Goal: Task Accomplishment & Management: Use online tool/utility

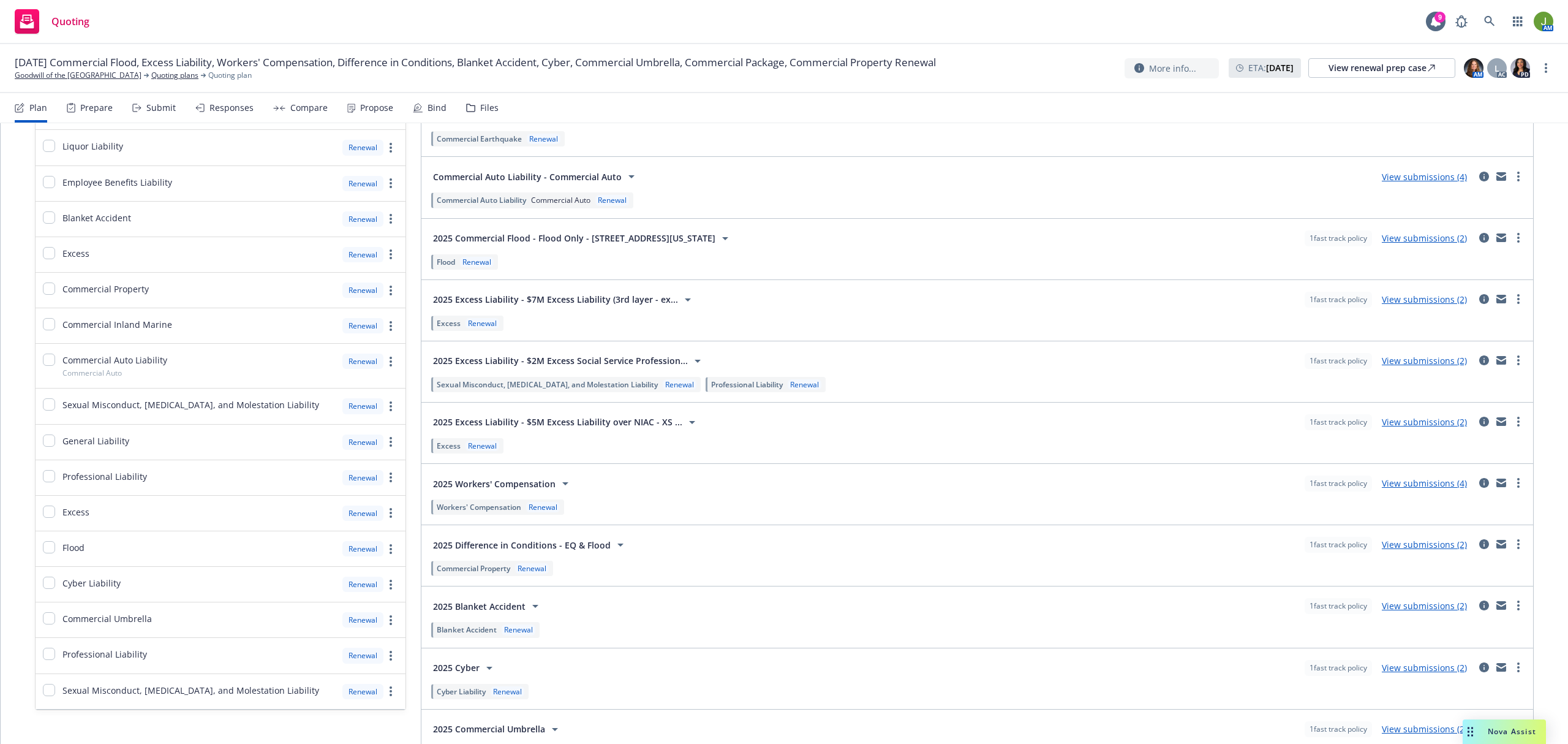
scroll to position [245, 0]
click at [1409, 487] on link "View submissions (4)" at bounding box center [1424, 481] width 85 height 11
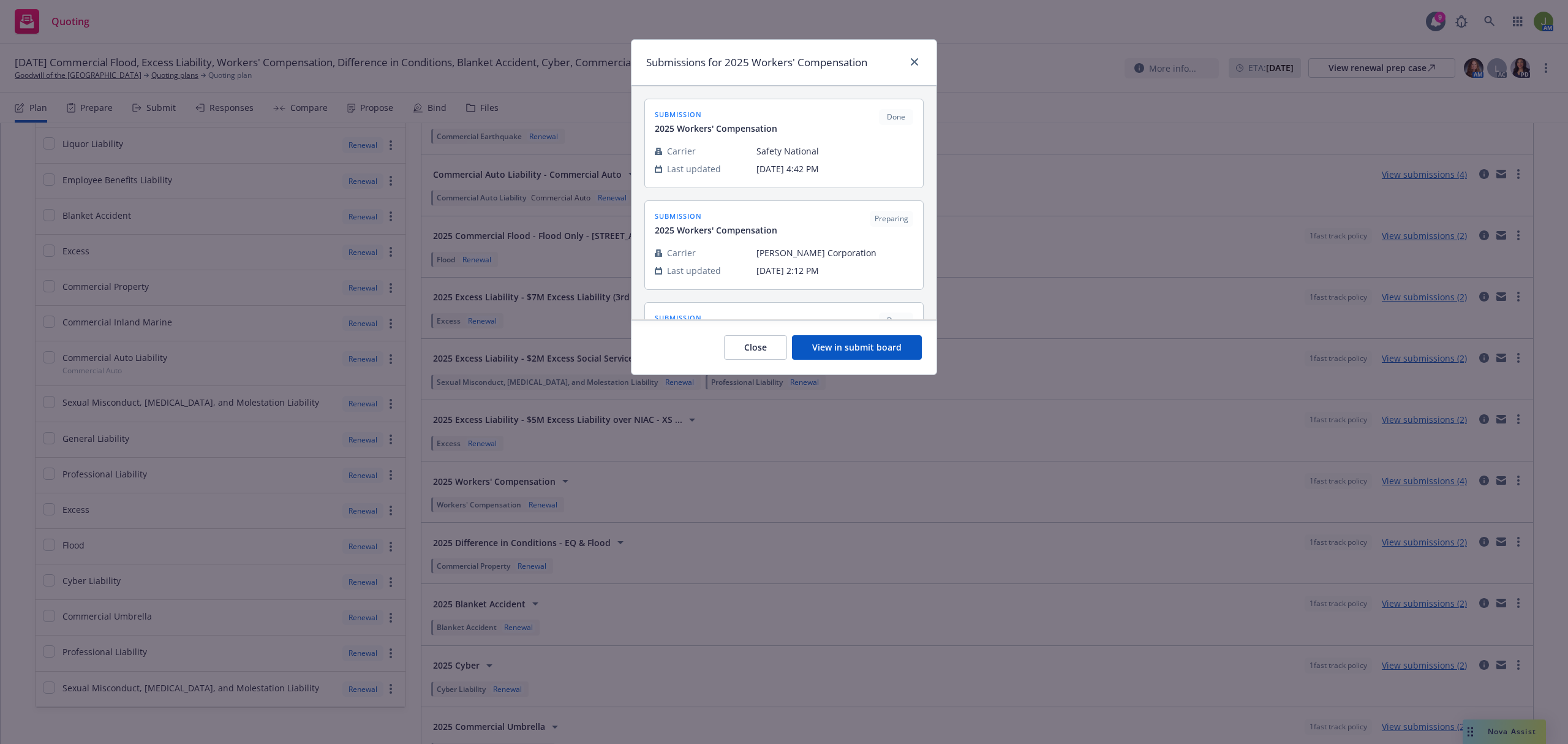
click at [861, 349] on button "View in submit board" at bounding box center [857, 347] width 130 height 24
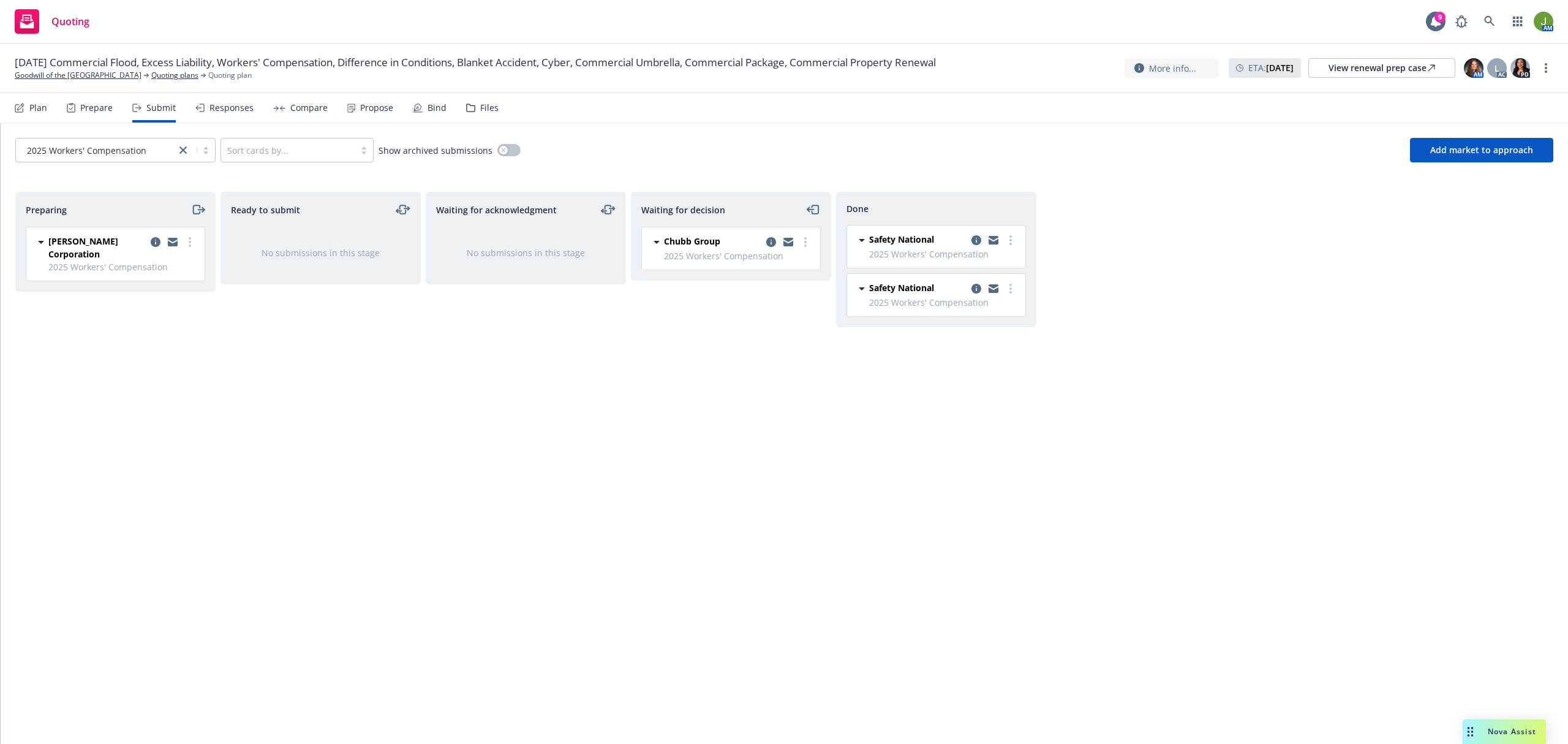
click at [982, 238] on link "copy logging email" at bounding box center [976, 240] width 15 height 15
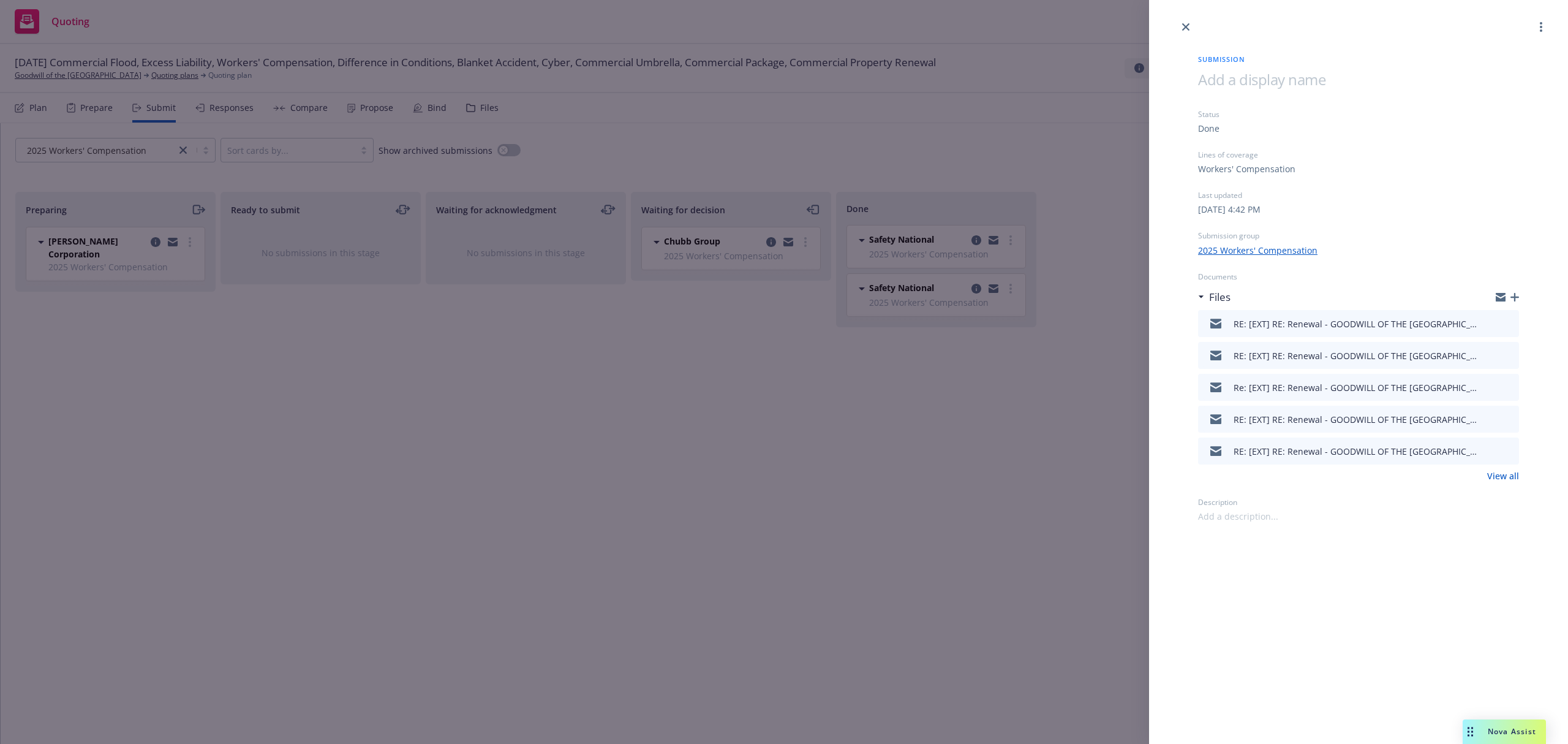
click at [1503, 479] on link "View all" at bounding box center [1503, 476] width 31 height 13
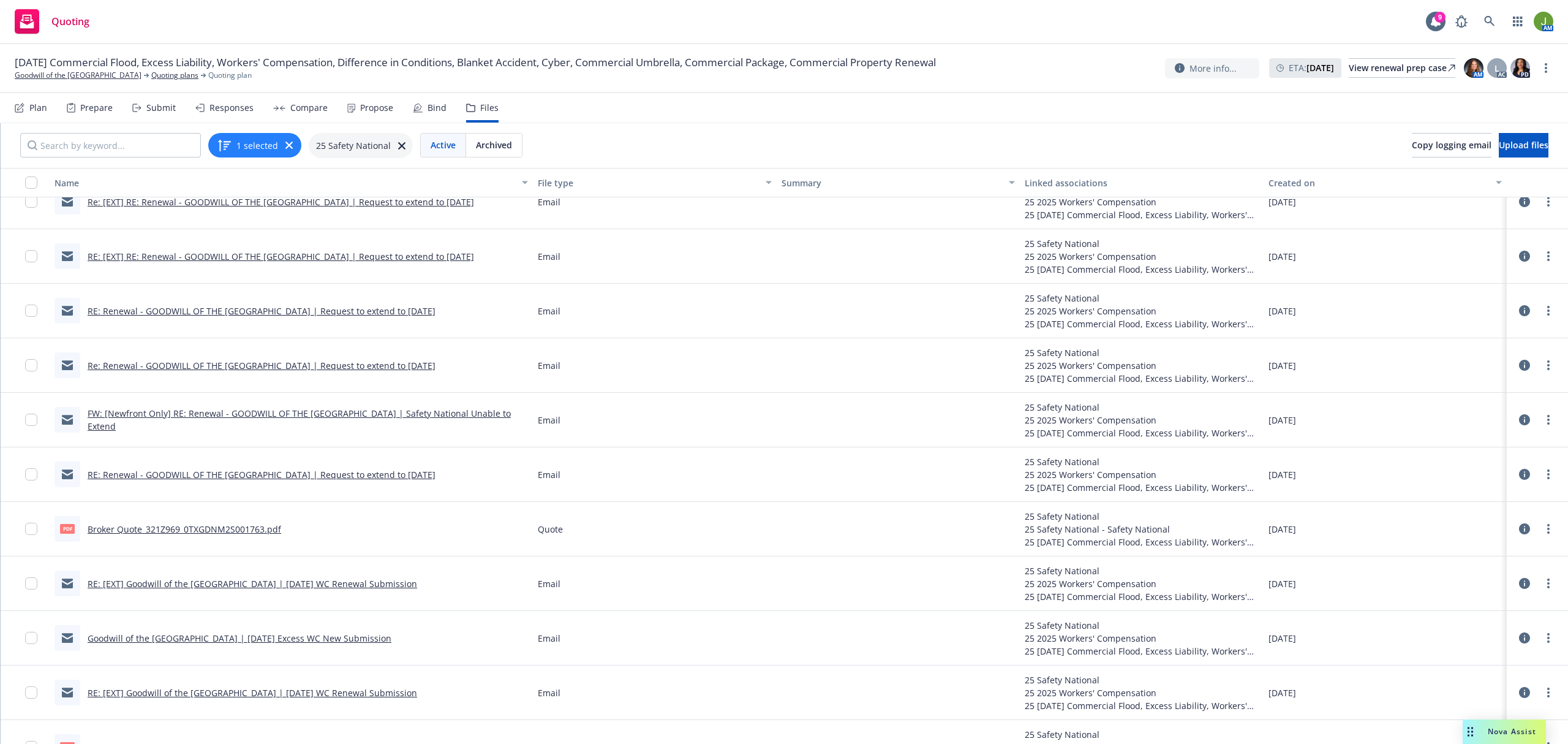
scroll to position [491, 0]
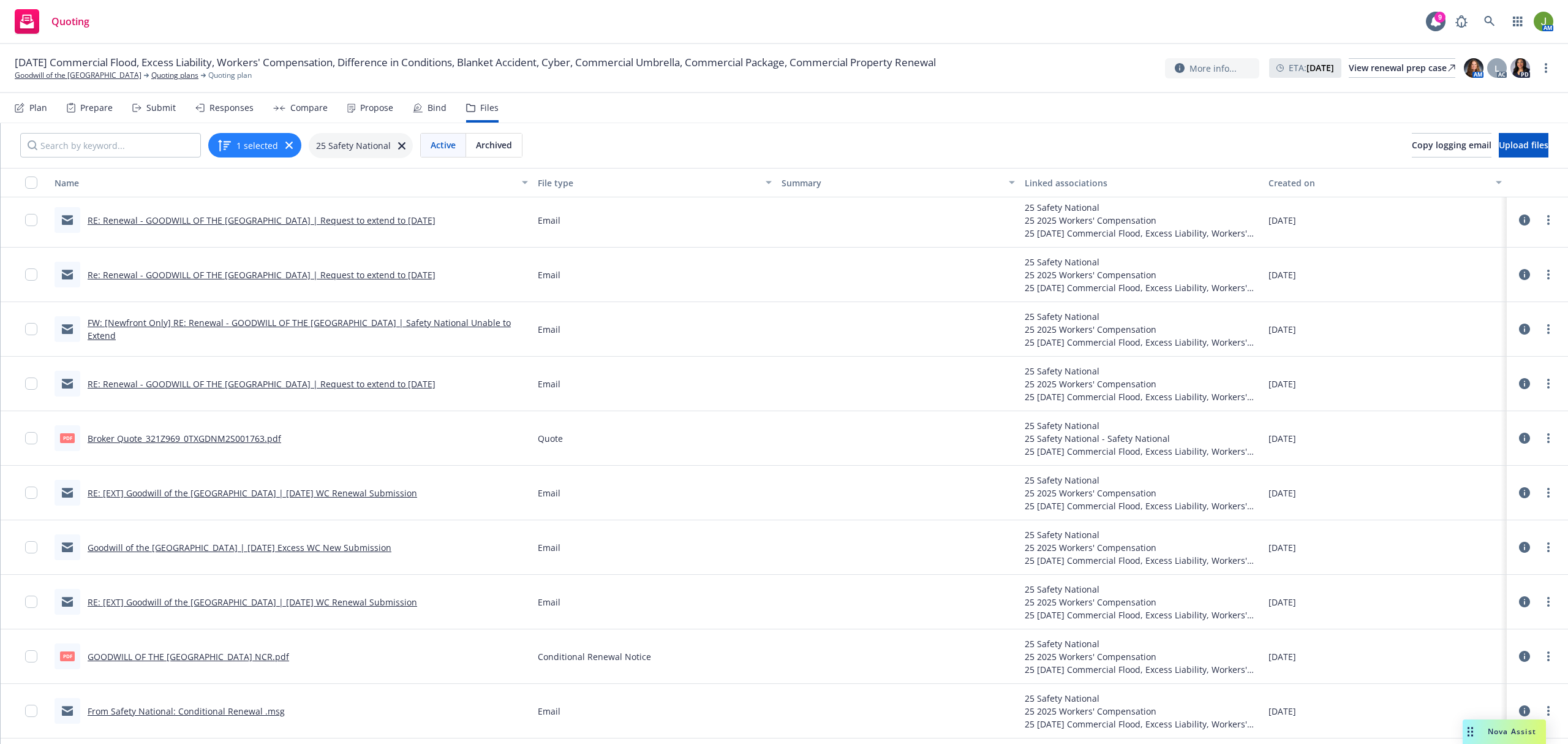
click at [187, 434] on link "Broker Quote_321Z969_0TXGDNM2S001763.pdf" at bounding box center [185, 438] width 194 height 11
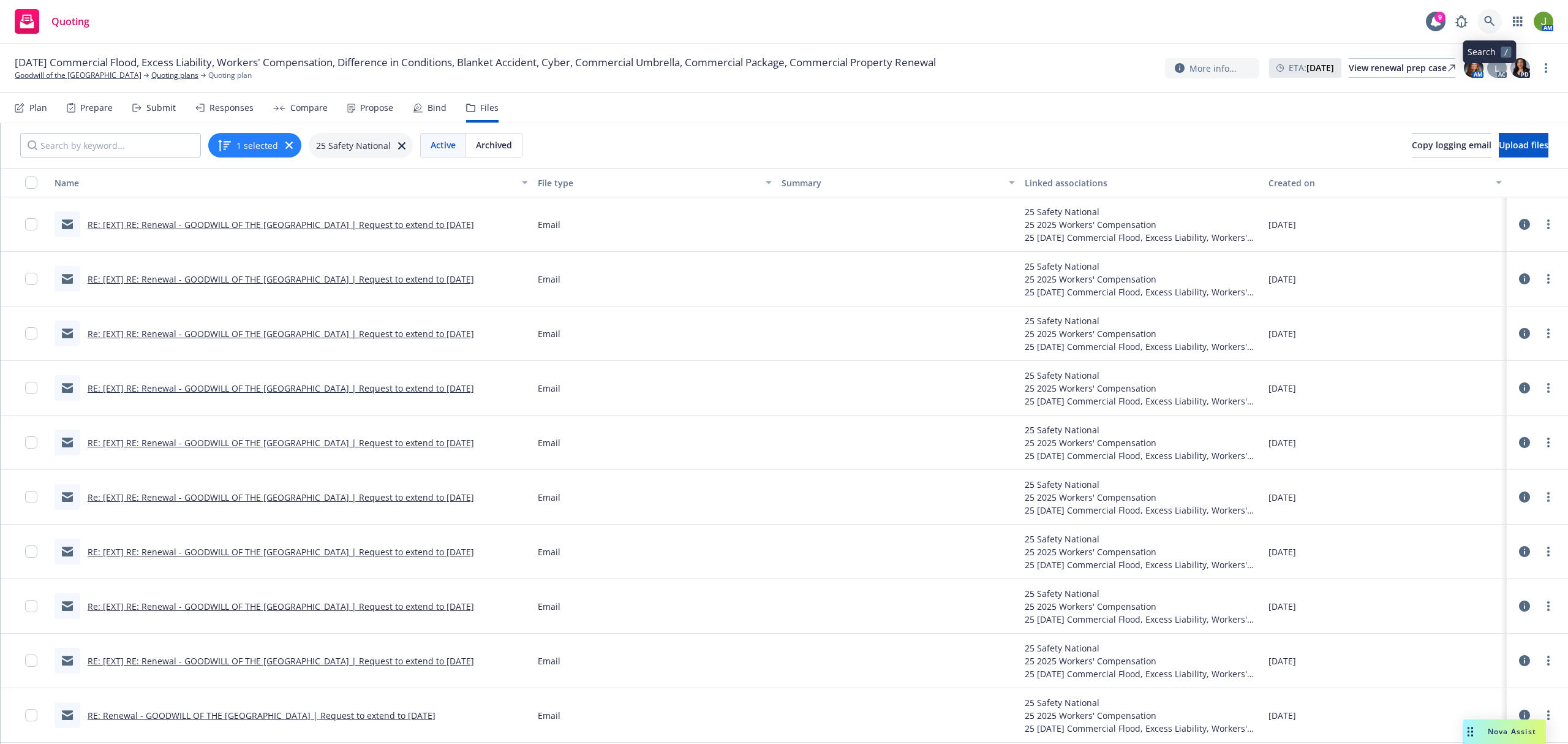
click at [1491, 19] on icon at bounding box center [1489, 21] width 10 height 10
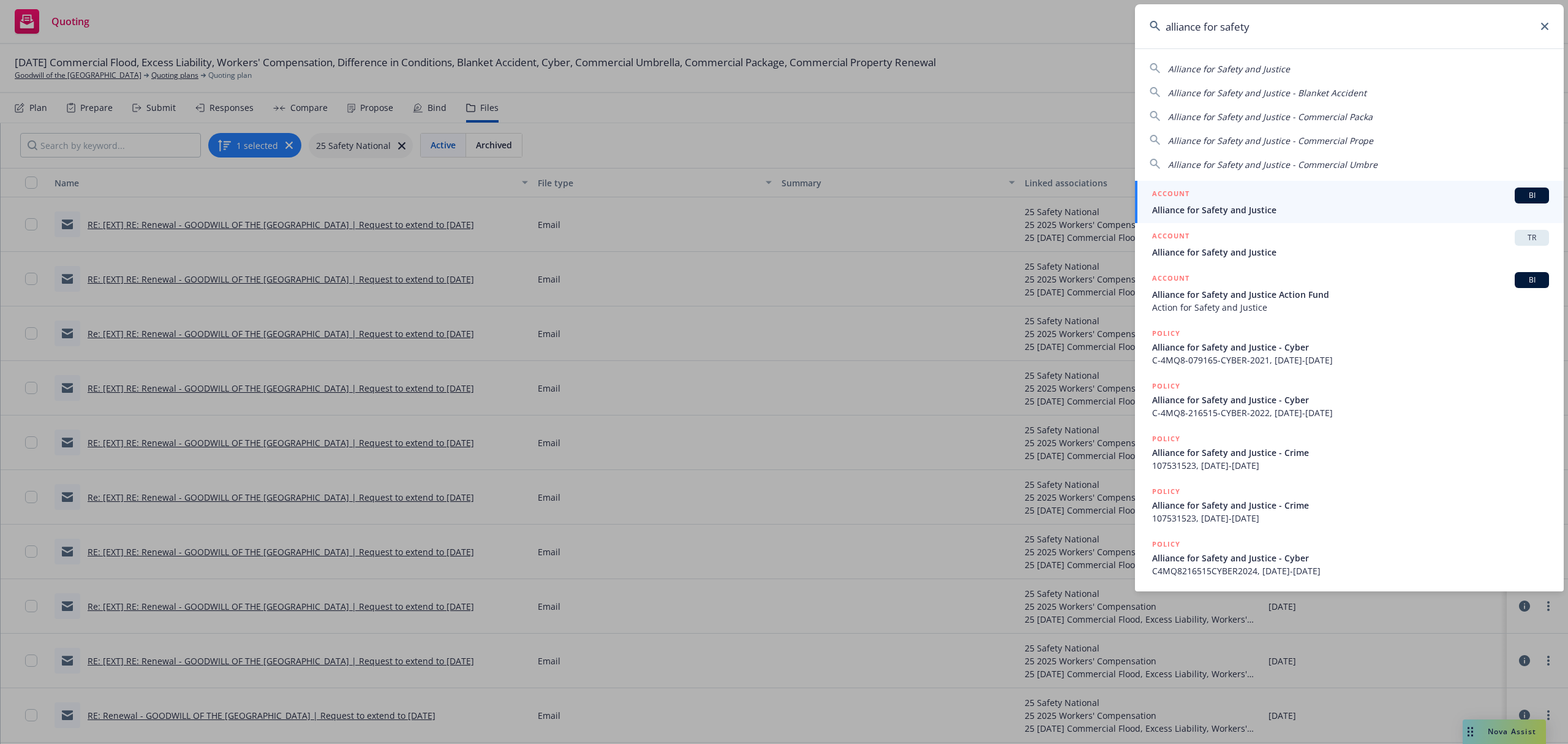
type input "alliance for safety"
click at [1202, 207] on span "Alliance for Safety and Justice" at bounding box center [1351, 210] width 397 height 13
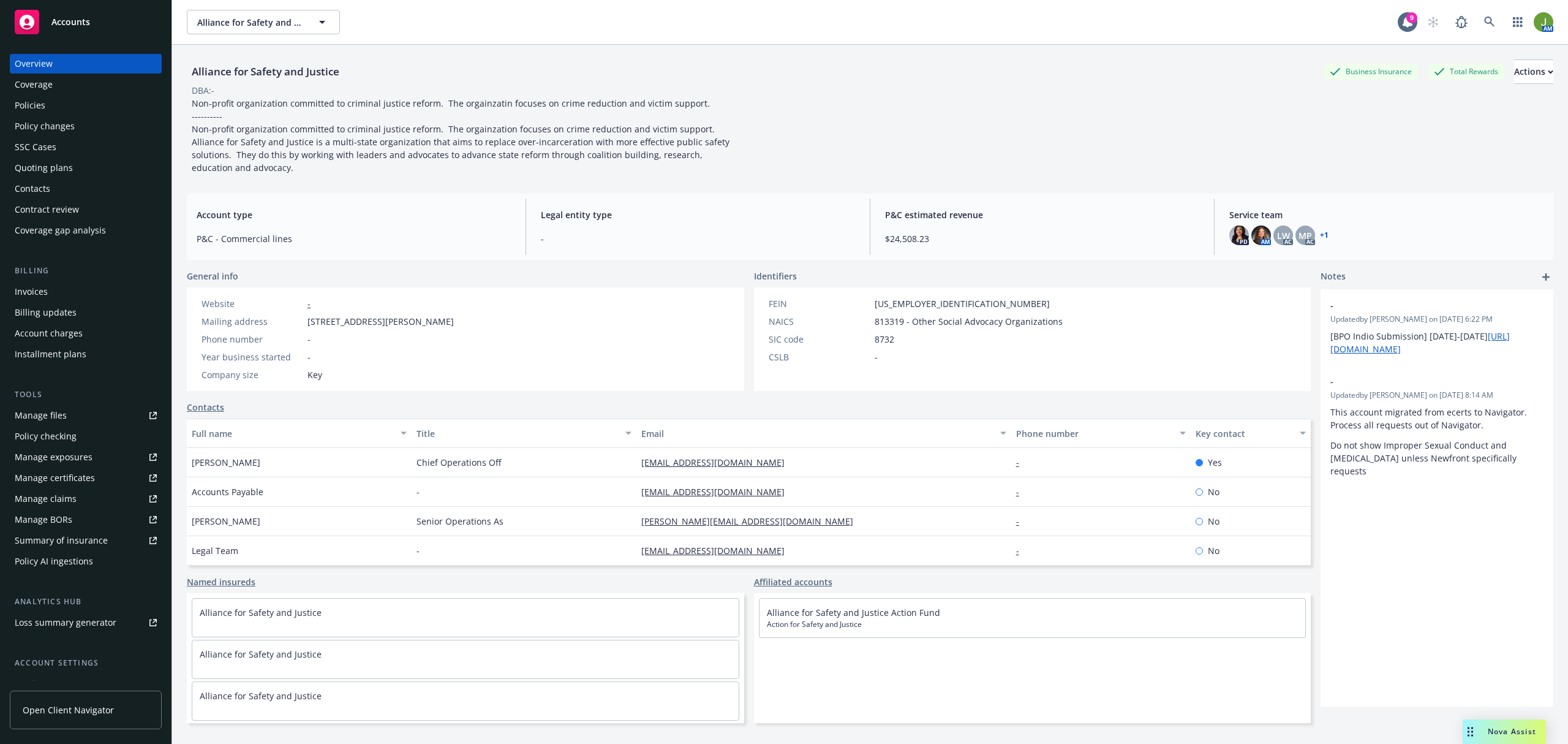
click at [54, 111] on div "Policies" at bounding box center [85, 105] width 142 height 19
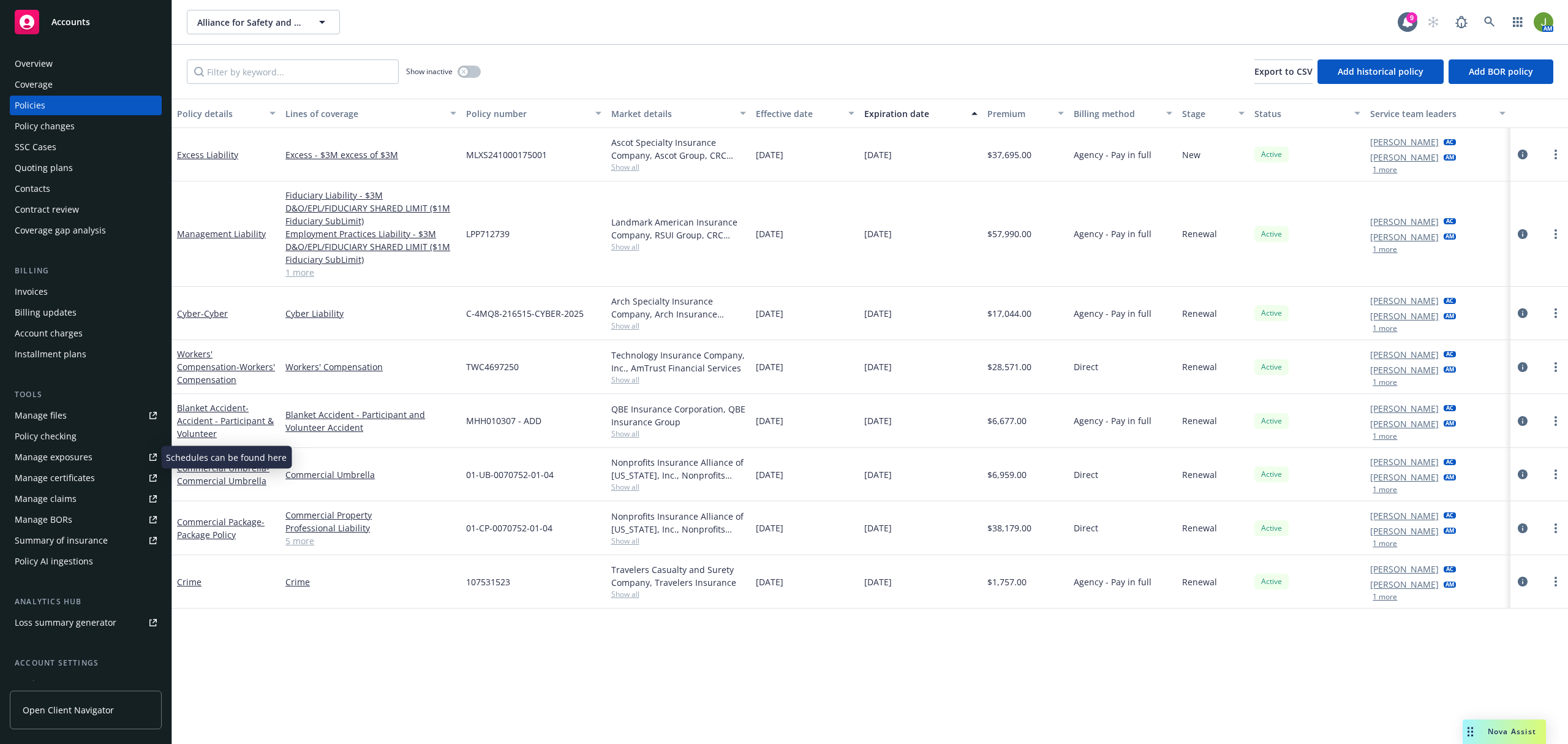
click at [37, 417] on div "Manage files" at bounding box center [40, 416] width 52 height 19
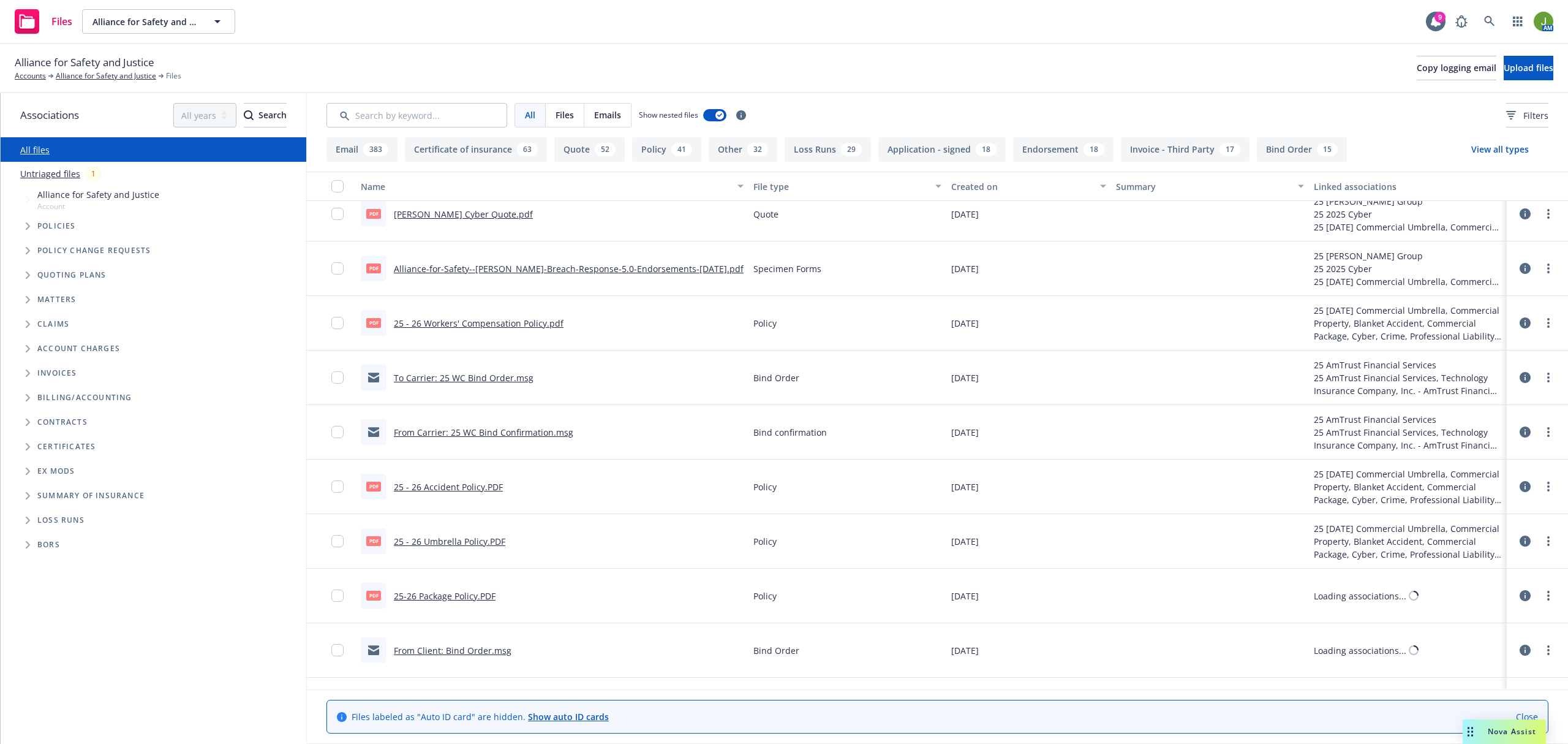
scroll to position [1634, 0]
click at [373, 120] on input "Search by keyword..." at bounding box center [417, 115] width 181 height 24
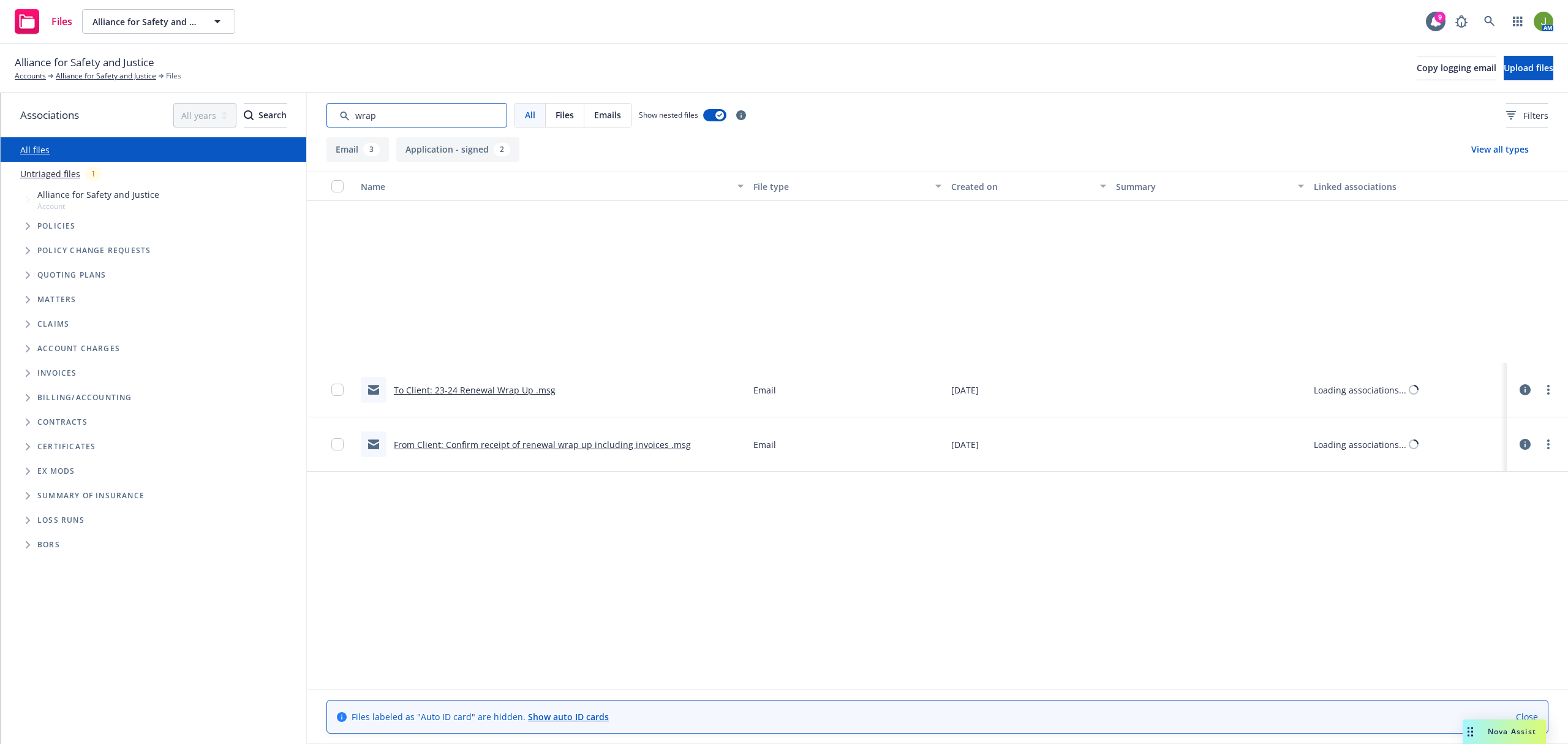
scroll to position [0, 0]
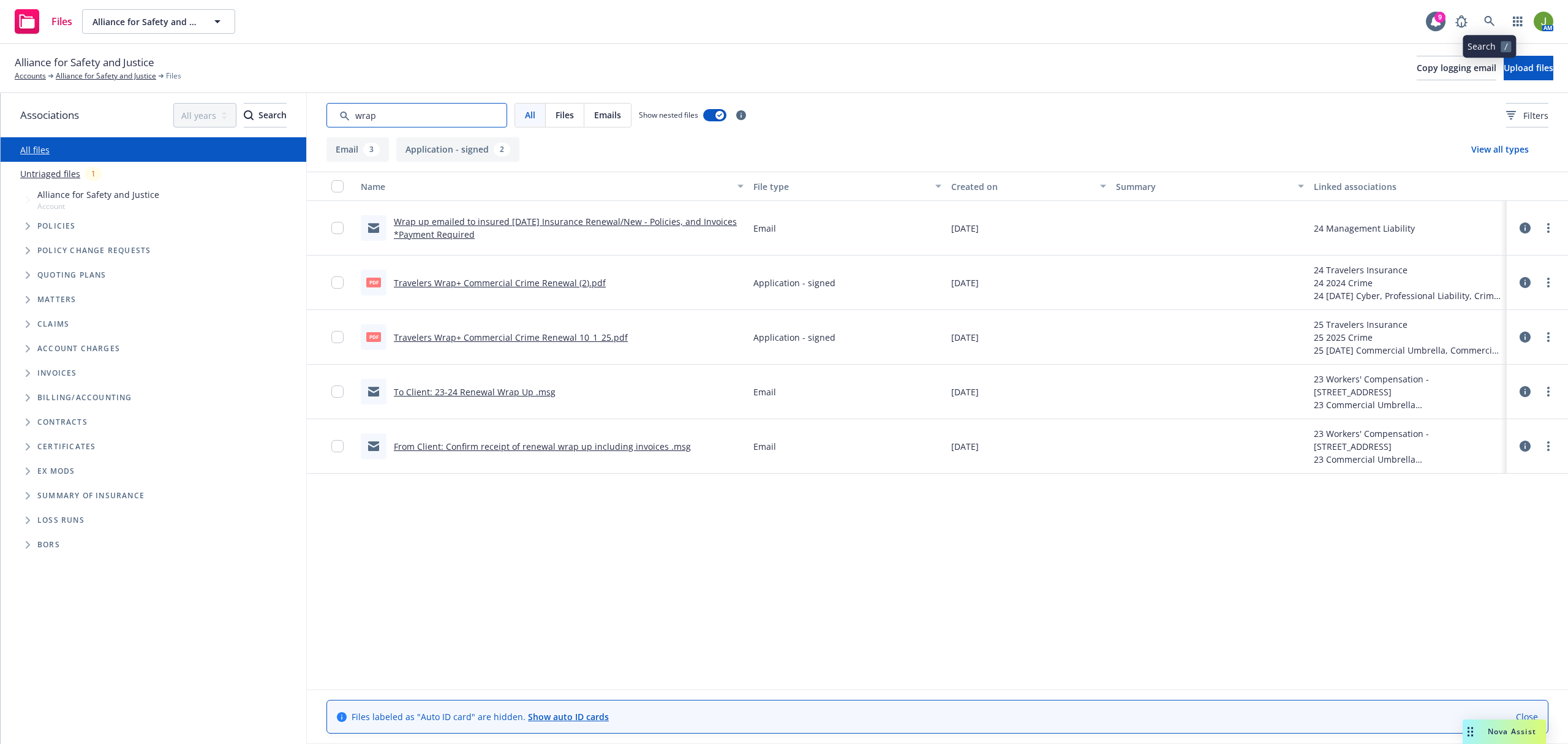
type input "wrap"
click at [1486, 23] on icon at bounding box center [1489, 21] width 10 height 10
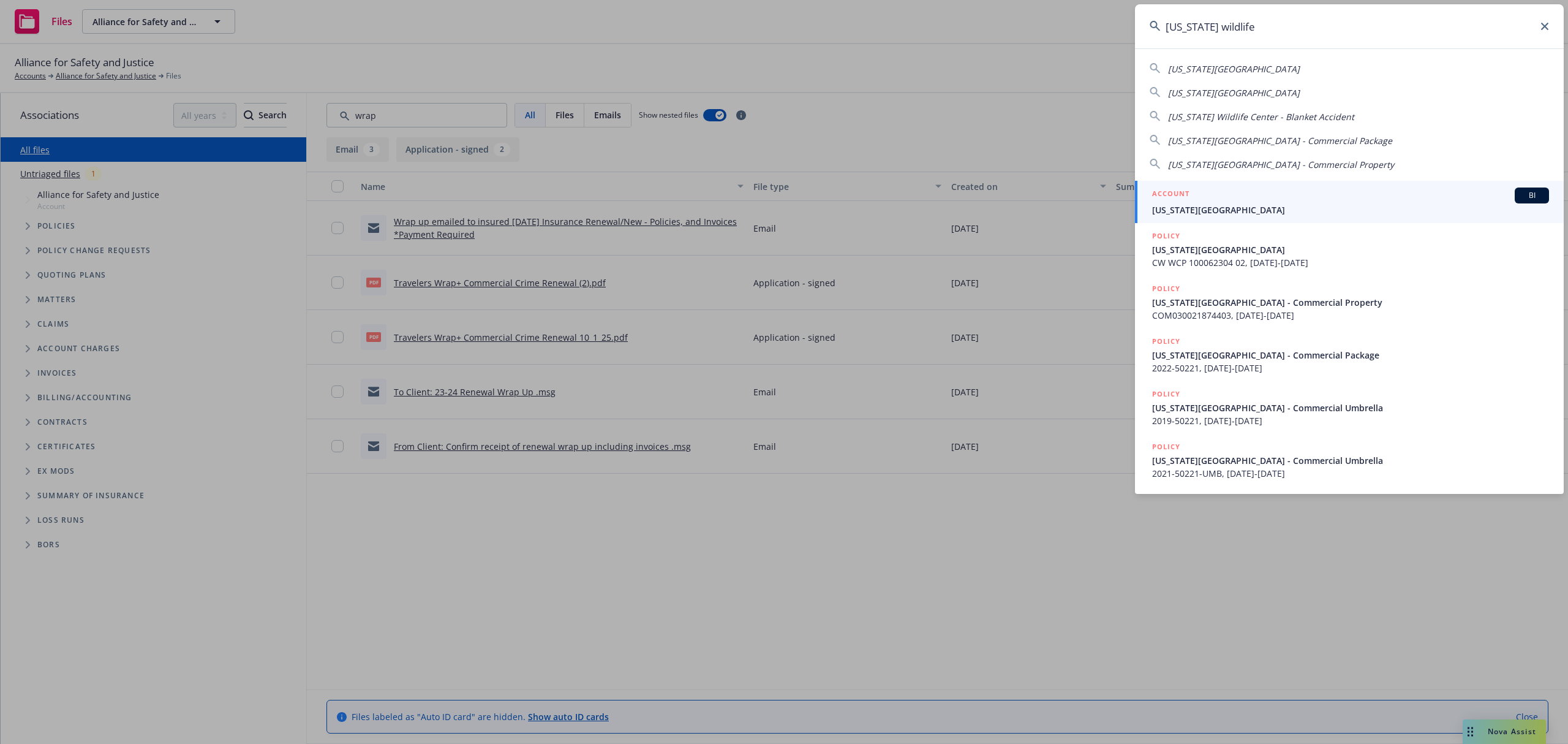
type input "california wildlife"
click at [1202, 216] on link "ACCOUNT BI California Wildlife Center" at bounding box center [1349, 202] width 429 height 42
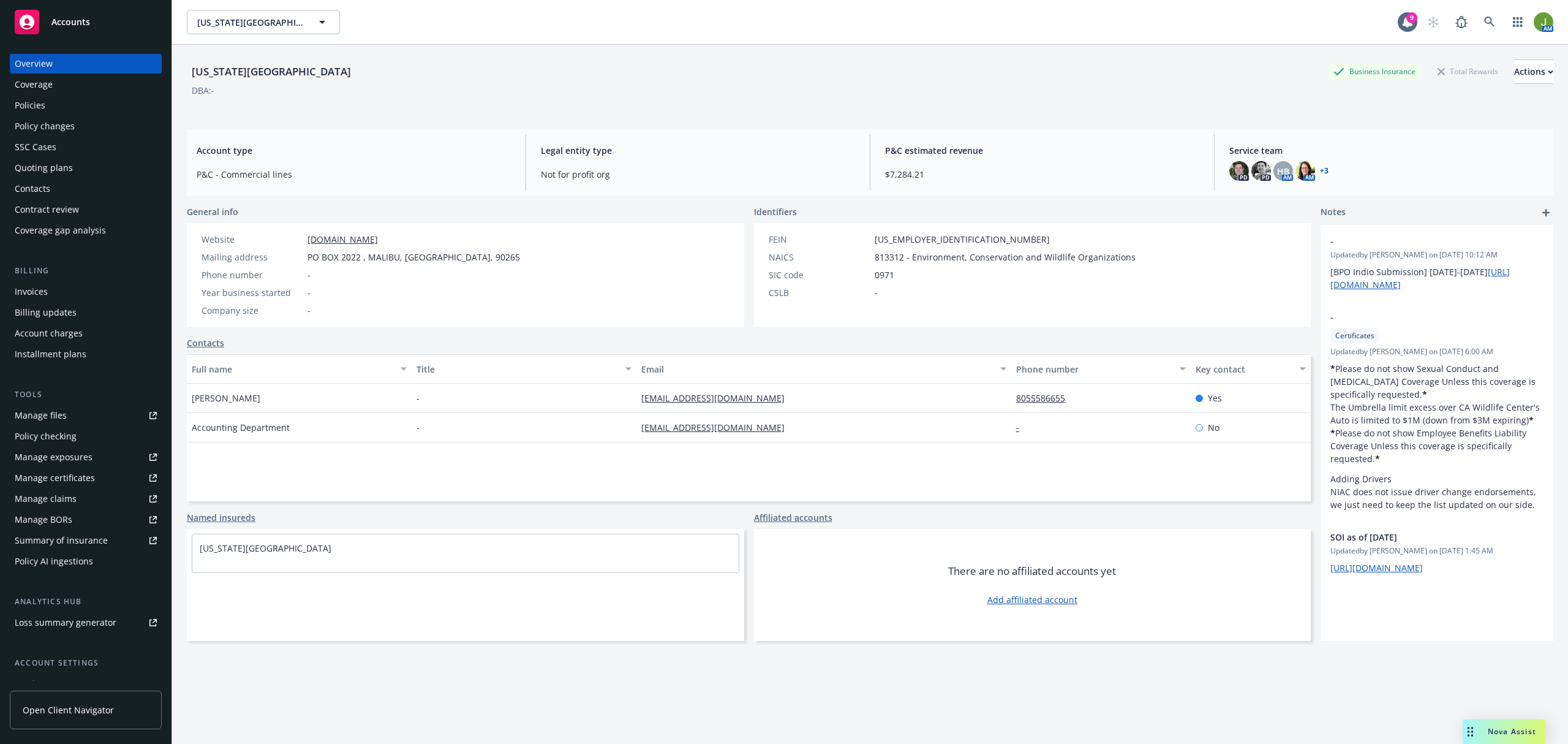
click at [55, 108] on div "Policies" at bounding box center [85, 105] width 142 height 19
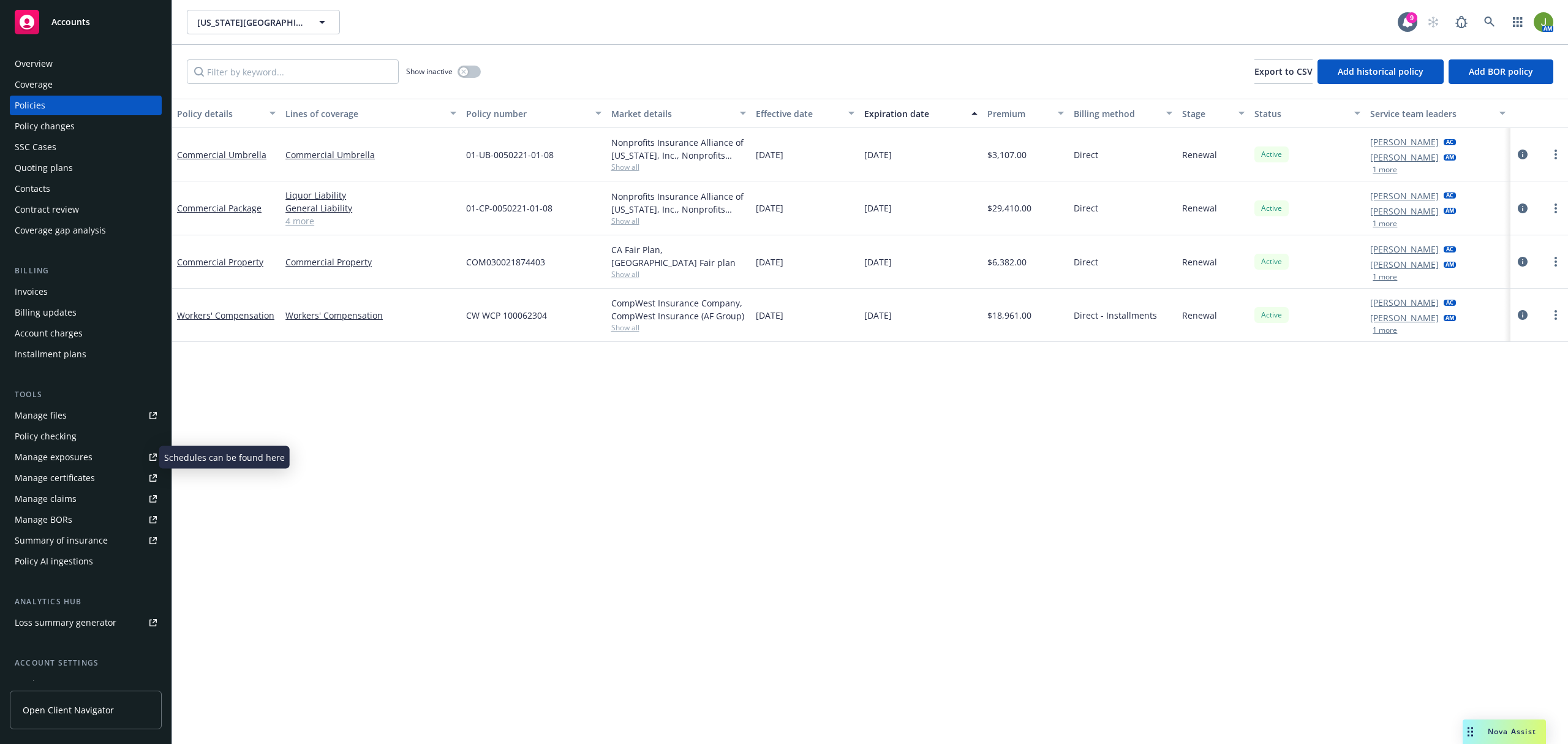
click at [38, 420] on div "Manage files" at bounding box center [40, 416] width 52 height 19
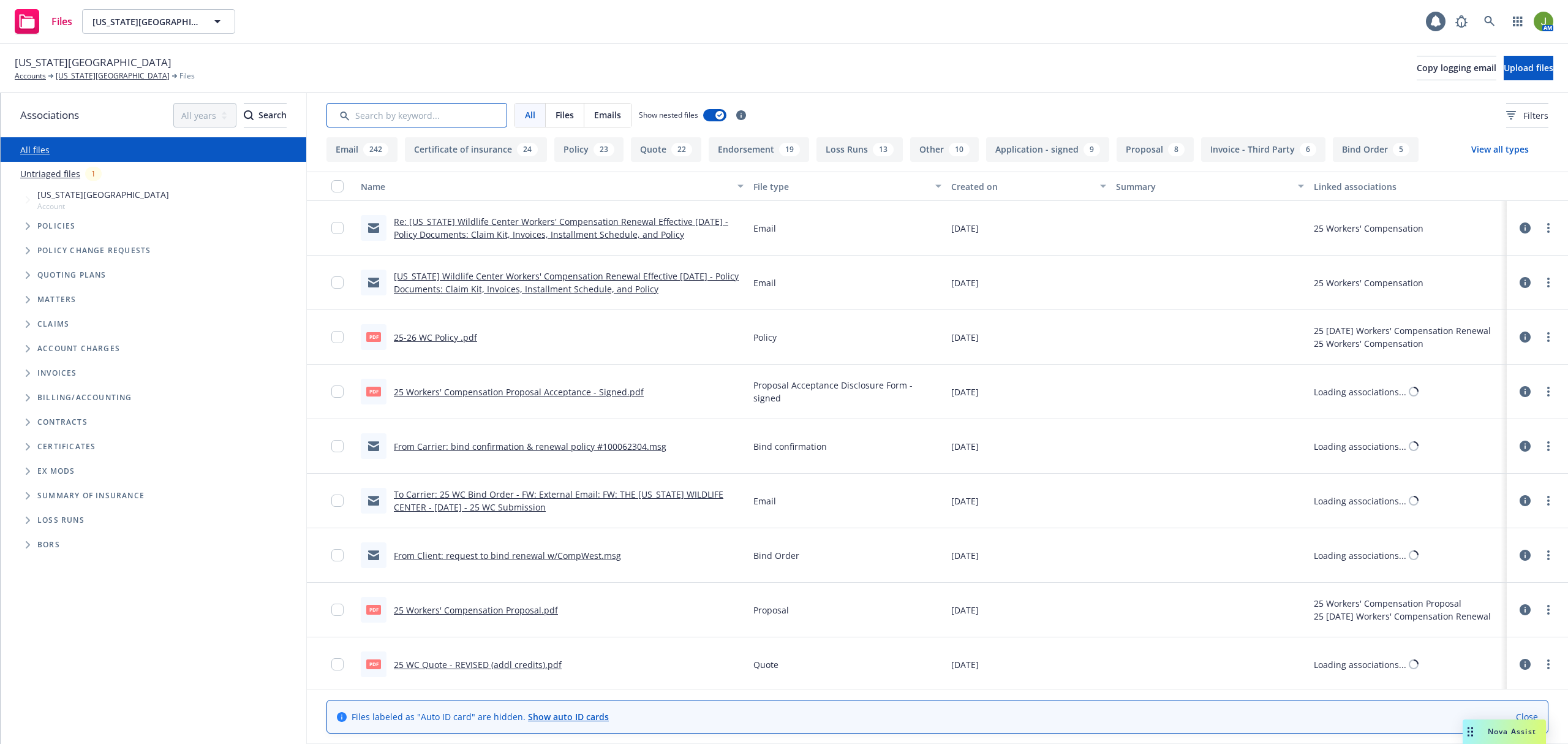
click at [452, 120] on input "Search by keyword..." at bounding box center [417, 115] width 181 height 24
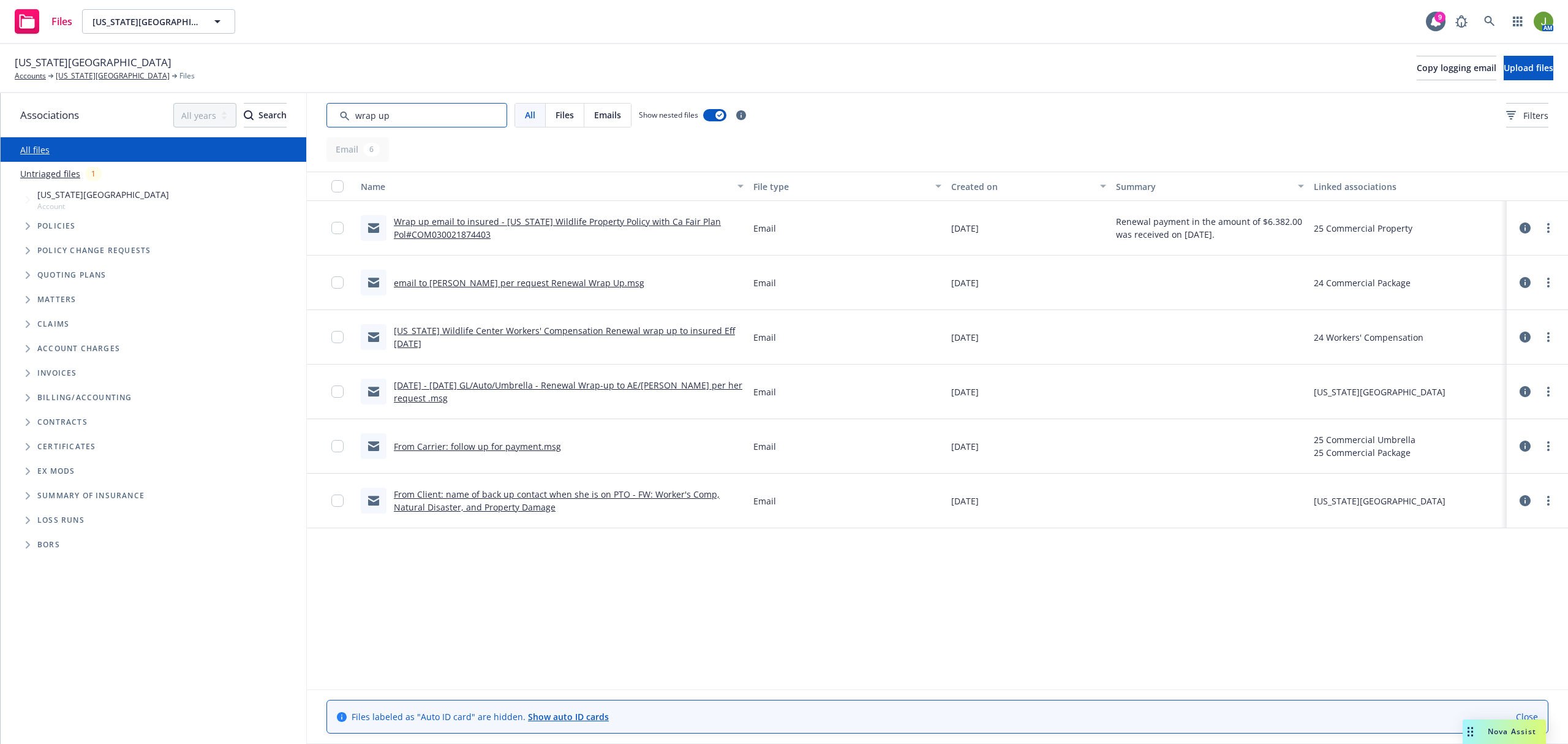
type input "wrap up"
drag, startPoint x: 401, startPoint y: 118, endPoint x: 243, endPoint y: 103, distance: 158.7
click at [244, 104] on div "Associations All years 2027 2026 2025 2024 2023 2022 2021 2020 2019 2018 2017 2…" at bounding box center [784, 418] width 1567 height 651
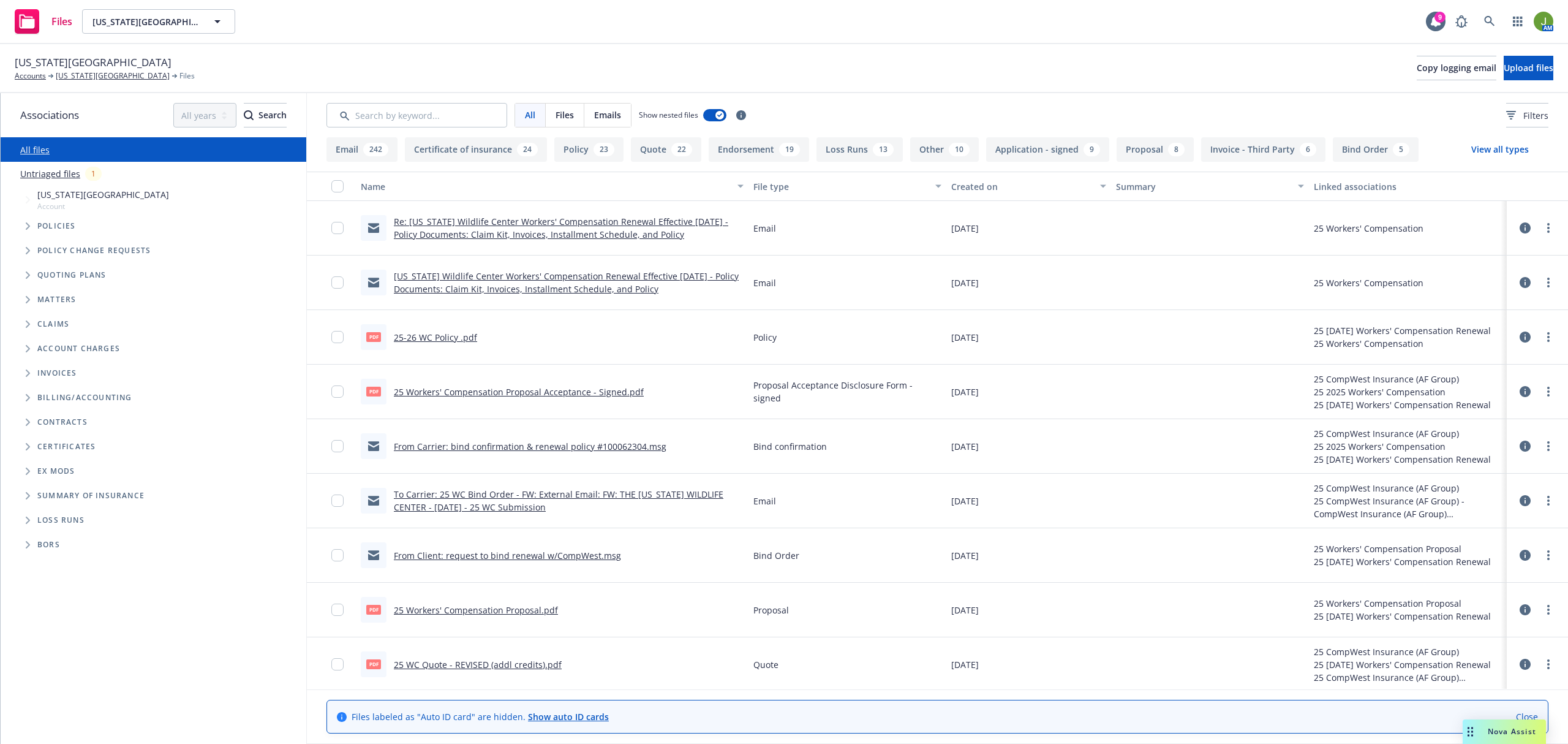
click at [635, 228] on link "Re: California Wildlife Center Workers' Compensation Renewal Effective 10/01/20…" at bounding box center [561, 228] width 335 height 24
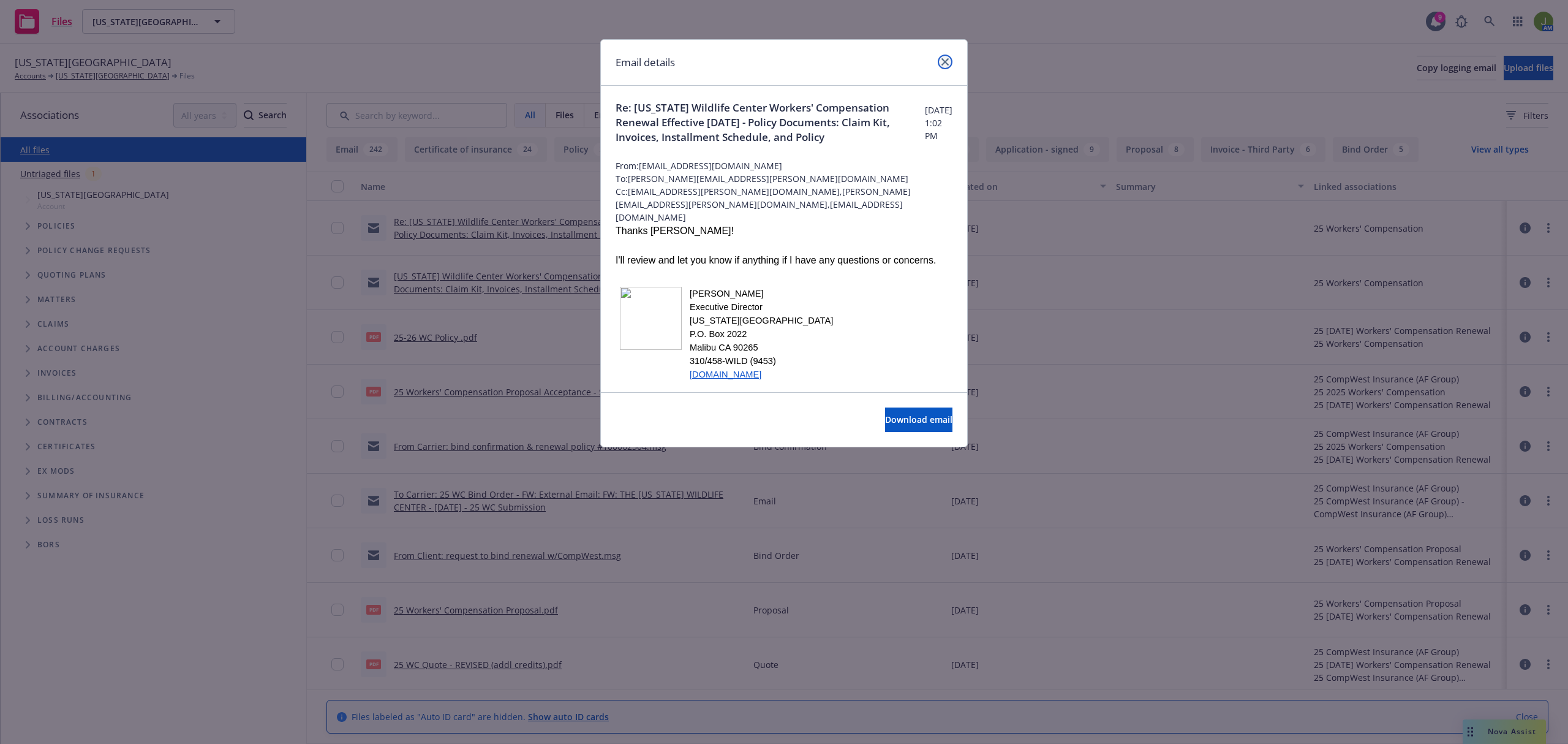
click at [951, 65] on link "close" at bounding box center [945, 62] width 15 height 15
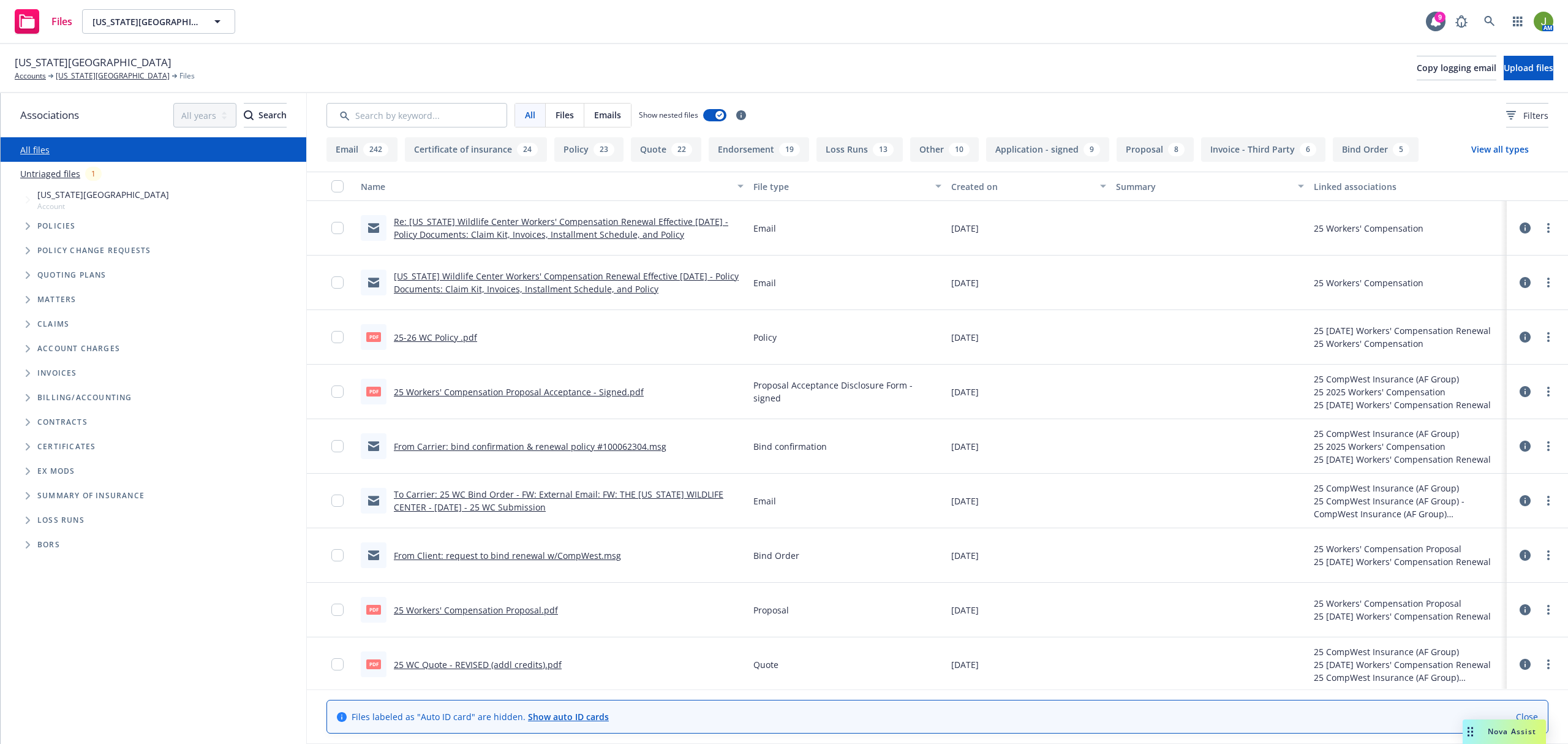
click at [628, 290] on link "California Wildlife Center Workers' Compensation Renewal Effective 10/01/2025 -…" at bounding box center [566, 282] width 345 height 24
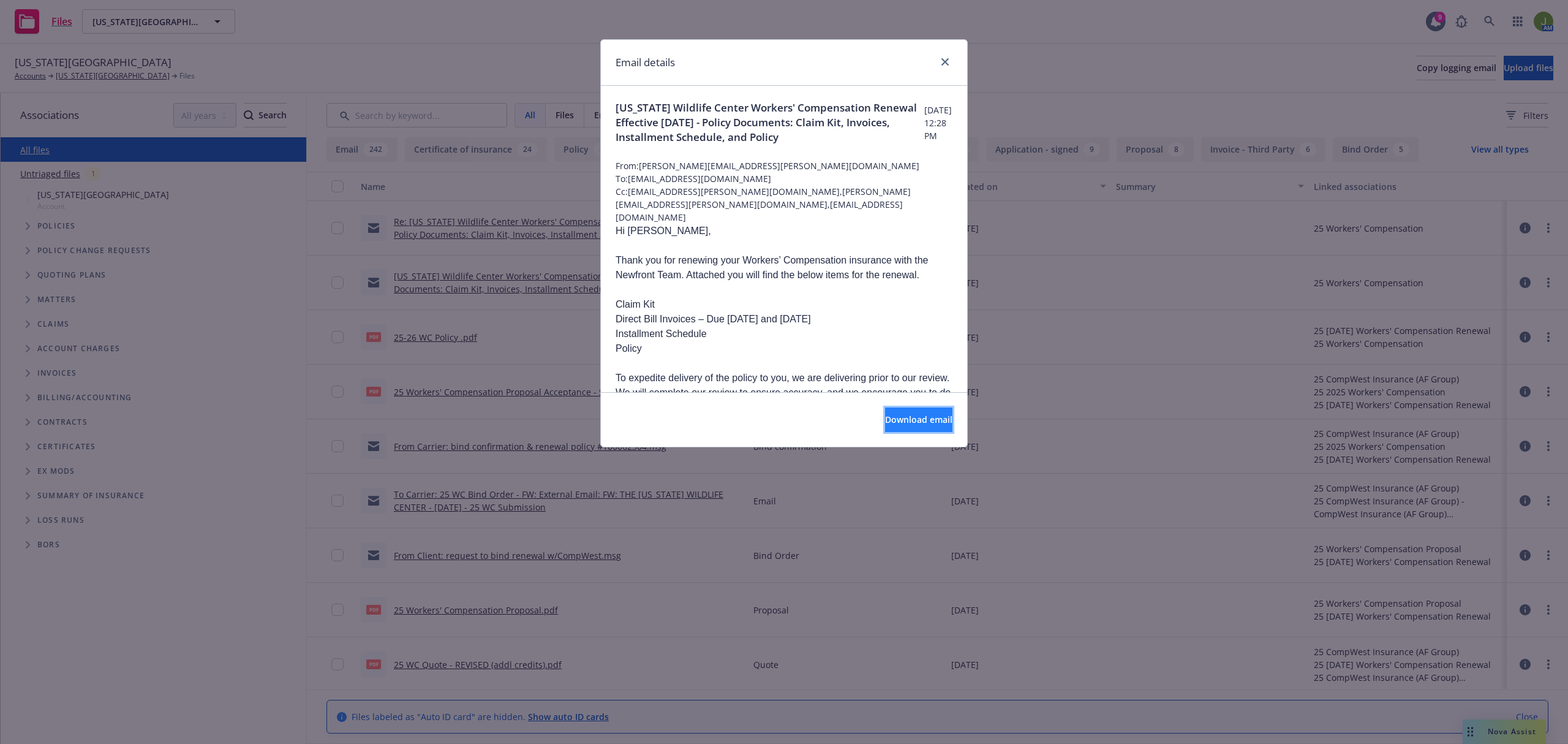
click at [910, 422] on span "Download email" at bounding box center [919, 420] width 68 height 11
click at [945, 58] on icon "close" at bounding box center [945, 61] width 7 height 7
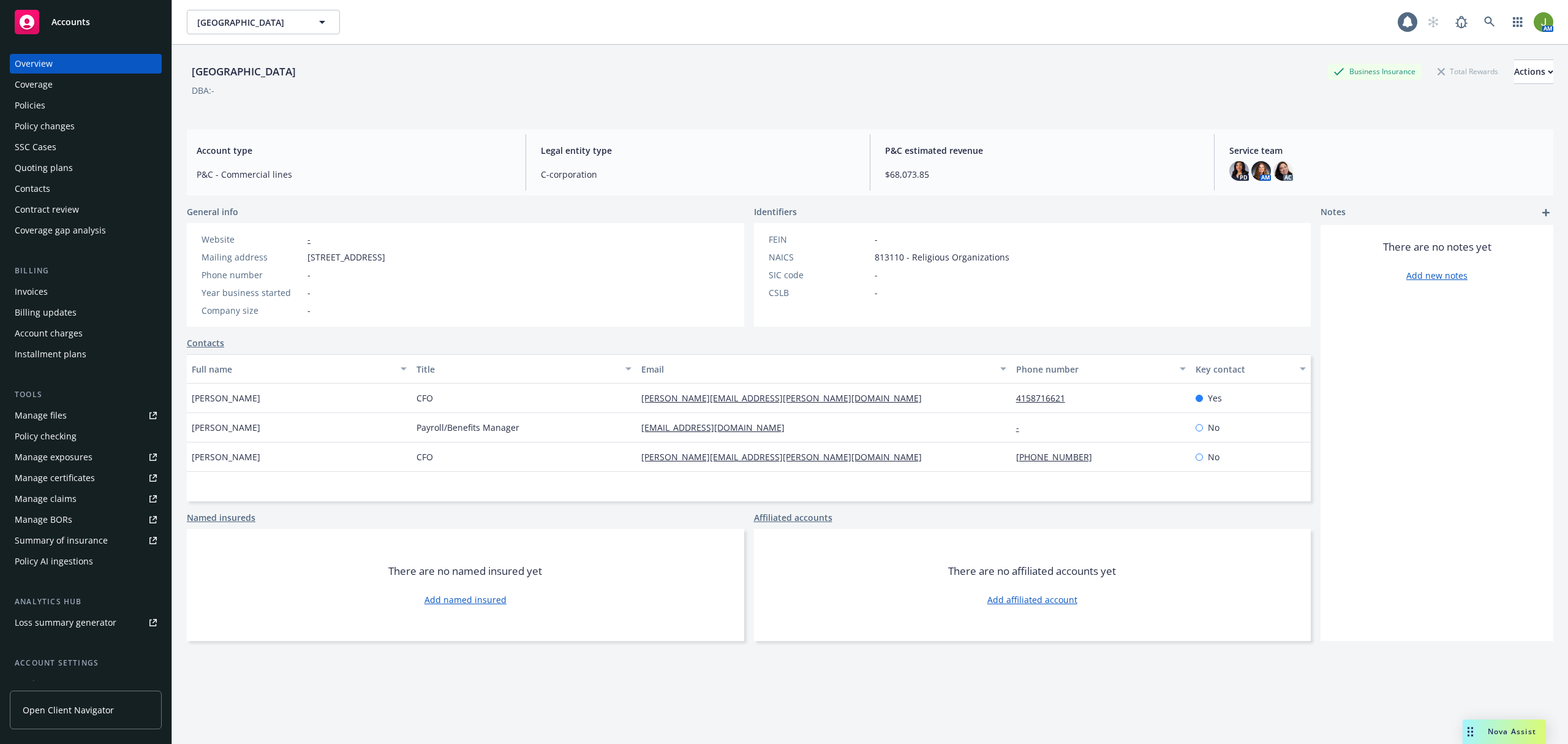
click at [80, 420] on link "Manage files" at bounding box center [85, 416] width 152 height 19
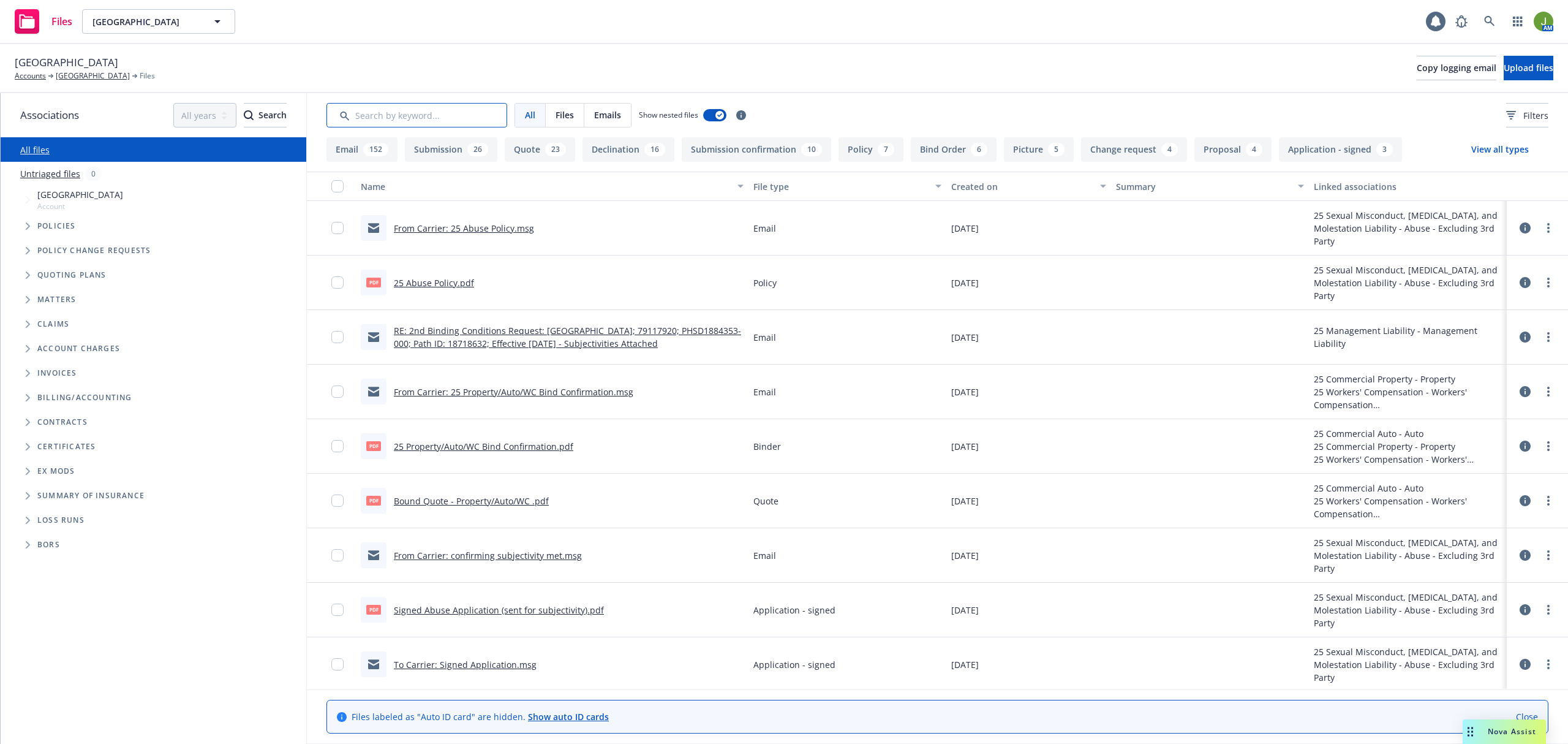
click at [430, 119] on input "Search by keyword..." at bounding box center [417, 115] width 181 height 24
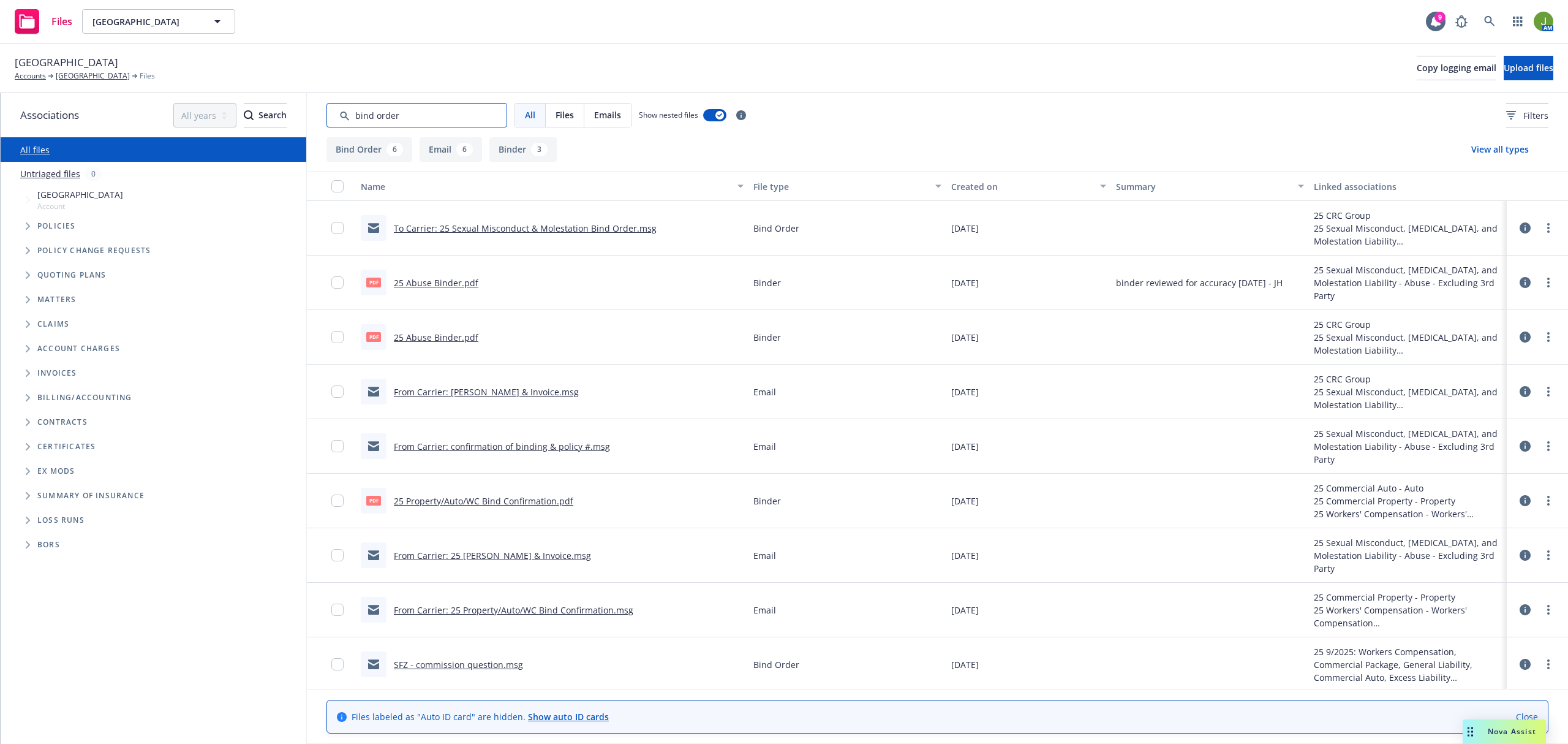
type input "bind order"
click at [763, 186] on div "File type" at bounding box center [840, 186] width 174 height 13
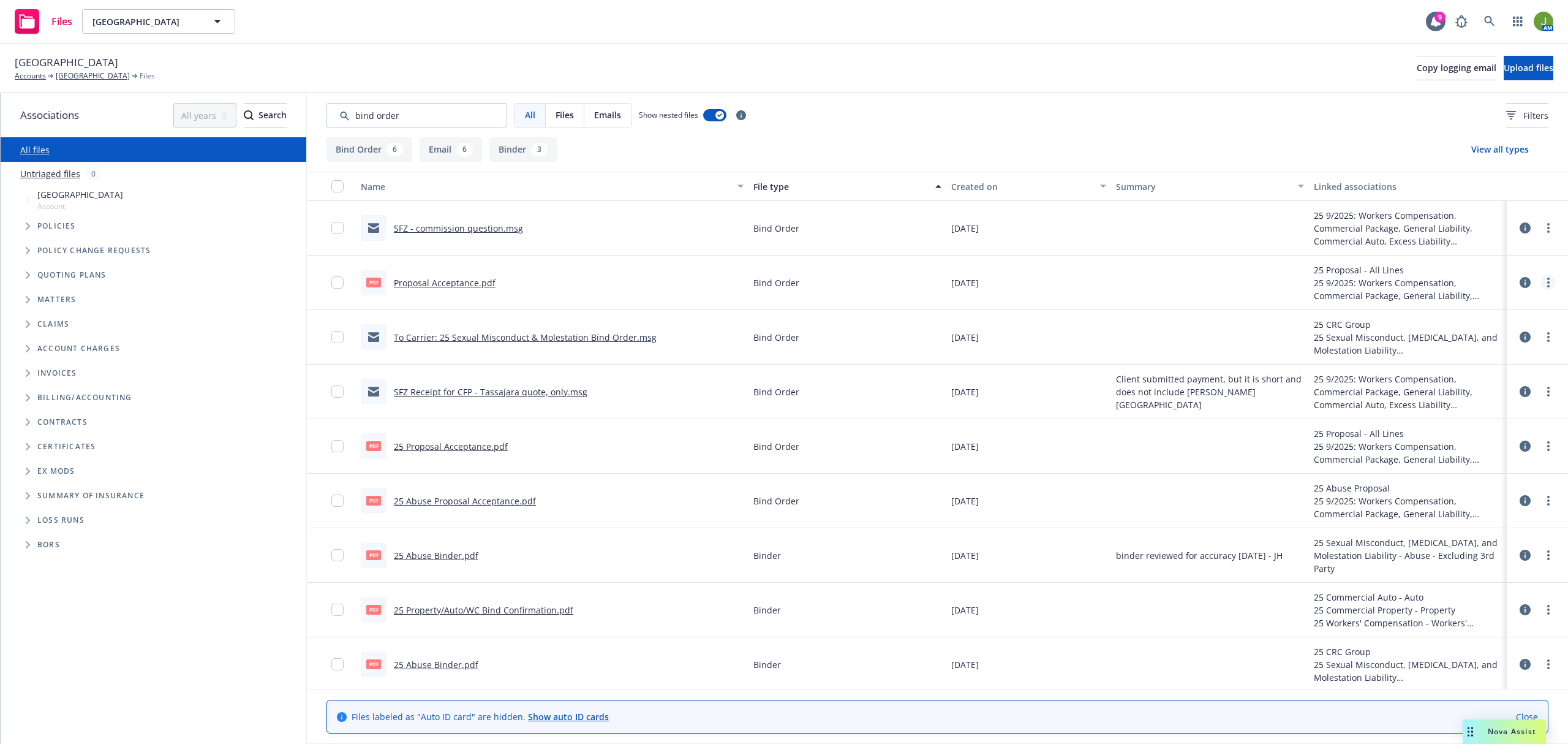
click at [1547, 282] on circle "more" at bounding box center [1548, 282] width 2 height 2
click at [449, 281] on link "Proposal Acceptance.pdf" at bounding box center [444, 282] width 102 height 11
click at [1542, 280] on link "more" at bounding box center [1549, 282] width 15 height 15
click at [1468, 362] on link "Edit" at bounding box center [1482, 357] width 122 height 24
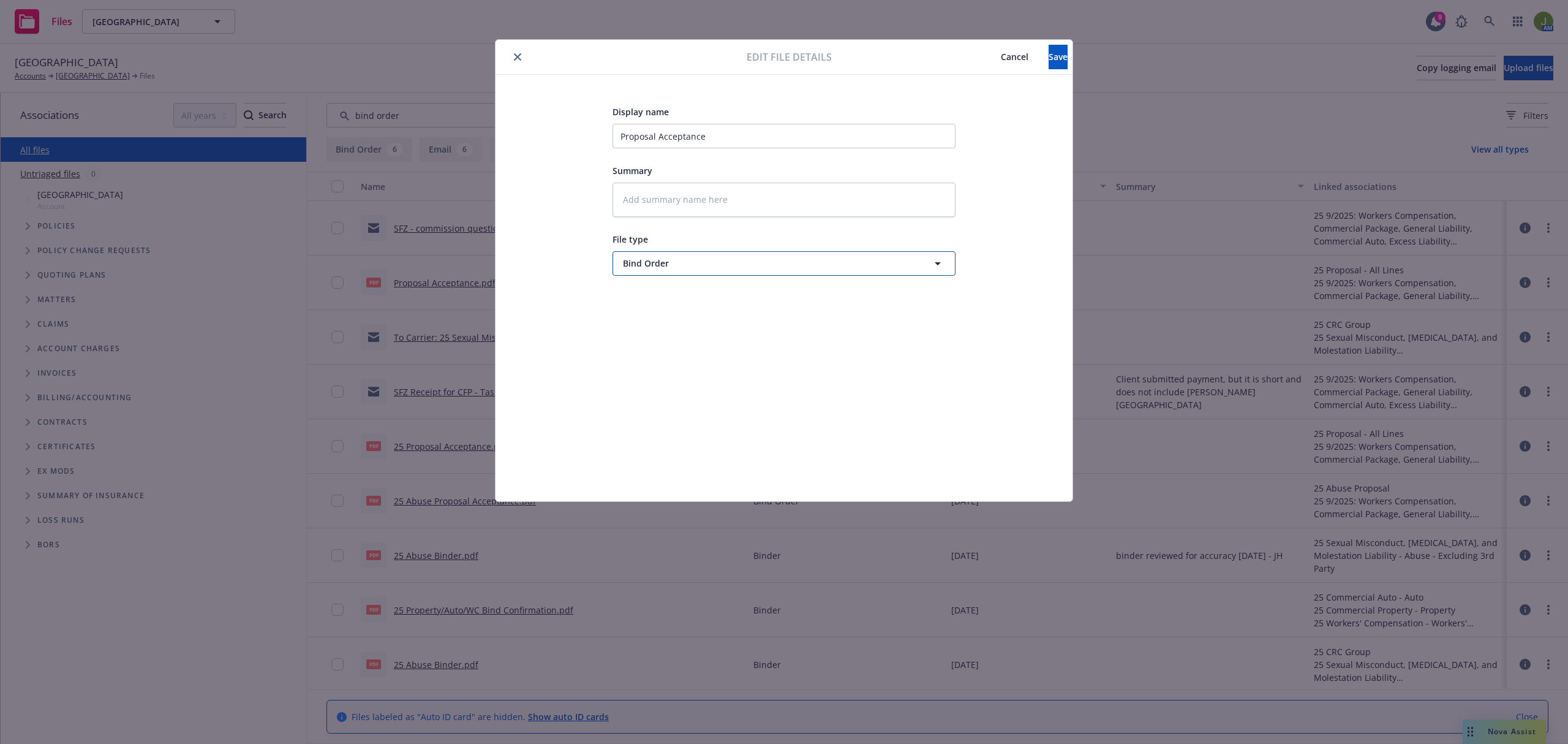
click at [669, 257] on span "Bind Order" at bounding box center [761, 263] width 277 height 13
type input "proposal"
click at [711, 395] on span "Proposal Acceptance Disclosure Form - signed" at bounding box center [721, 395] width 193 height 13
click at [1027, 74] on div "Edit file details Cancel Save" at bounding box center [783, 56] width 577 height 35
click at [1049, 60] on button "Save" at bounding box center [1058, 56] width 19 height 24
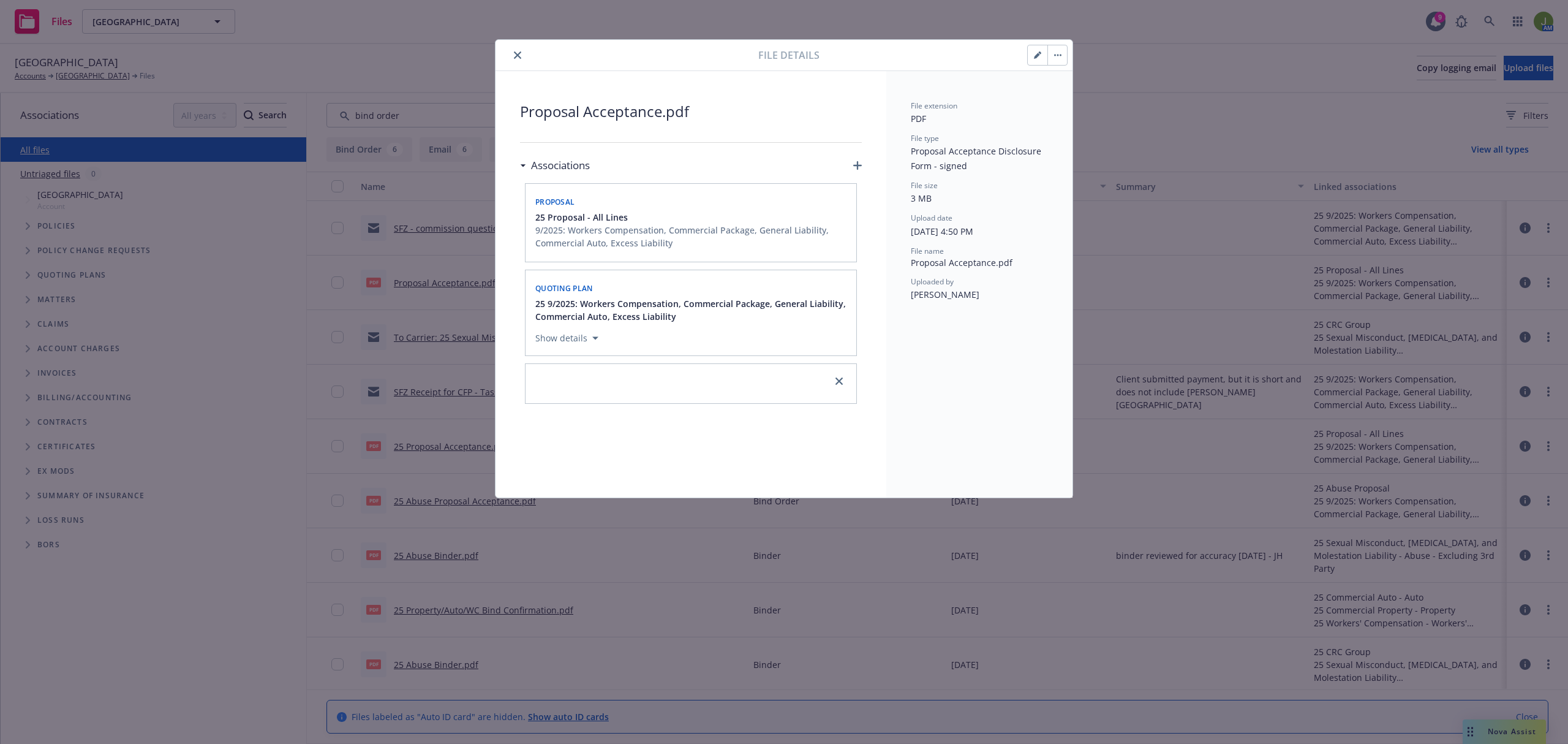
click at [521, 56] on icon "close" at bounding box center [517, 55] width 7 height 7
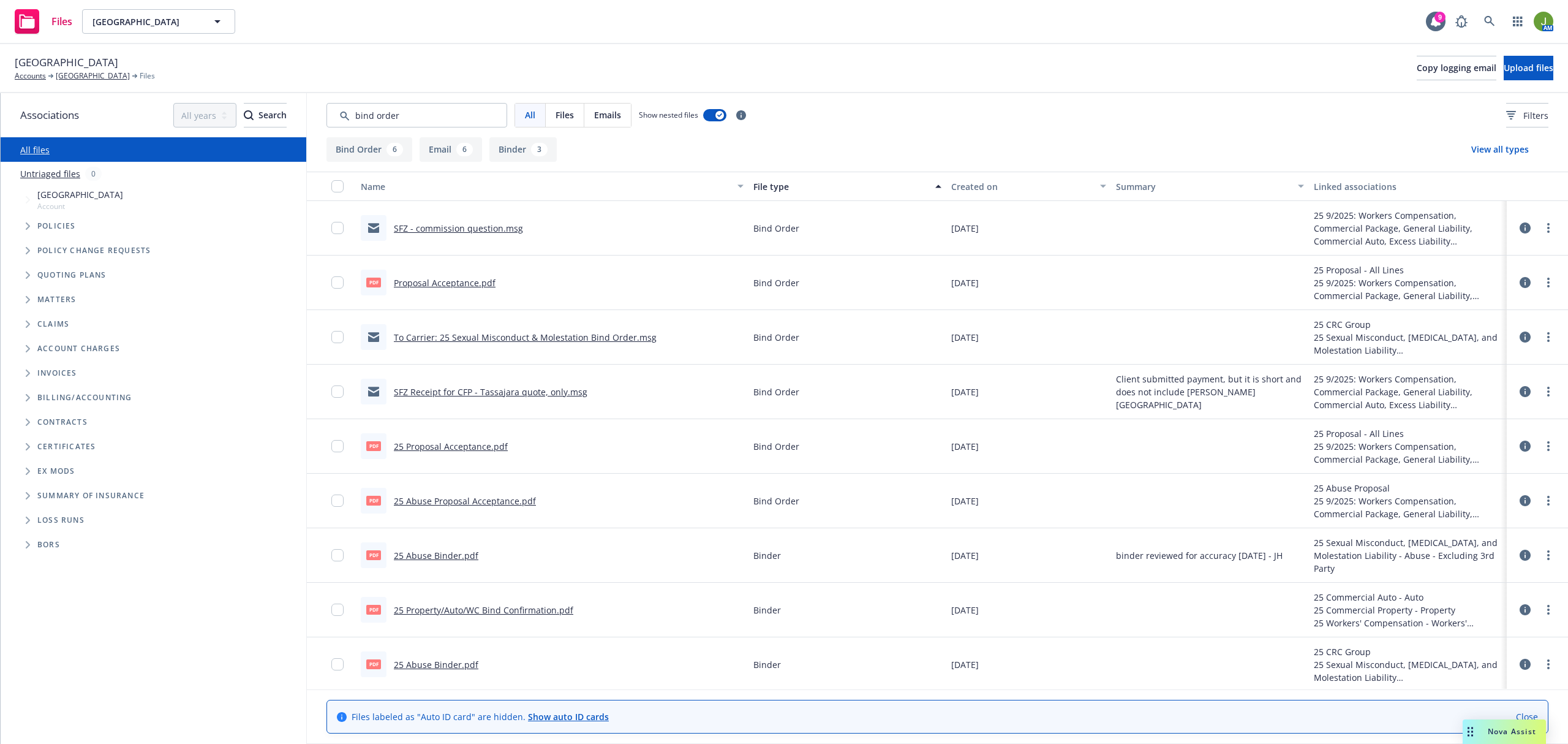
click at [464, 442] on link "25 Proposal Acceptance.pdf" at bounding box center [450, 446] width 114 height 11
click at [506, 501] on link "25 Abuse Proposal Acceptance.pdf" at bounding box center [465, 501] width 142 height 11
click at [1547, 451] on icon "more" at bounding box center [1548, 446] width 2 height 10
click at [1486, 523] on link "Edit" at bounding box center [1482, 522] width 122 height 24
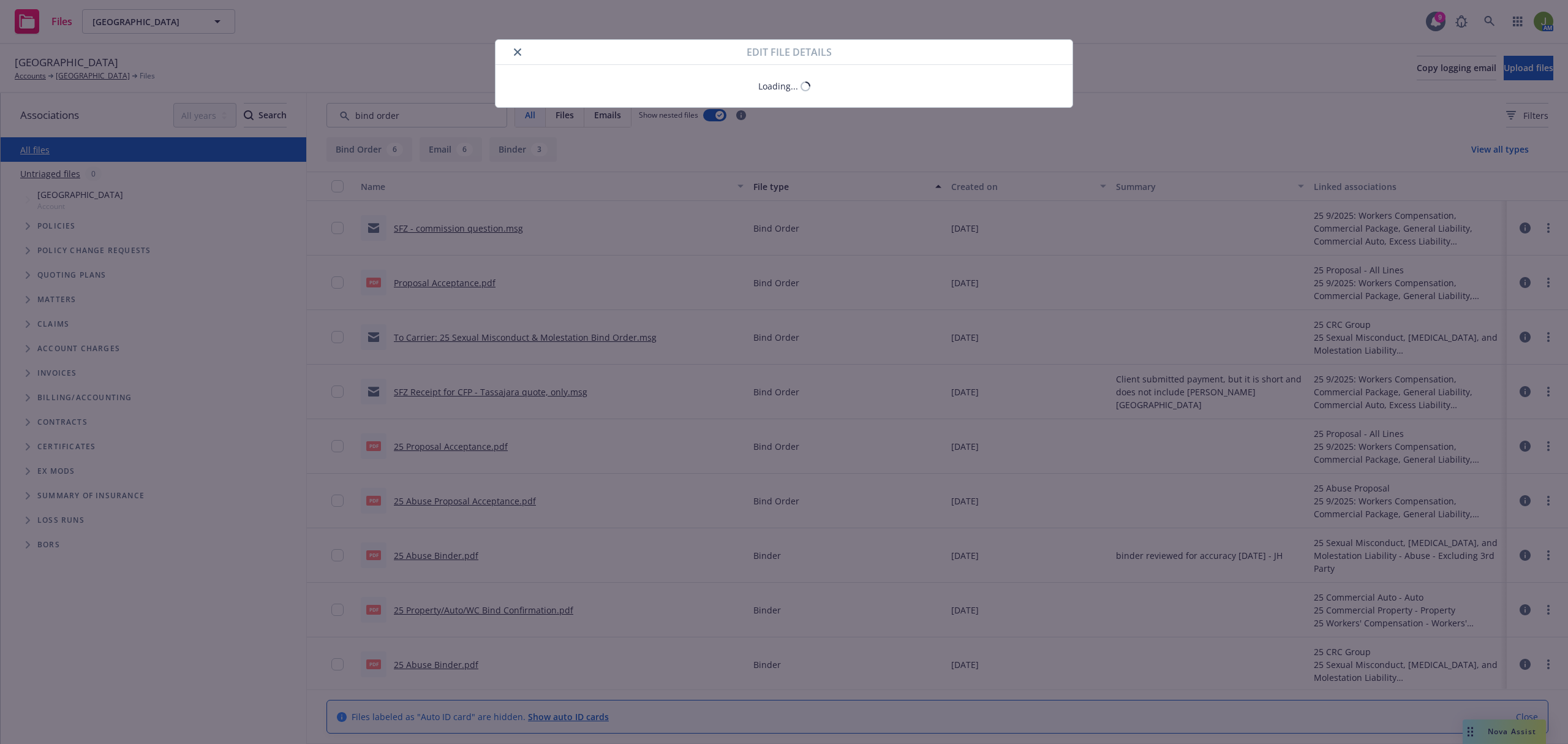
type textarea "x"
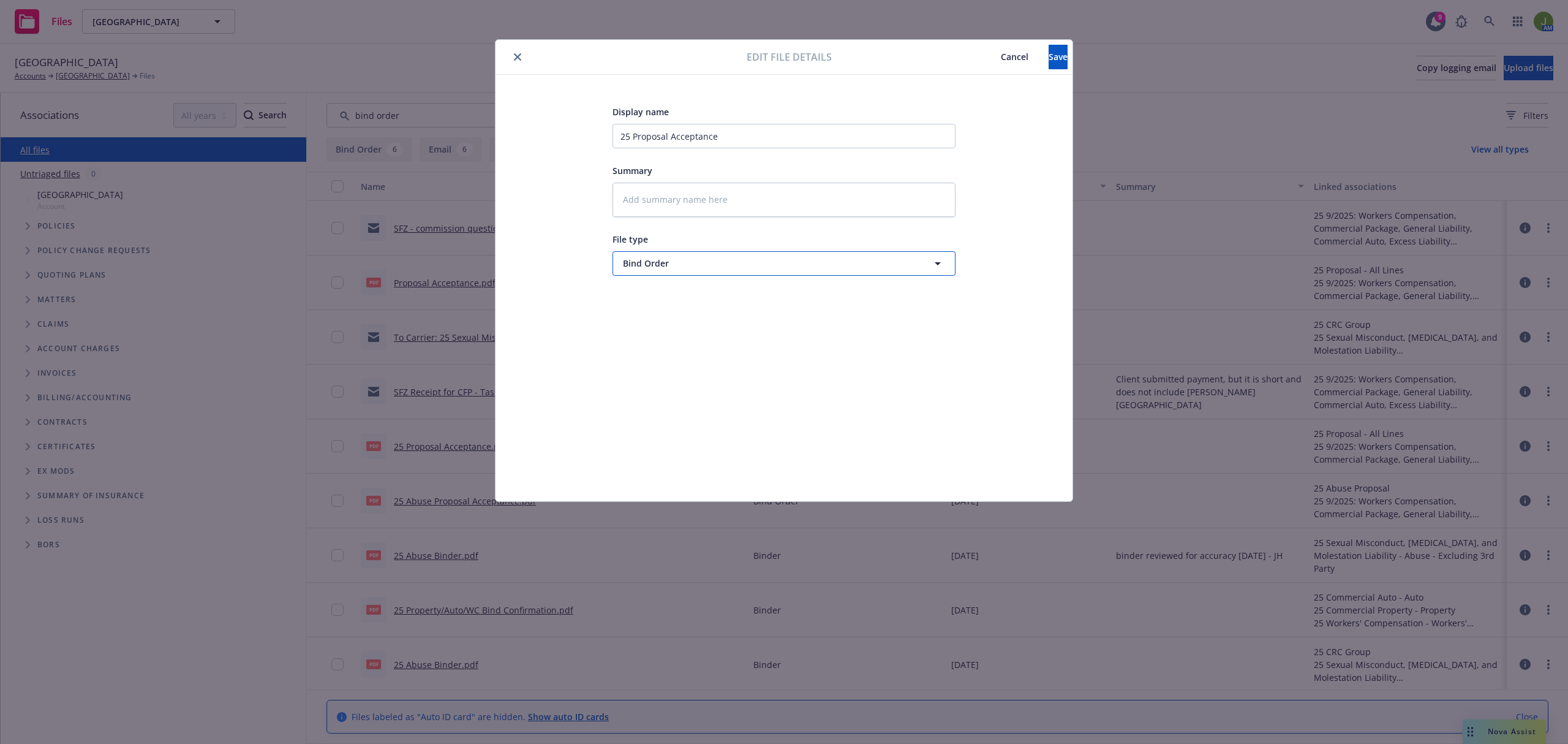
click at [691, 257] on span "Bind Order" at bounding box center [761, 263] width 277 height 13
type input "proposal acc"
click at [842, 305] on div "Proposal Acceptance Disclosure Form - signed" at bounding box center [784, 298] width 327 height 18
click at [1049, 55] on button "Save" at bounding box center [1058, 56] width 19 height 24
type textarea "x"
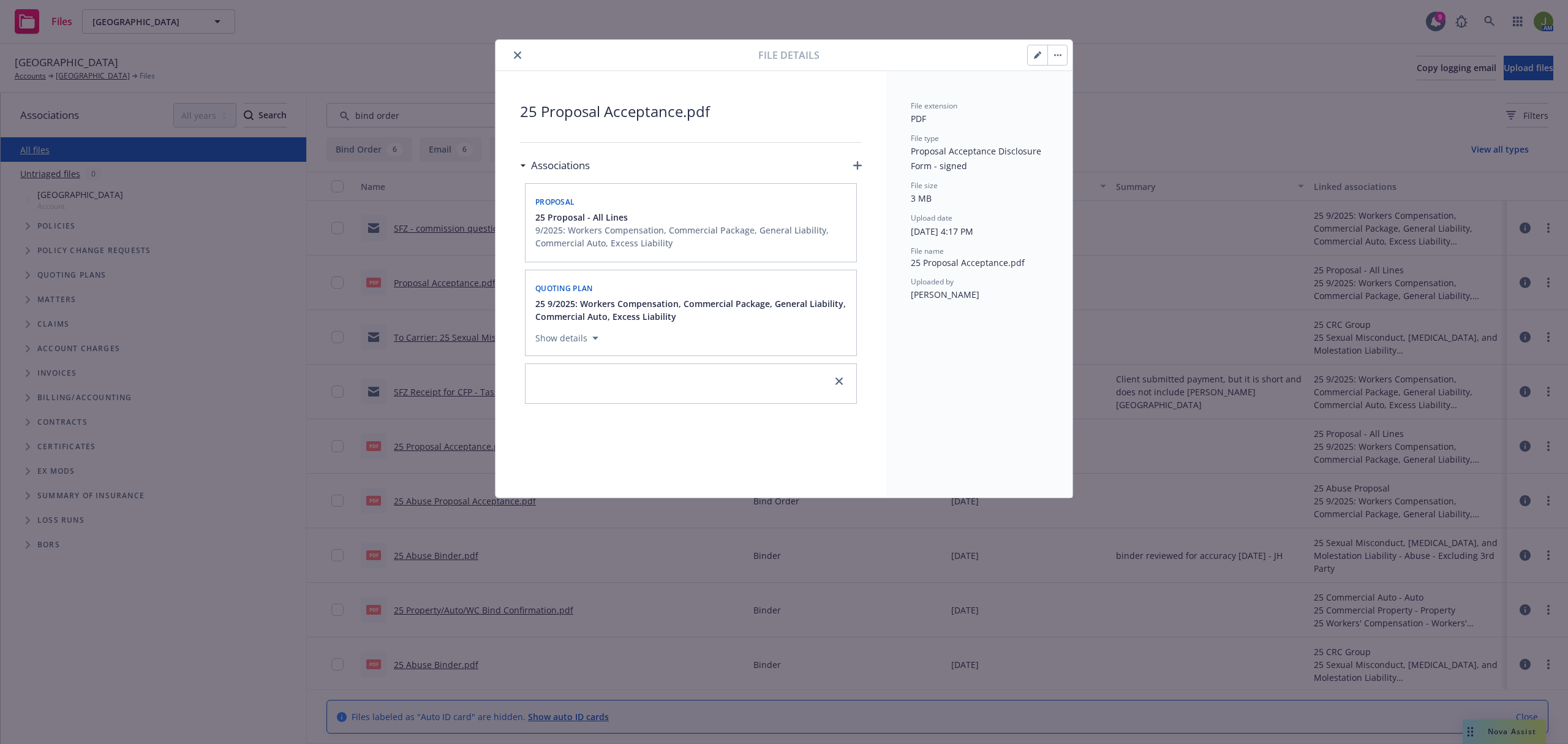
click at [515, 54] on icon "close" at bounding box center [517, 55] width 7 height 7
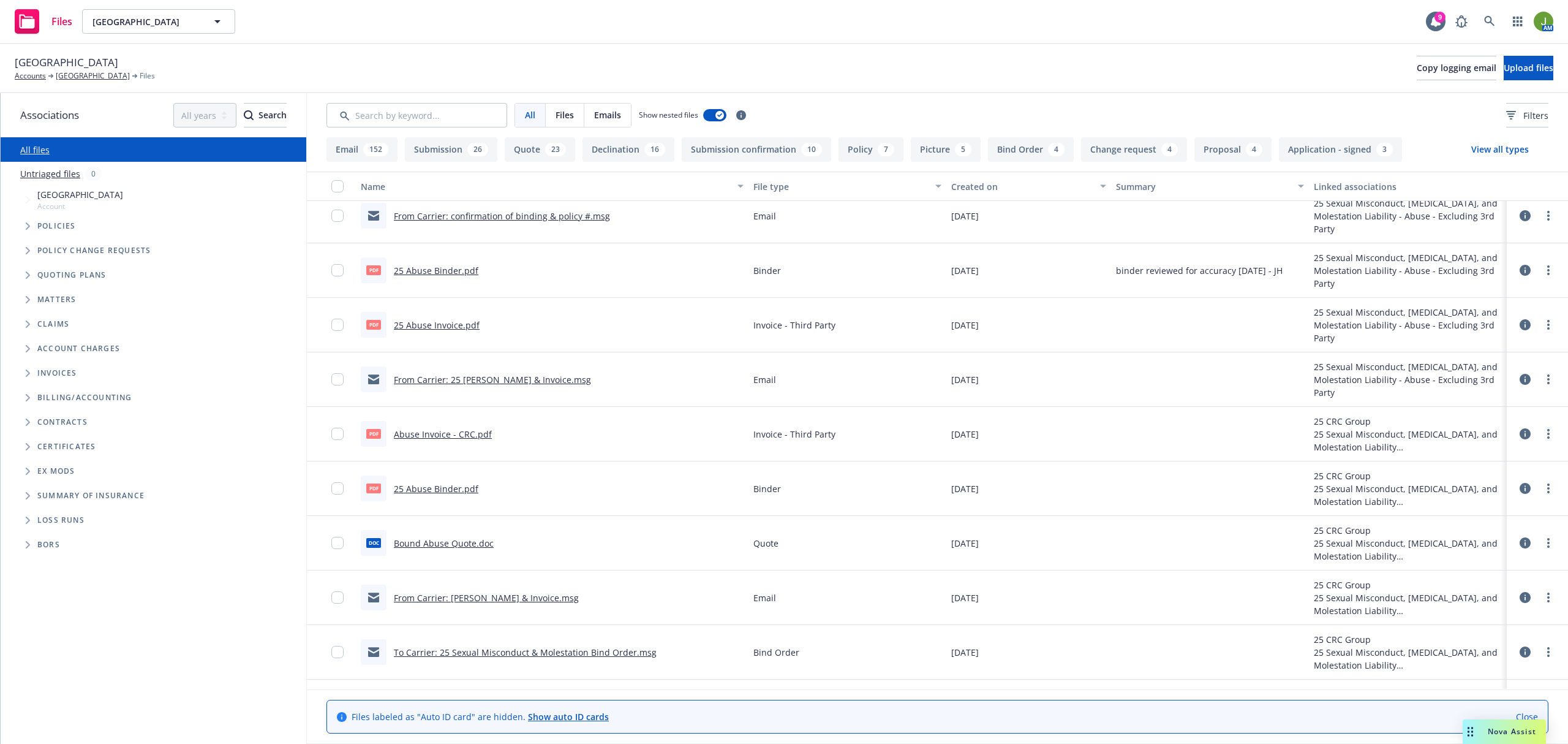
scroll to position [572, 0]
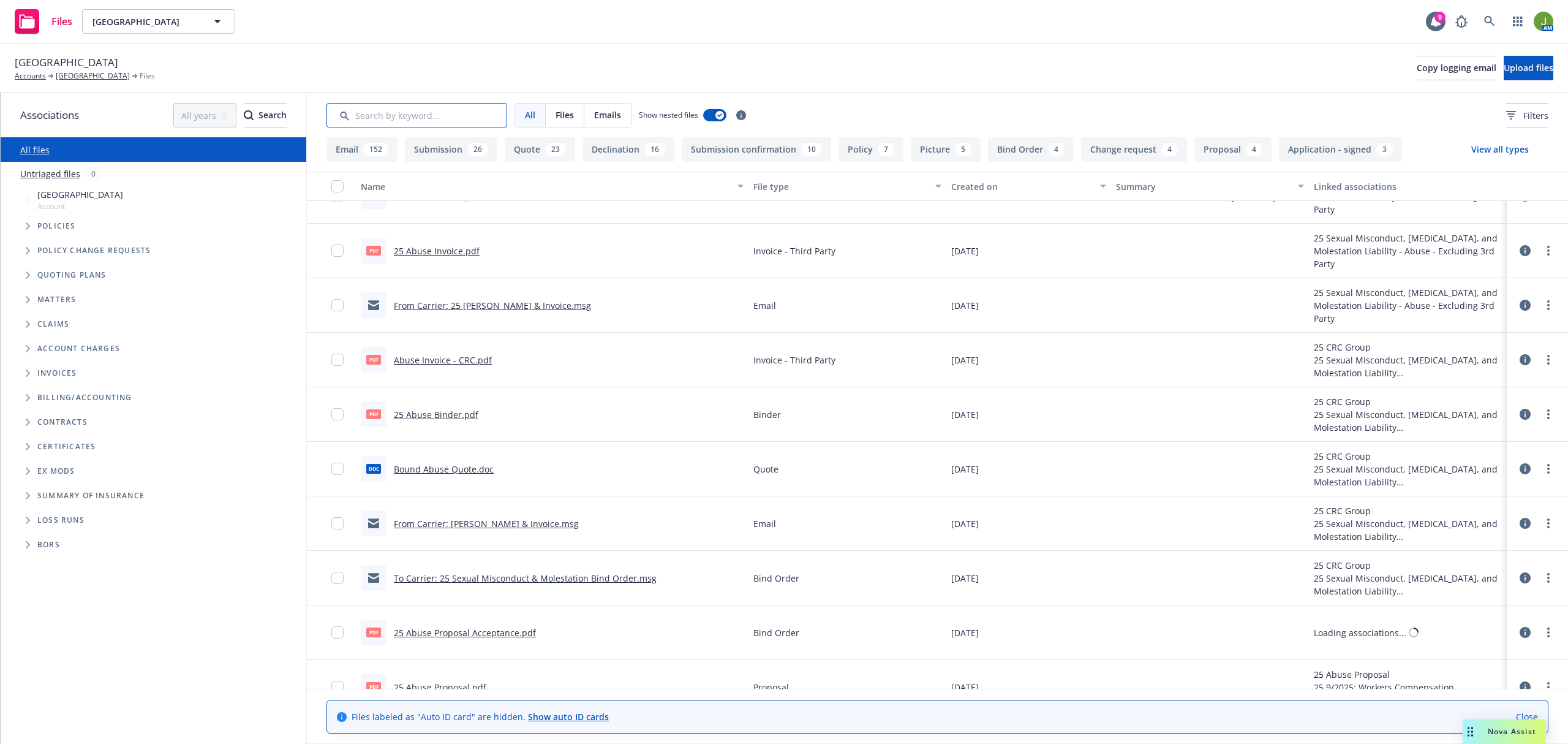
click at [476, 111] on input "Search by keyword..." at bounding box center [417, 115] width 181 height 24
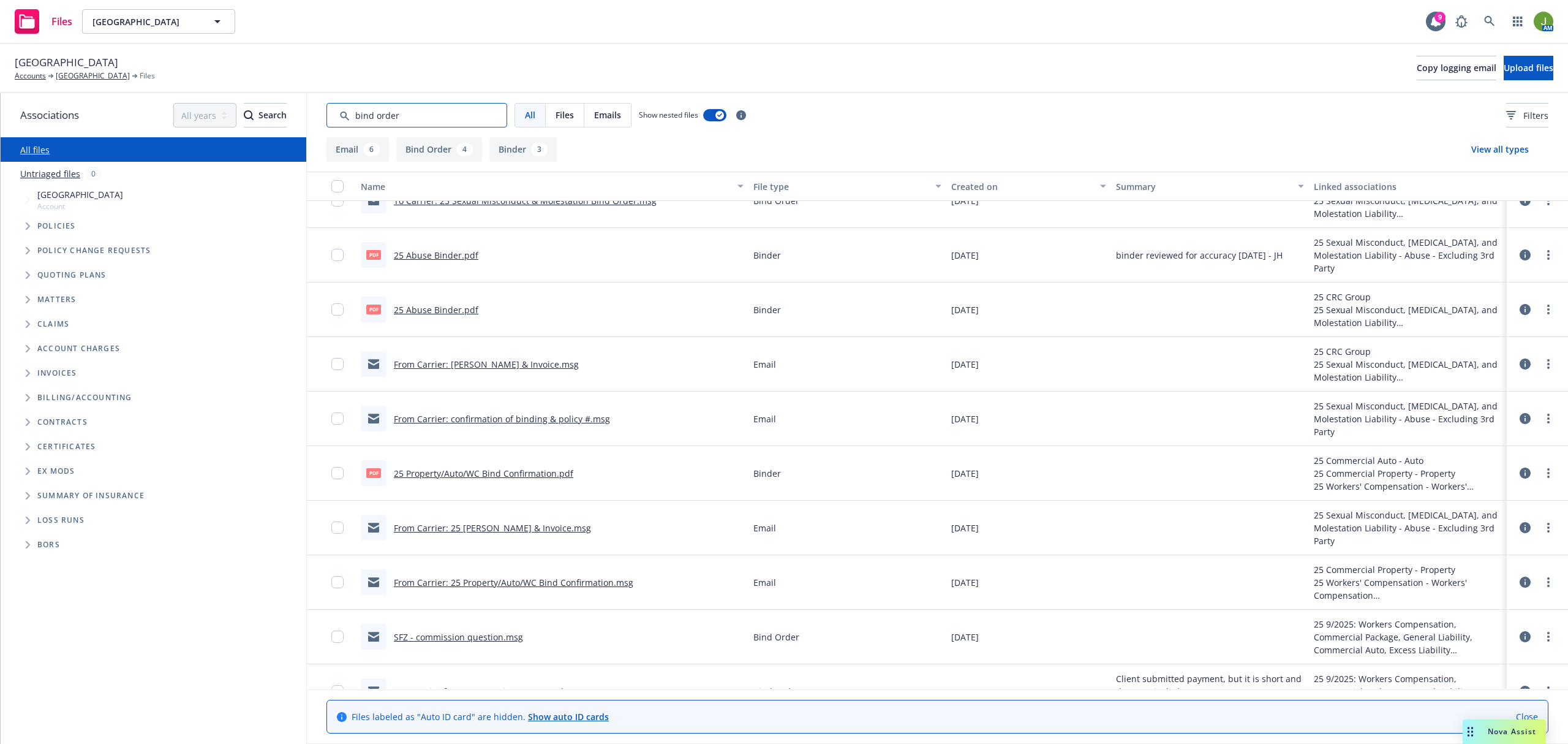
scroll to position [0, 0]
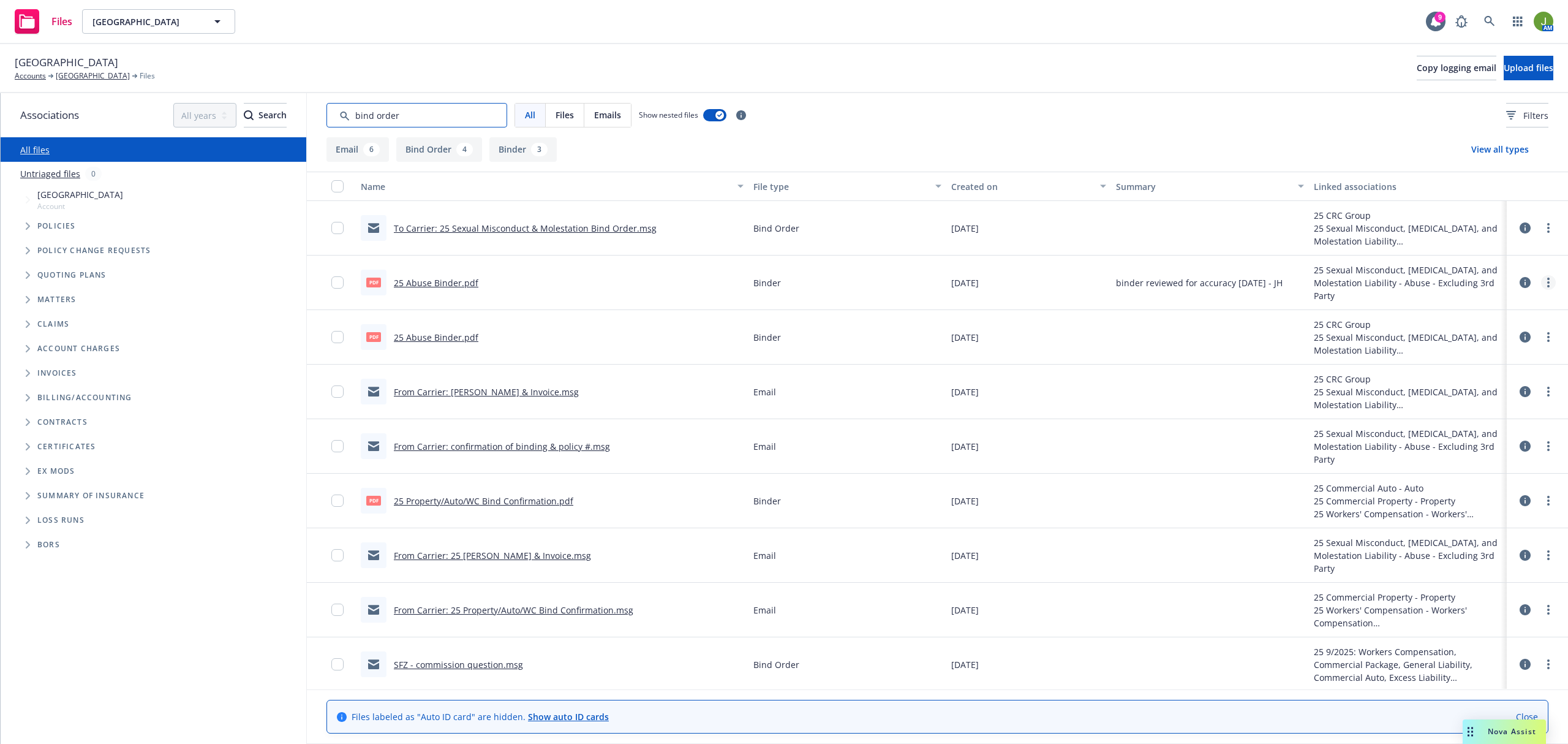
type input "bind order"
click at [1541, 283] on link "more" at bounding box center [1549, 282] width 15 height 15
click at [1505, 327] on link "Download" at bounding box center [1482, 333] width 122 height 24
click at [101, 78] on link "[GEOGRAPHIC_DATA]" at bounding box center [93, 76] width 74 height 11
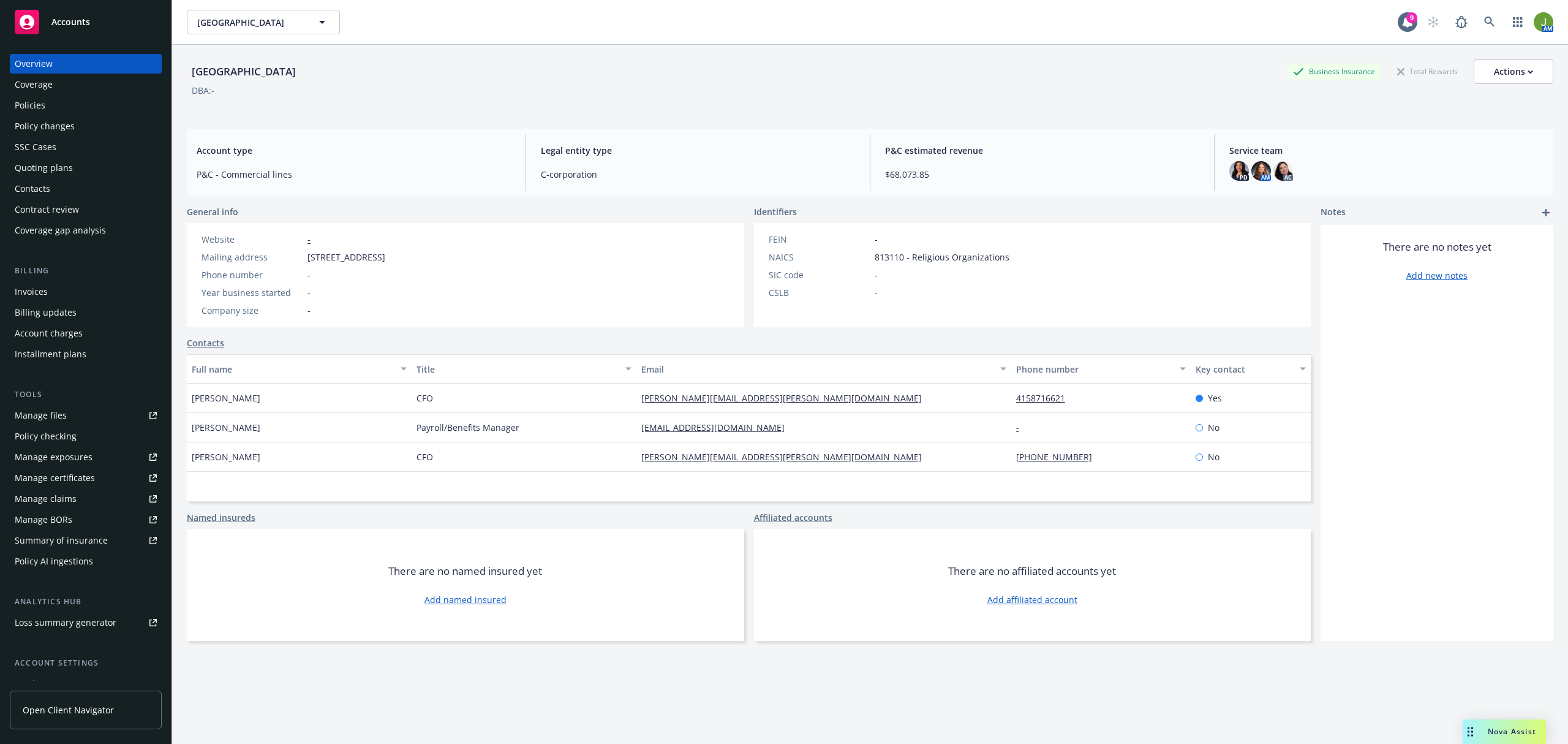
click at [42, 290] on div "Invoices" at bounding box center [31, 291] width 33 height 19
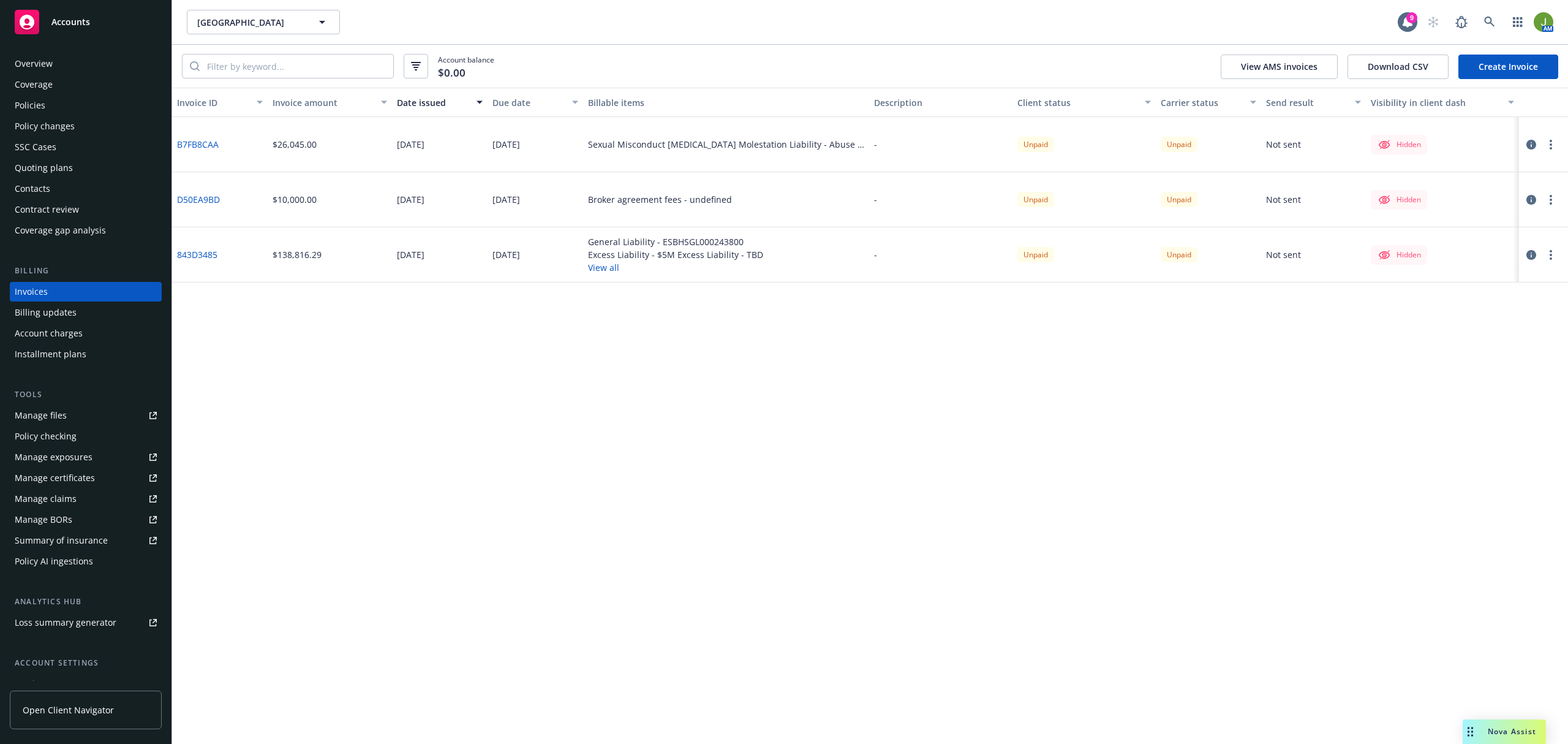
click at [1532, 145] on icon "button" at bounding box center [1532, 144] width 10 height 10
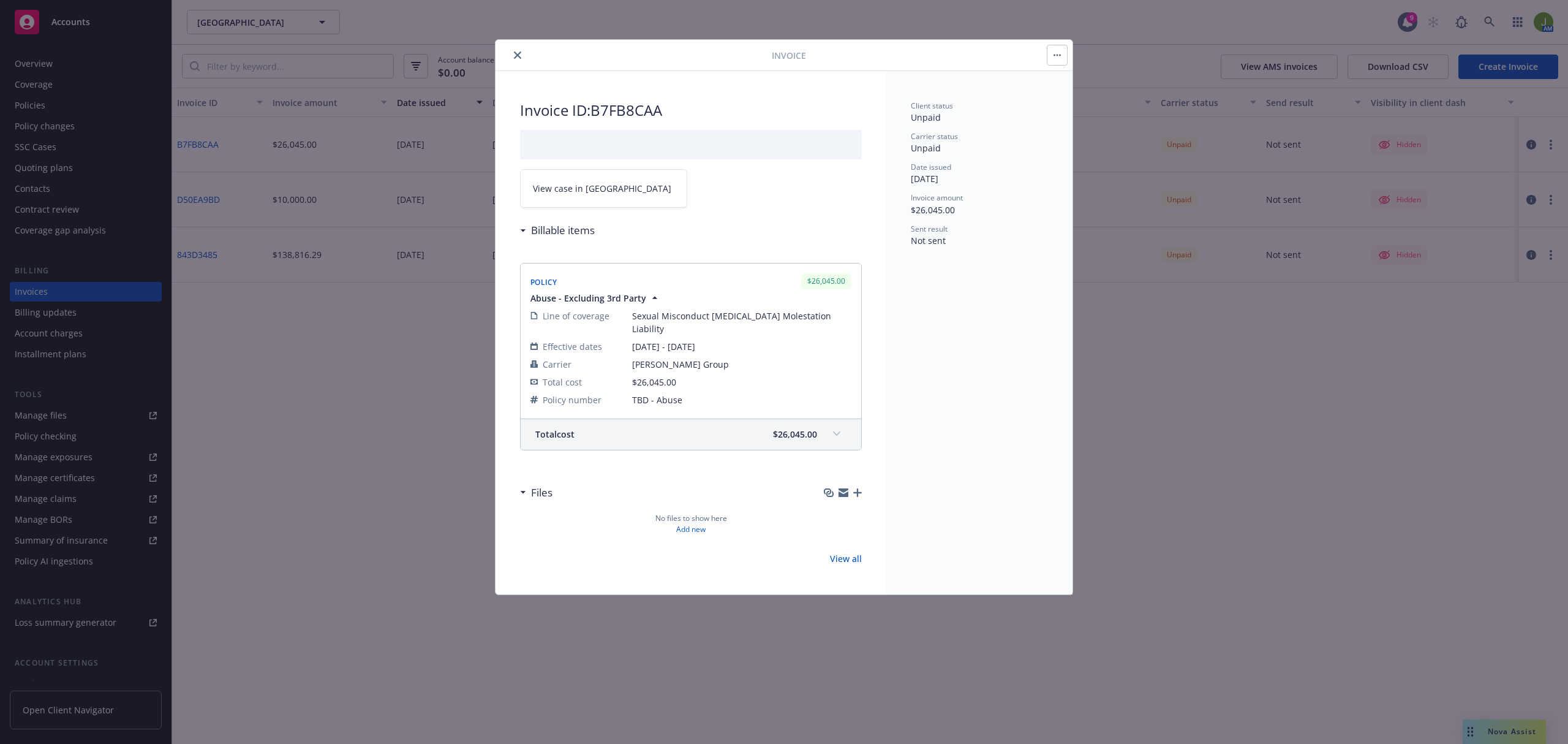
click at [839, 432] on icon at bounding box center [836, 434] width 7 height 5
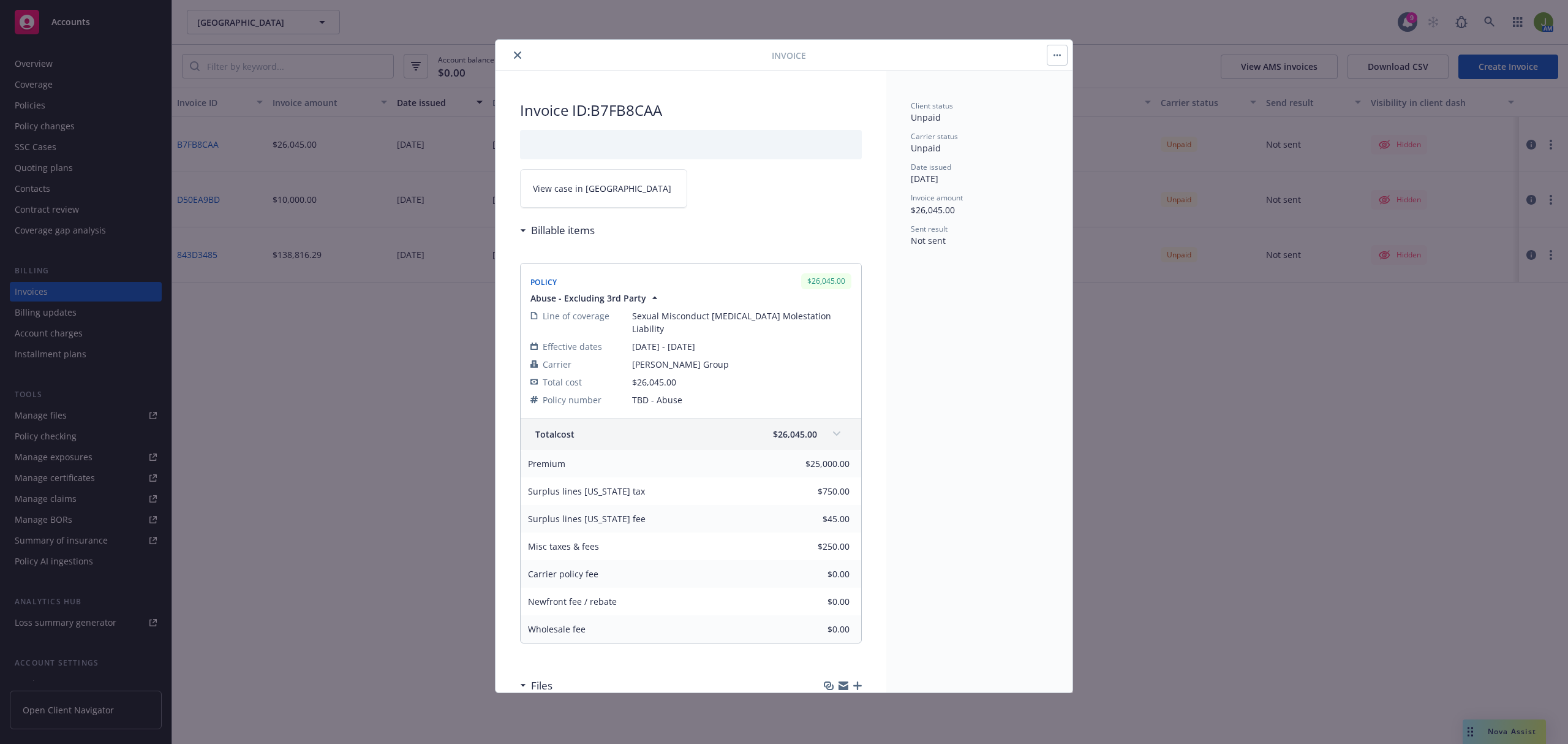
click at [515, 61] on button "close" at bounding box center [518, 55] width 15 height 15
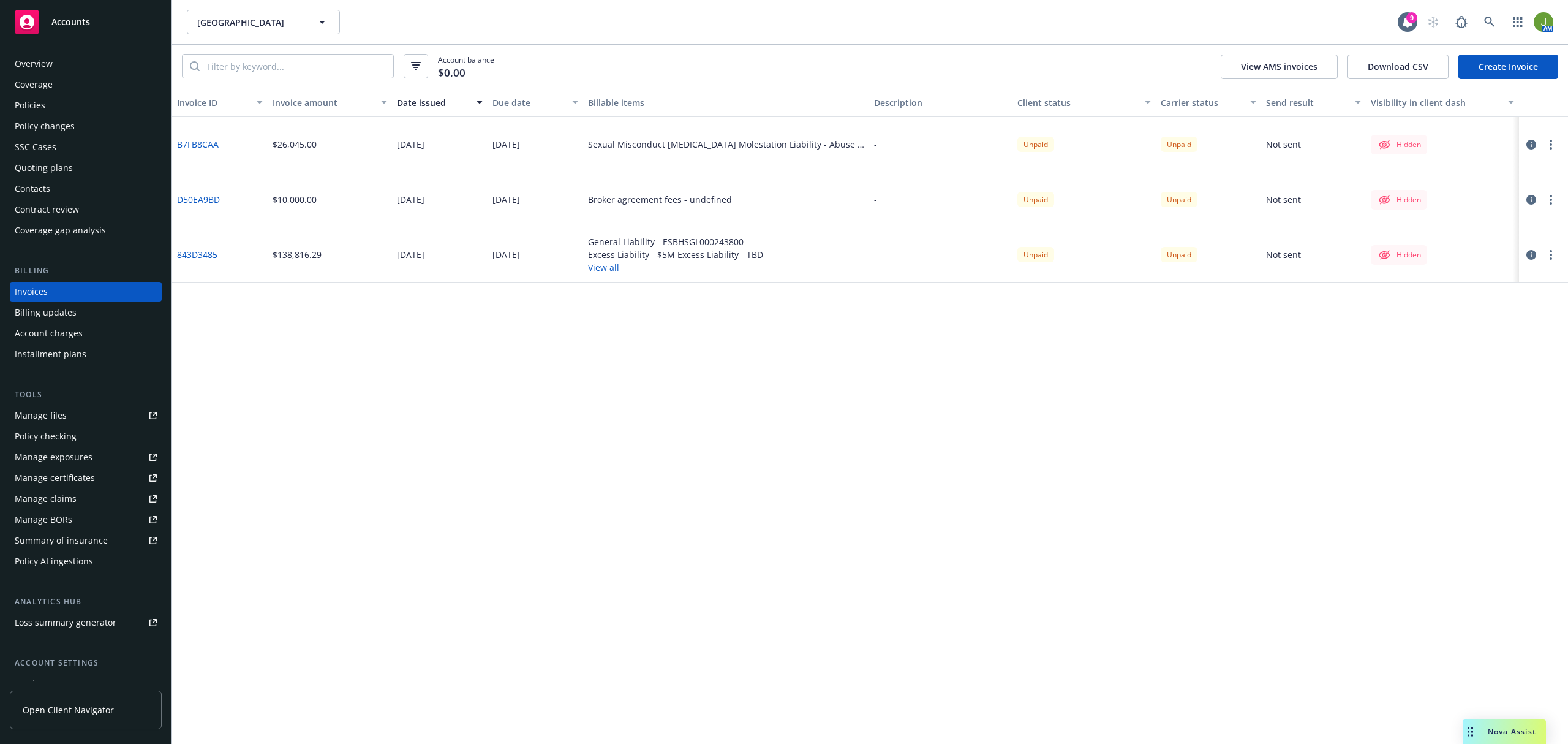
click at [1552, 138] on button "button" at bounding box center [1551, 144] width 15 height 15
click at [1532, 144] on icon "button" at bounding box center [1532, 144] width 10 height 10
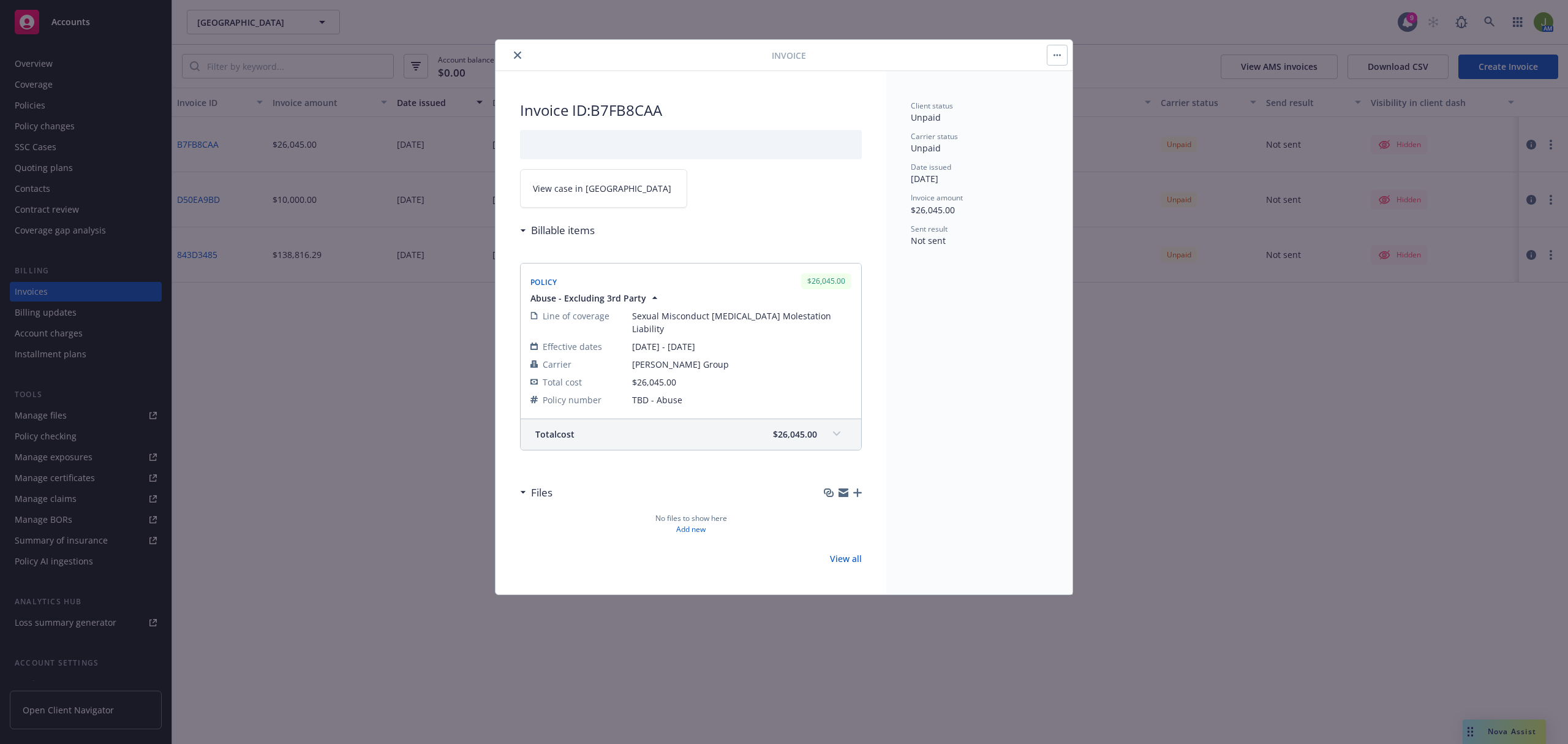
click at [518, 55] on icon "close" at bounding box center [517, 55] width 7 height 7
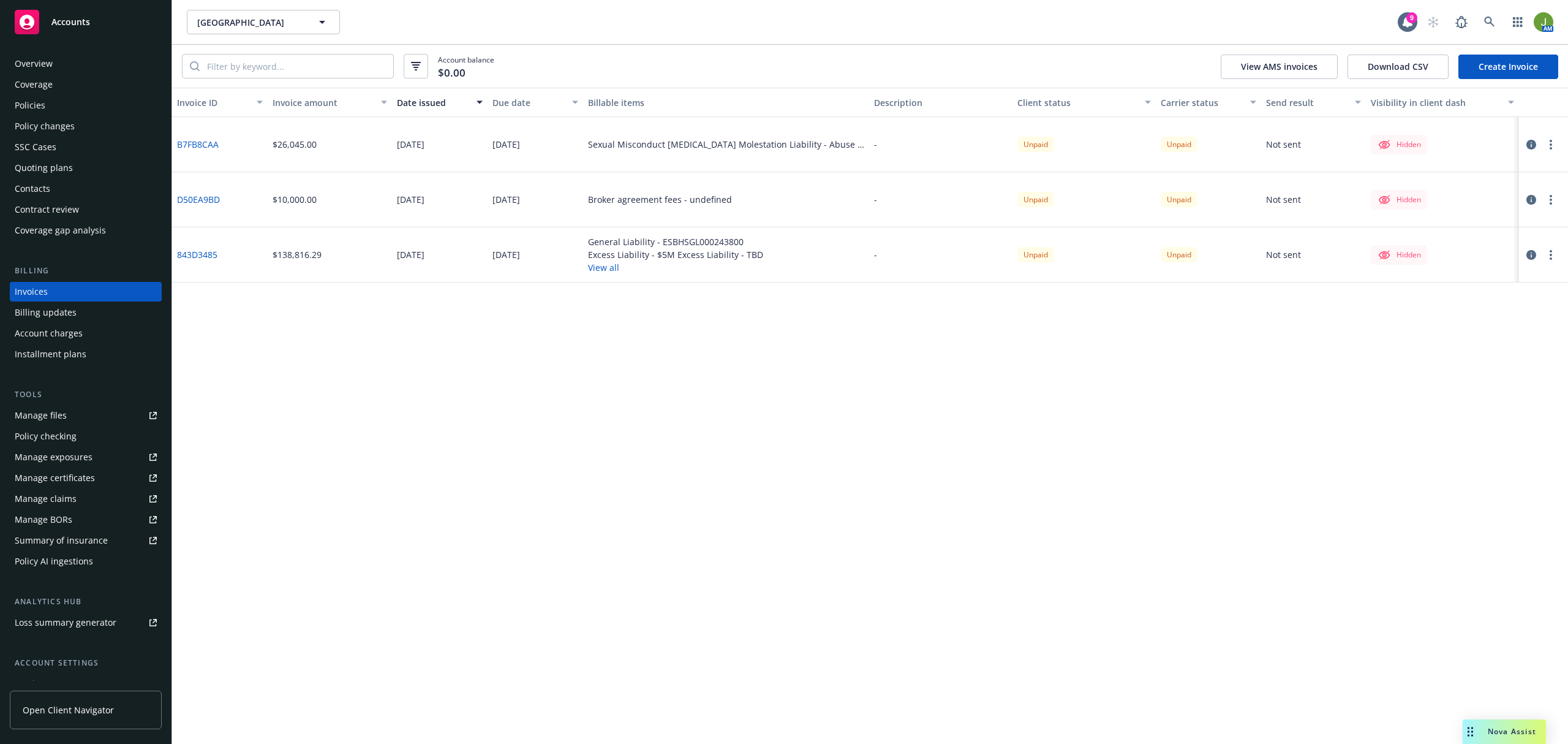
click at [15, 103] on div "Policies" at bounding box center [30, 105] width 31 height 19
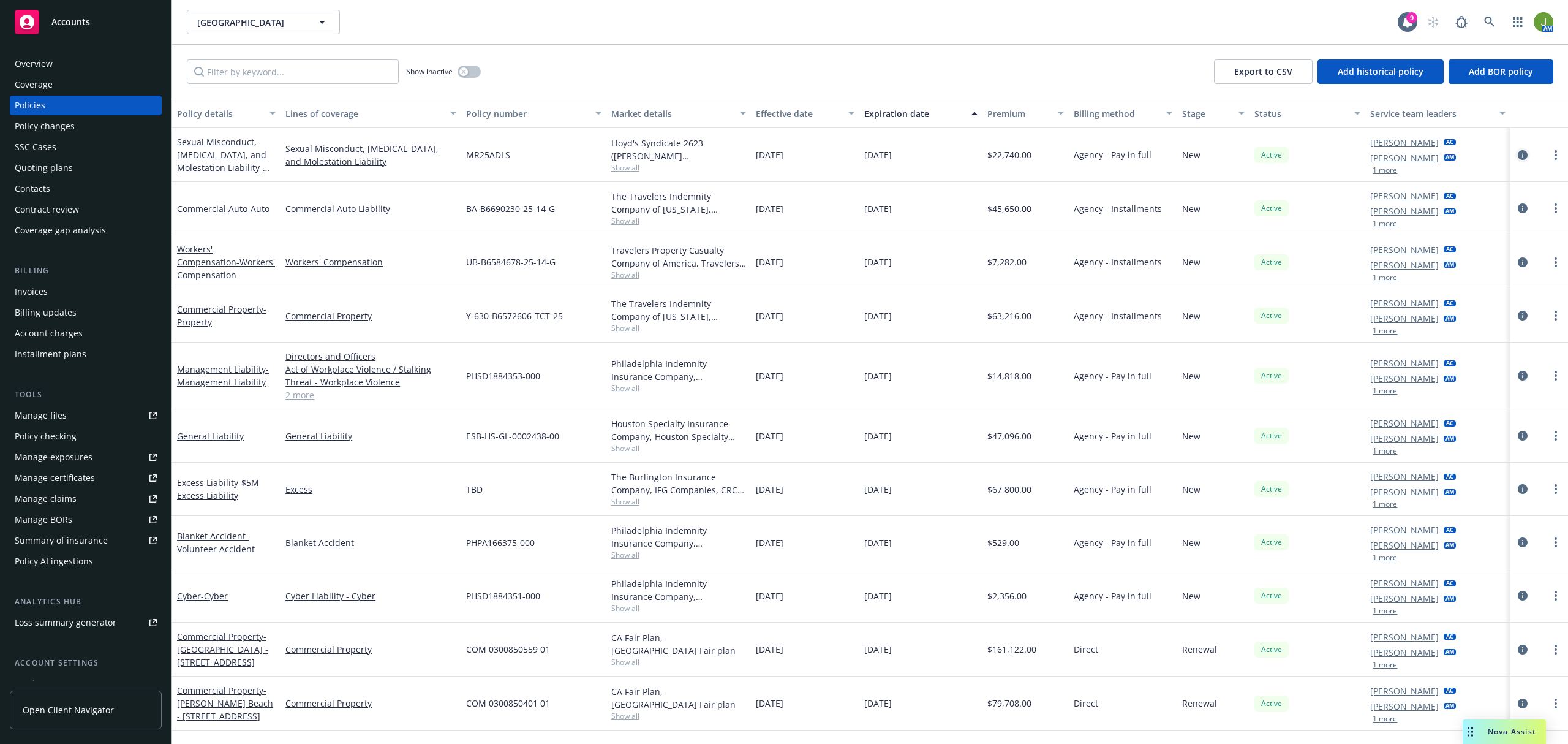
click at [1524, 154] on icon "circleInformation" at bounding box center [1523, 155] width 10 height 10
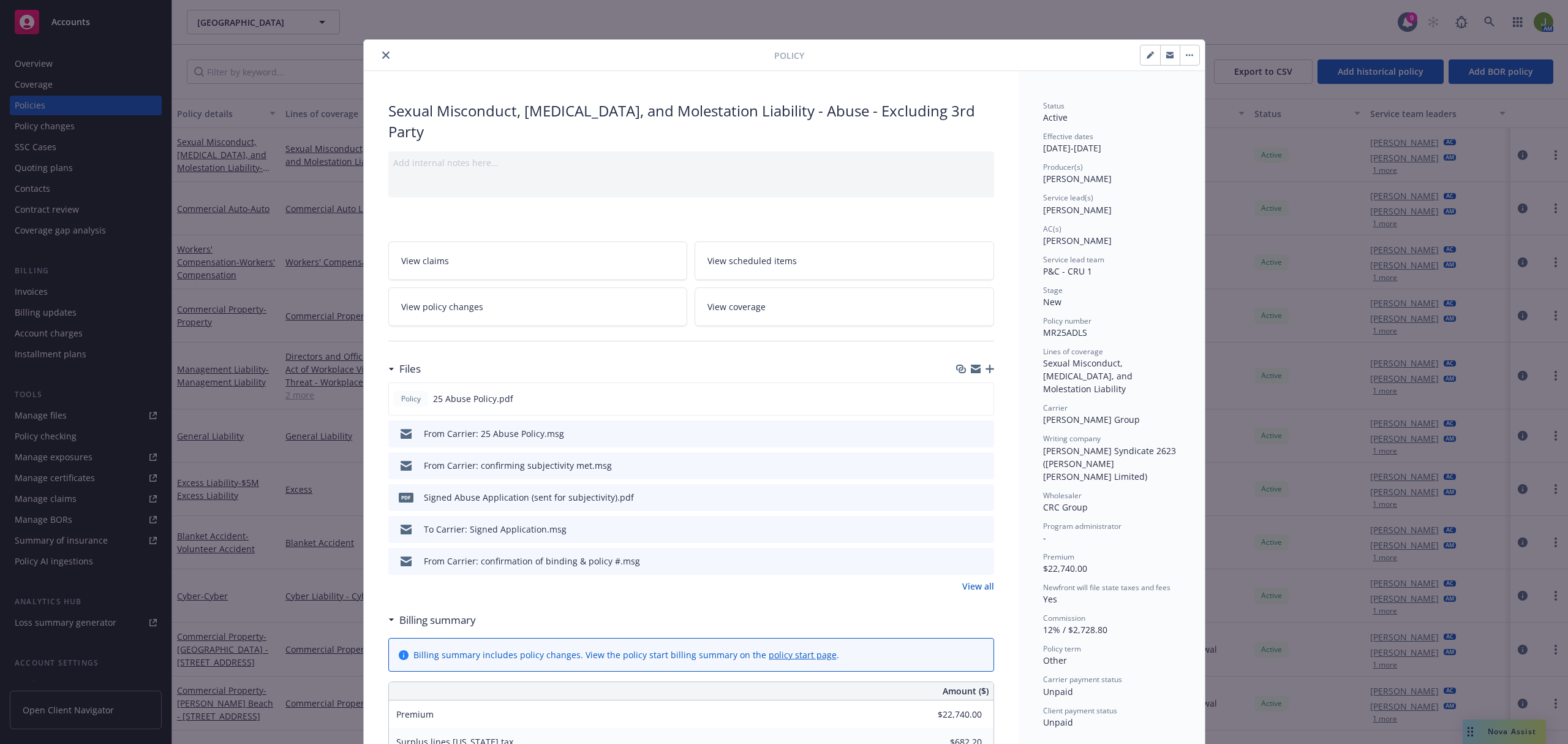
click at [525, 307] on link "View policy changes" at bounding box center [538, 307] width 299 height 39
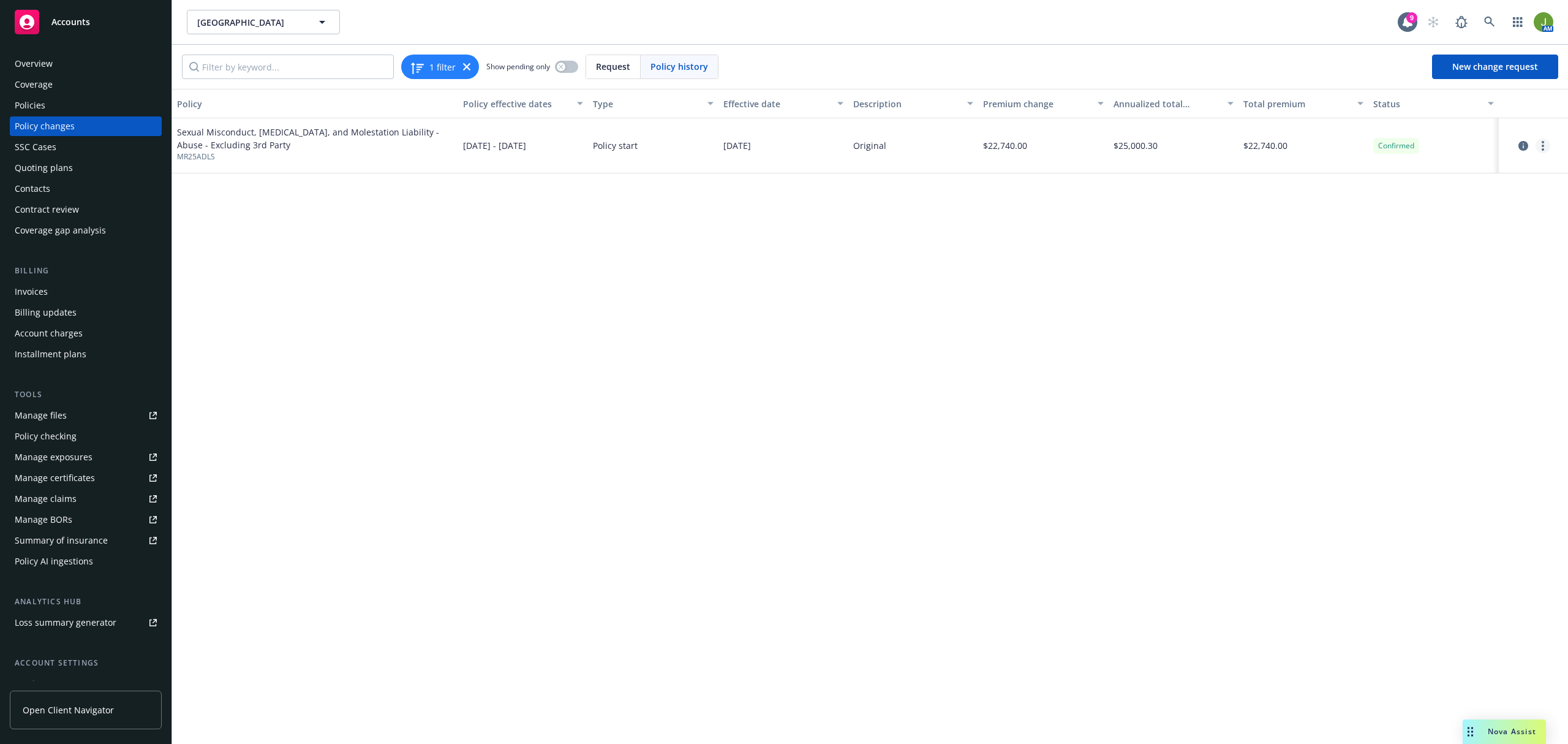
click at [1542, 144] on icon "more" at bounding box center [1543, 146] width 2 height 10
click at [1429, 253] on link "Edit billing info" at bounding box center [1445, 245] width 210 height 24
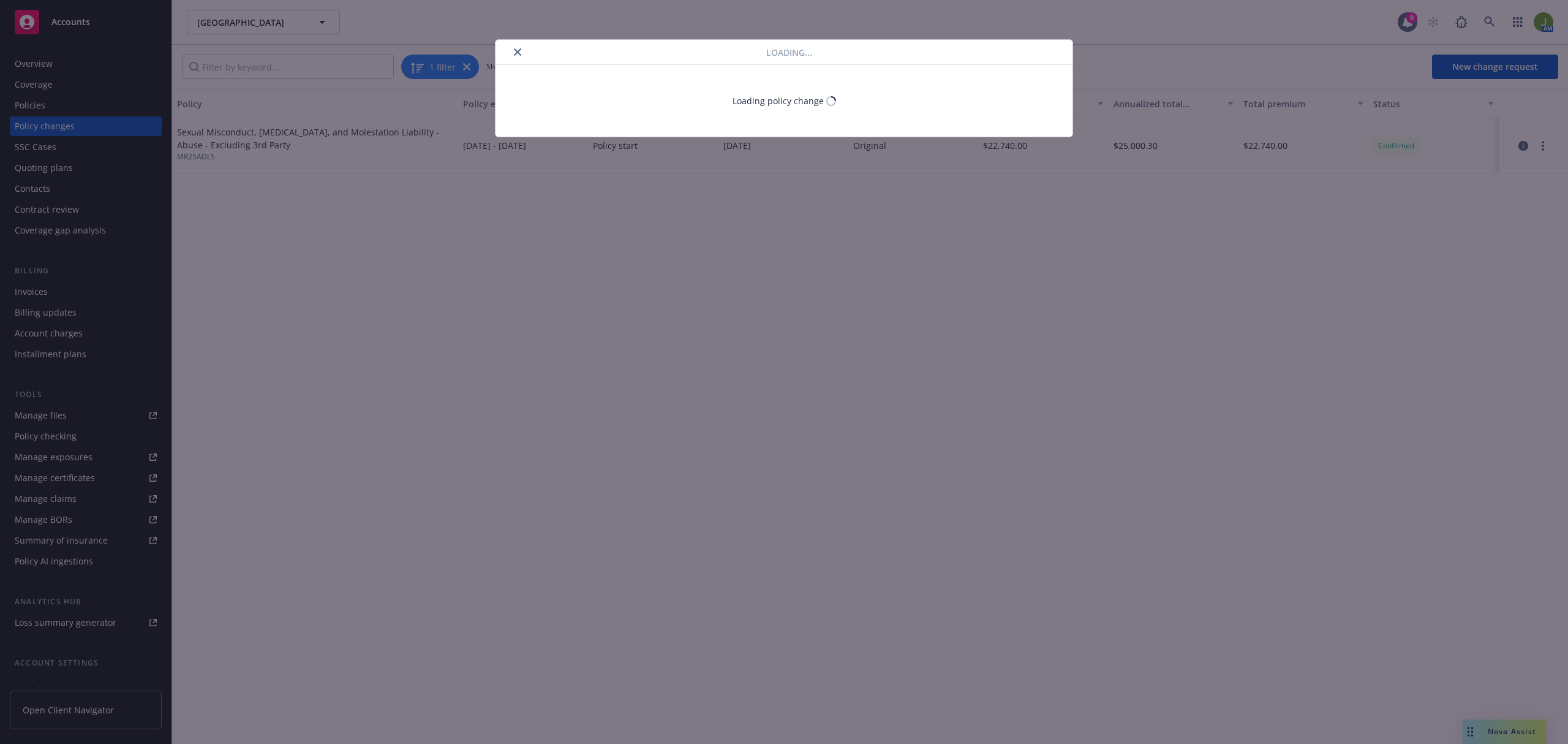
select select "CA"
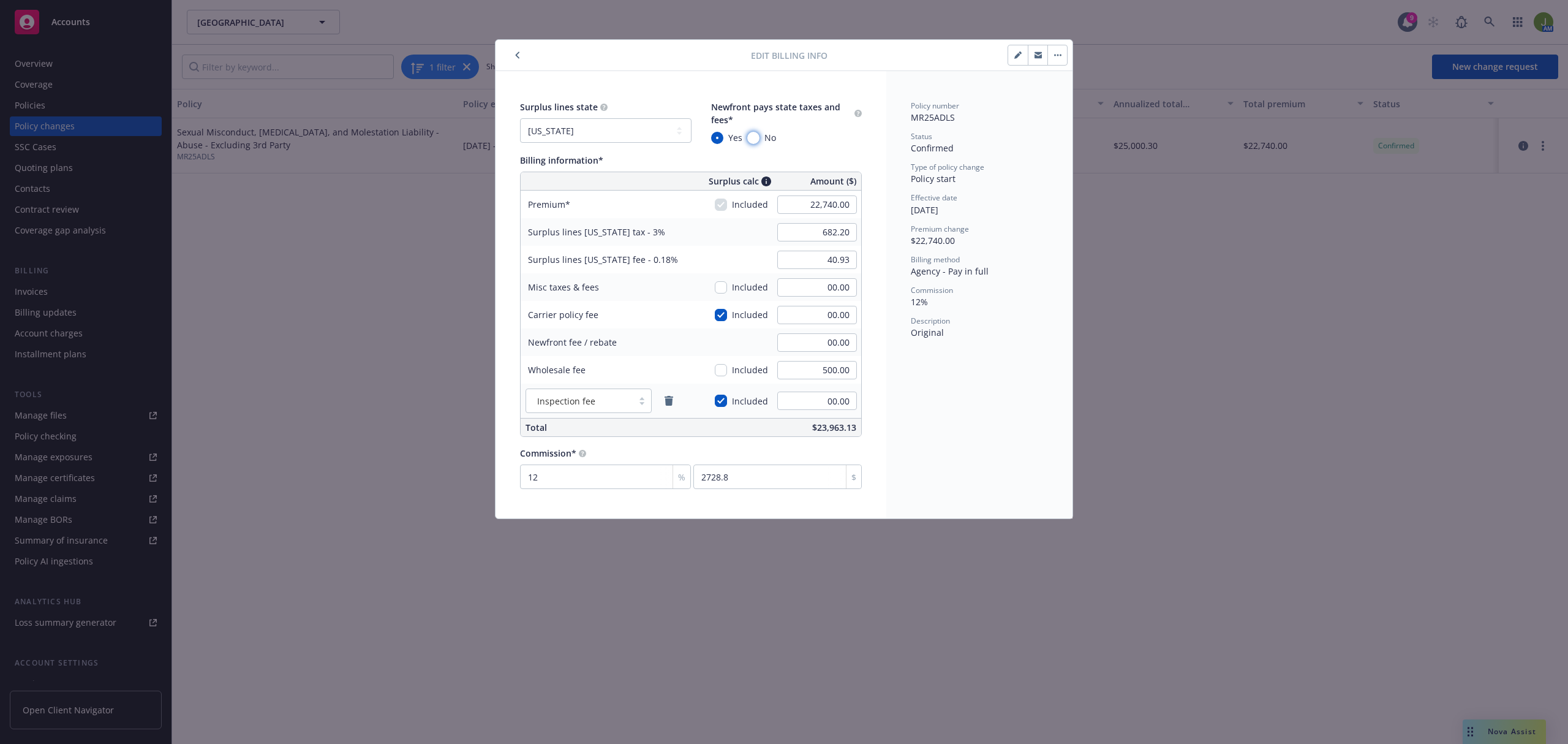
click at [757, 139] on input "No" at bounding box center [753, 137] width 12 height 12
radio input "true"
click at [1057, 52] on button "button" at bounding box center [1057, 55] width 19 height 19
click at [519, 56] on icon "button" at bounding box center [518, 55] width 5 height 7
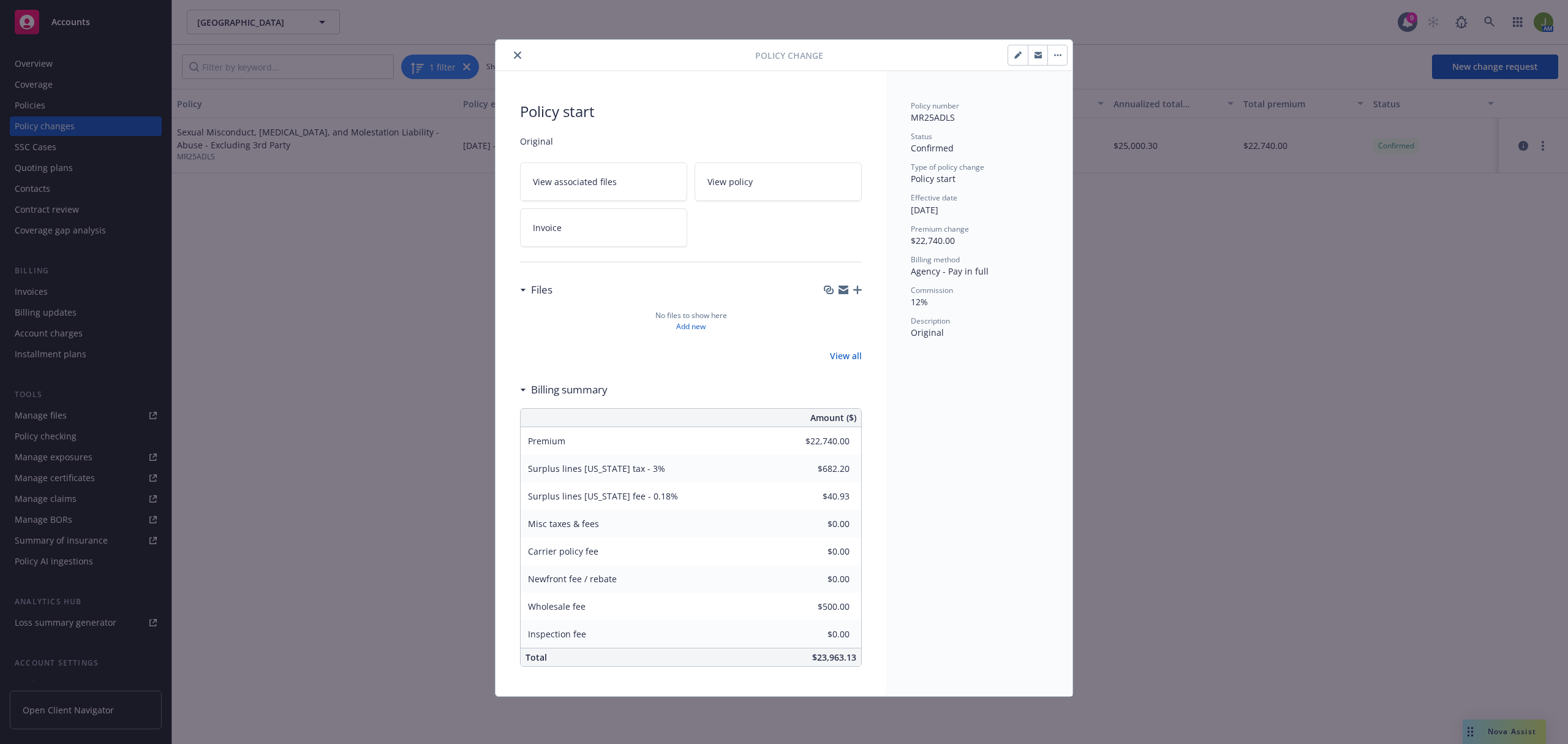
click at [632, 233] on link "Invoice" at bounding box center [603, 228] width 167 height 39
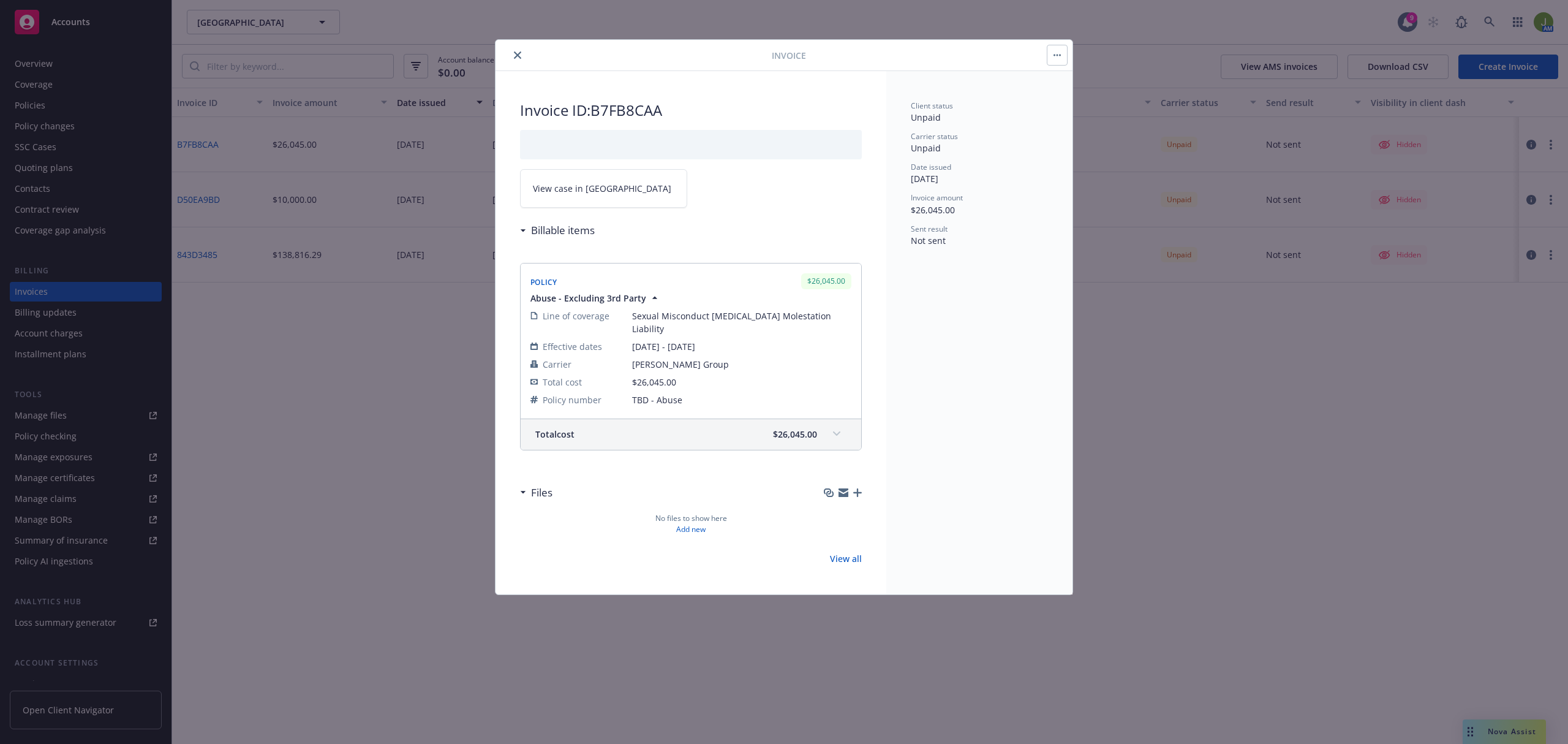
click at [829, 424] on span at bounding box center [836, 434] width 19 height 19
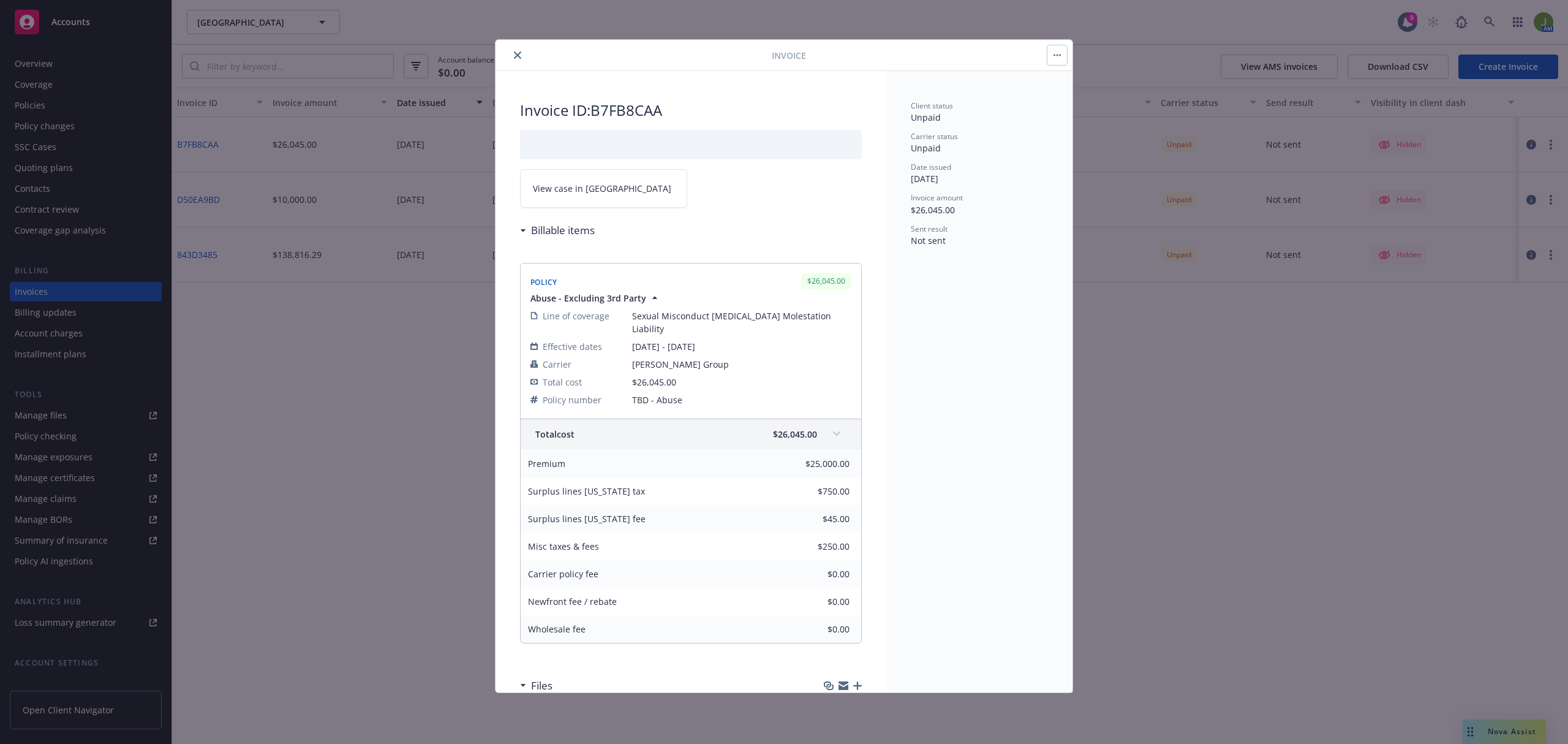
click at [519, 55] on icon "close" at bounding box center [517, 55] width 7 height 7
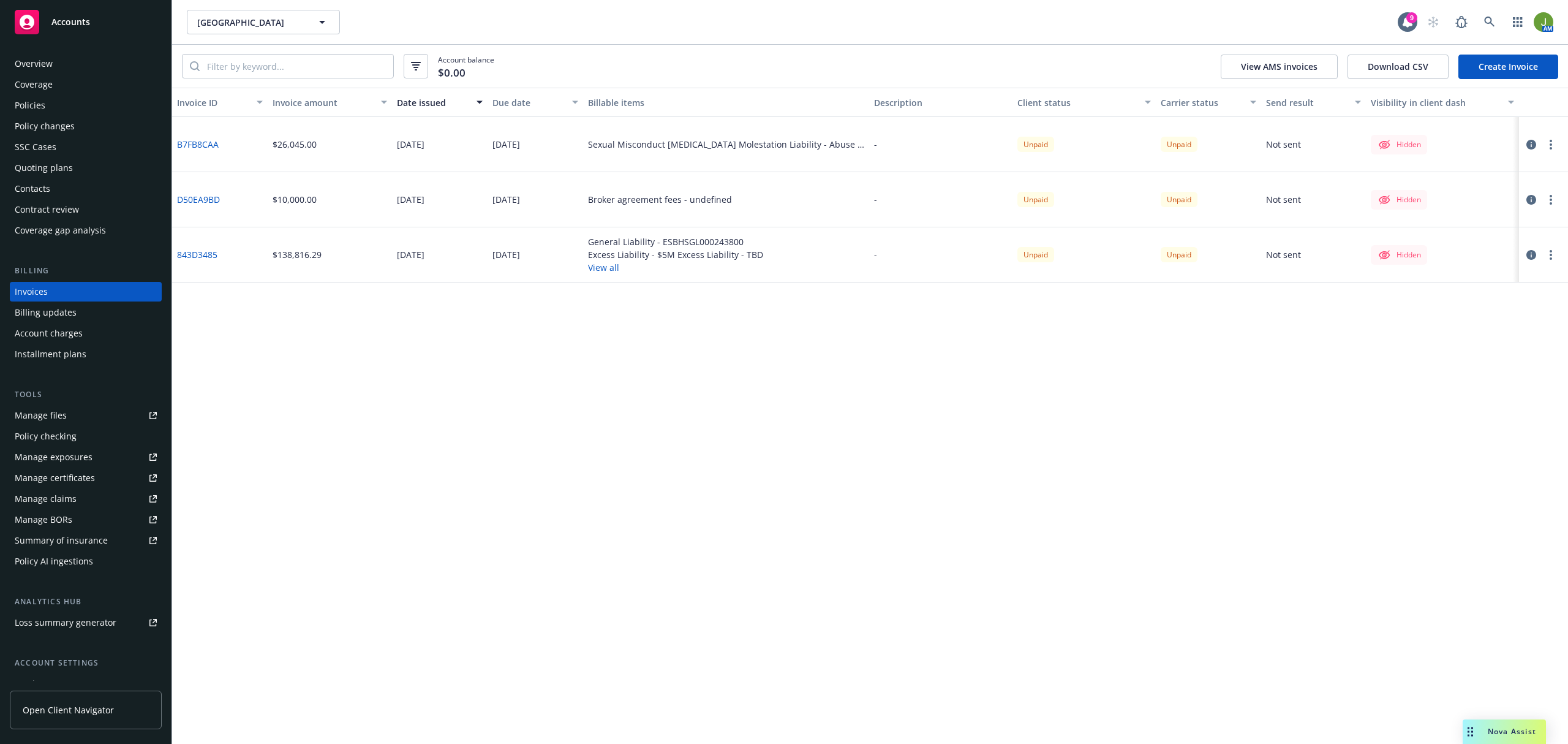
click at [1549, 142] on icon "button" at bounding box center [1550, 144] width 2 height 10
click at [1437, 172] on link "Edit invoice" at bounding box center [1480, 169] width 156 height 24
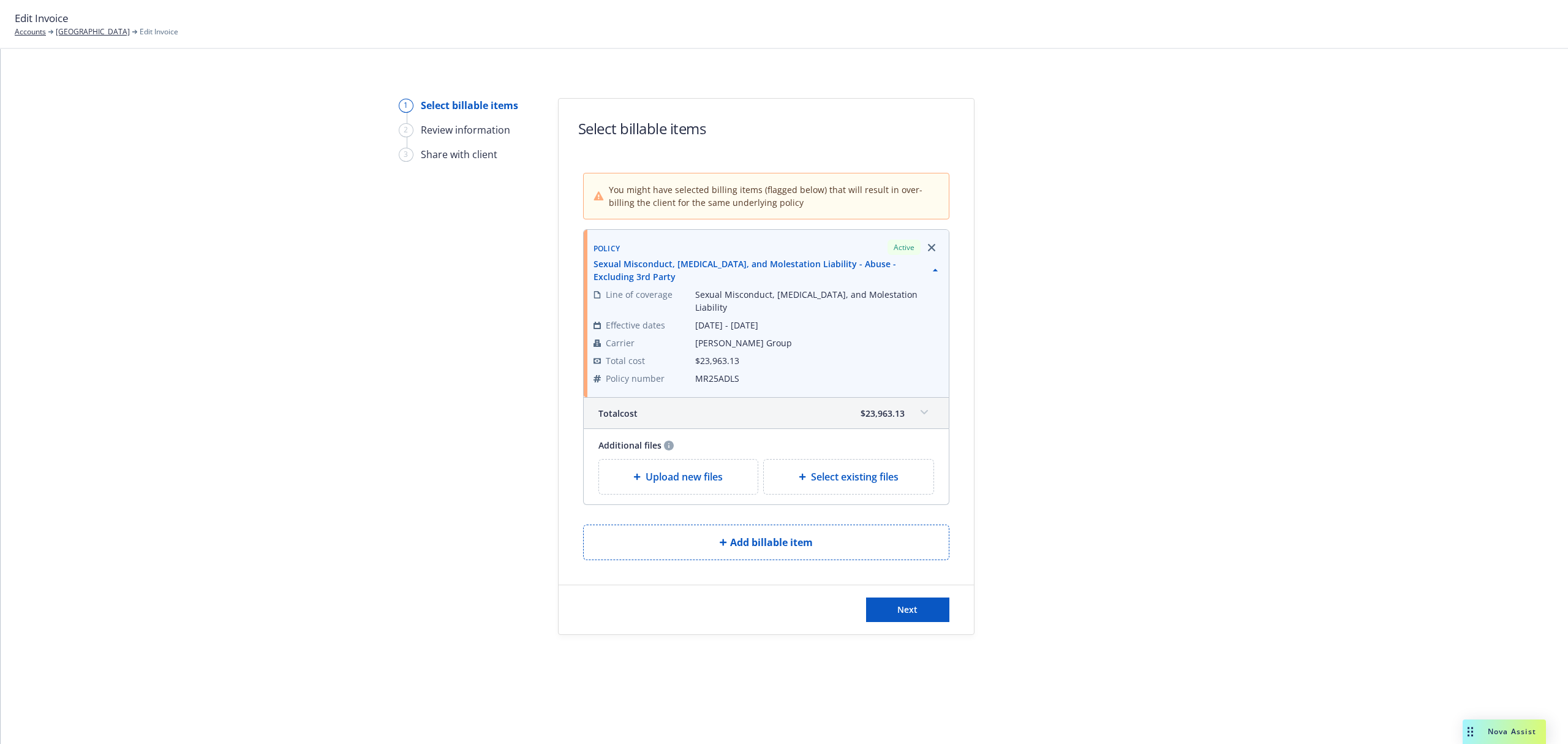
click at [899, 408] on div "Total cost $23,963.13" at bounding box center [766, 413] width 365 height 31
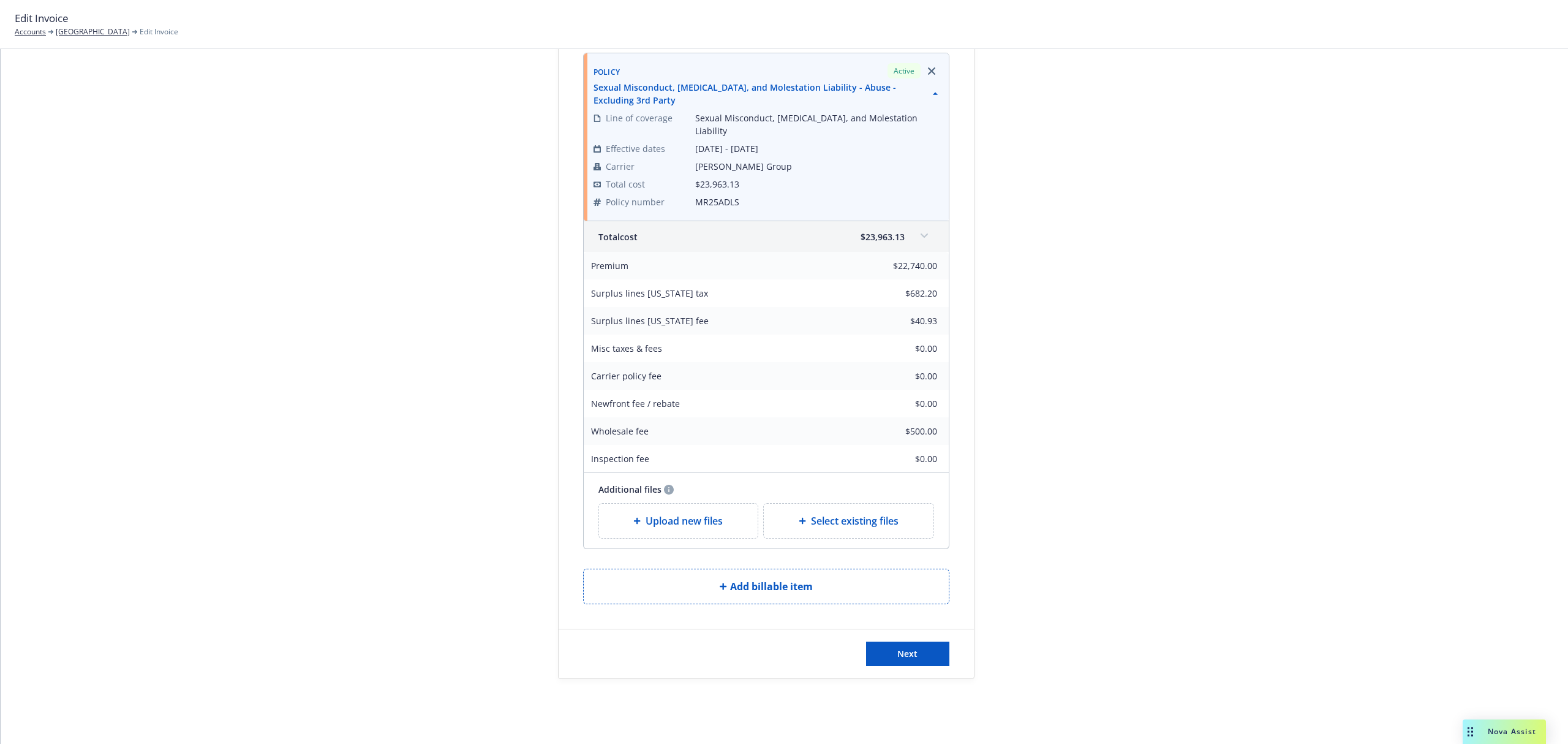
scroll to position [180, 0]
click at [932, 646] on button "Next" at bounding box center [907, 650] width 83 height 24
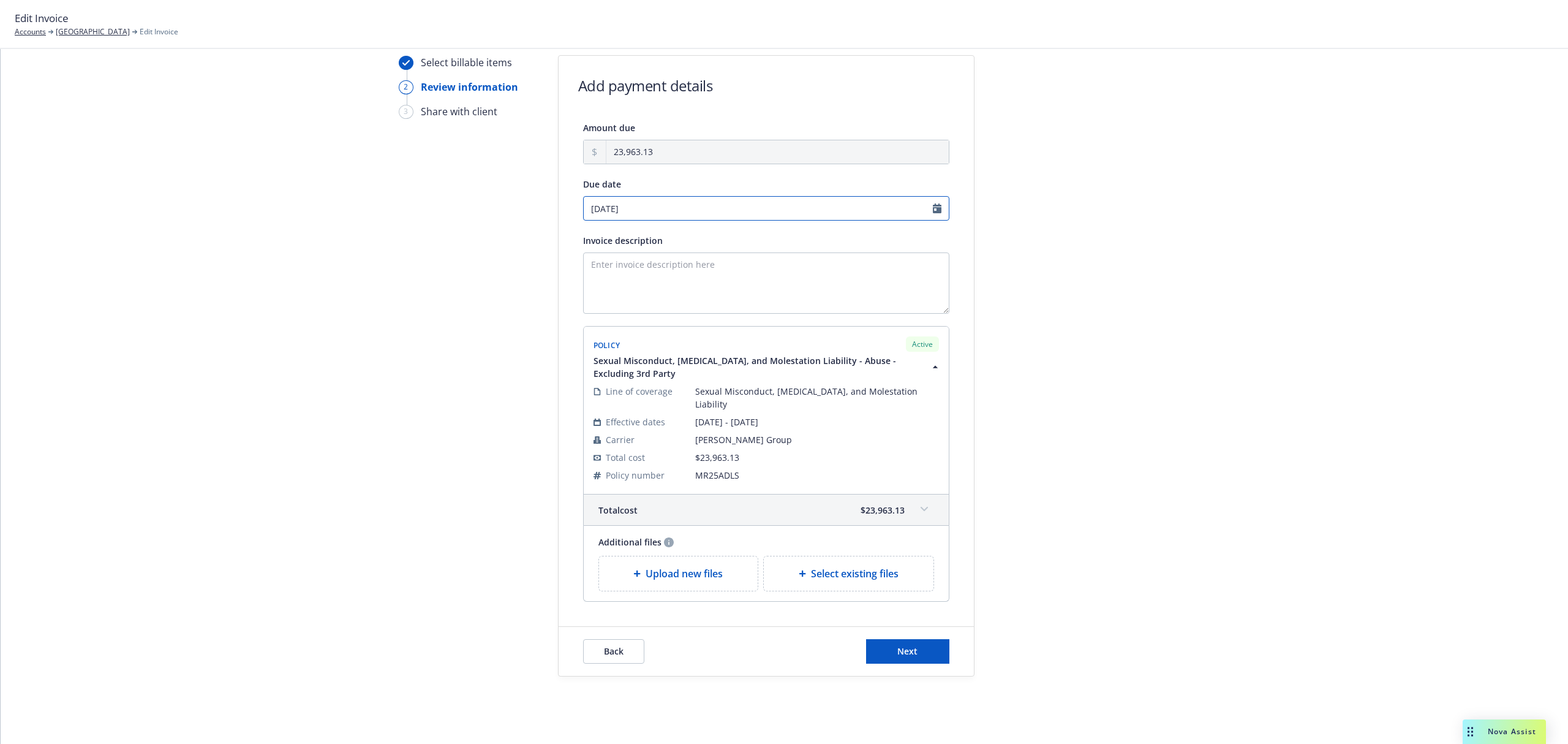
select select "October"
select select "2025"
click at [732, 204] on input "10/28/2025" at bounding box center [766, 208] width 366 height 24
click at [686, 328] on span "24" at bounding box center [688, 328] width 10 height 13
type input "[DATE]"
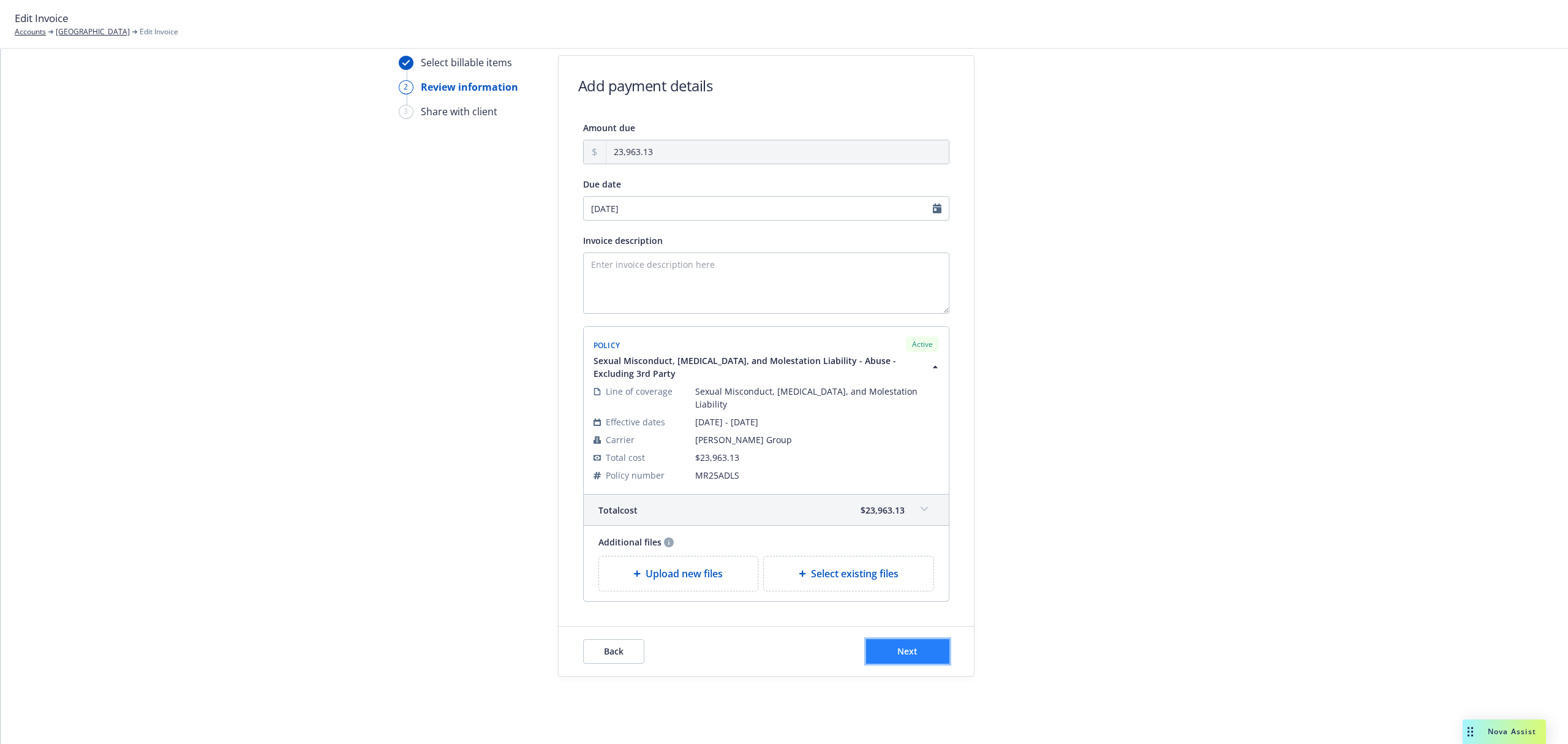
click at [895, 639] on button "Next" at bounding box center [907, 651] width 83 height 24
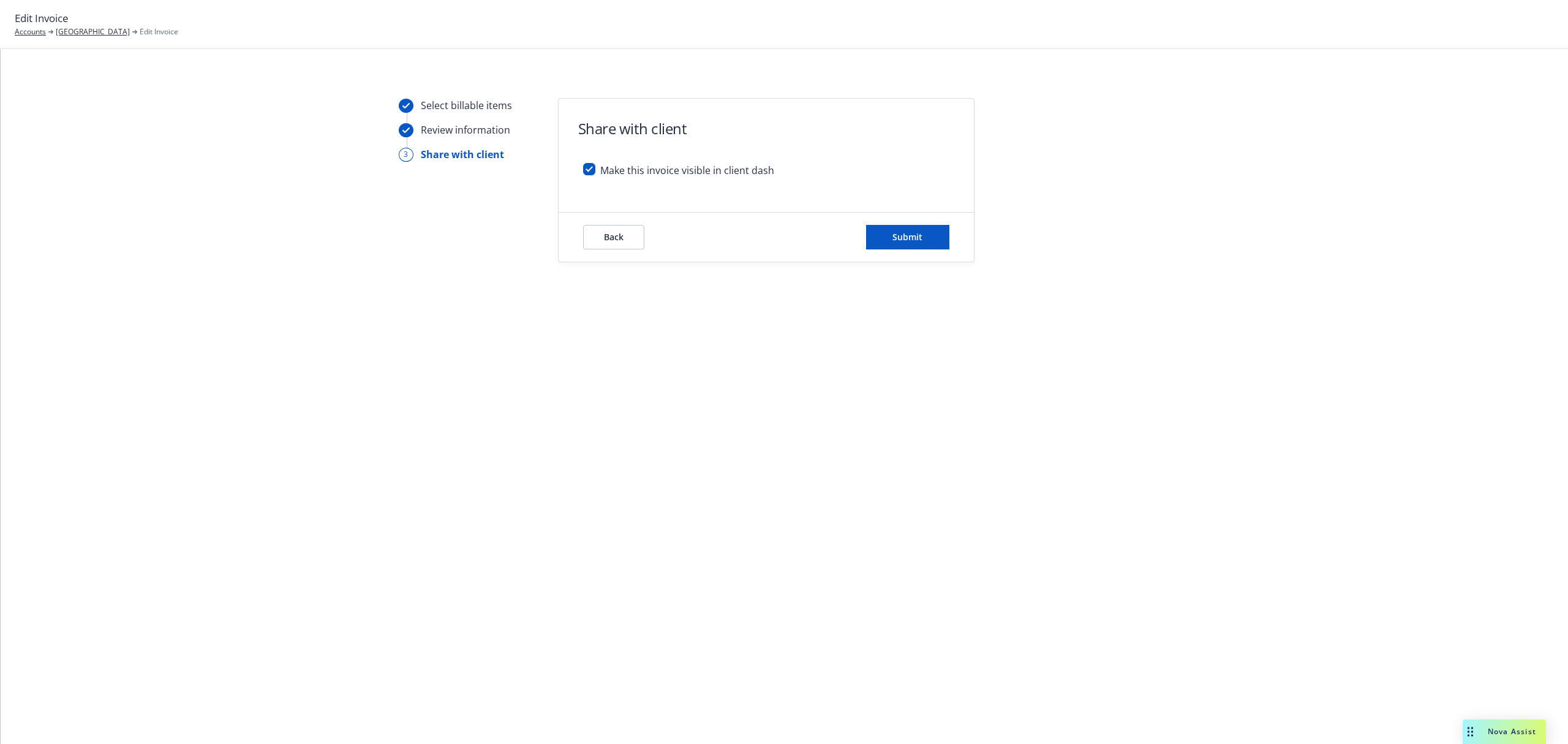
scroll to position [0, 0]
click at [589, 174] on input "checkbox" at bounding box center [589, 169] width 12 height 12
checkbox input "false"
click at [905, 240] on span "Submit" at bounding box center [907, 236] width 30 height 11
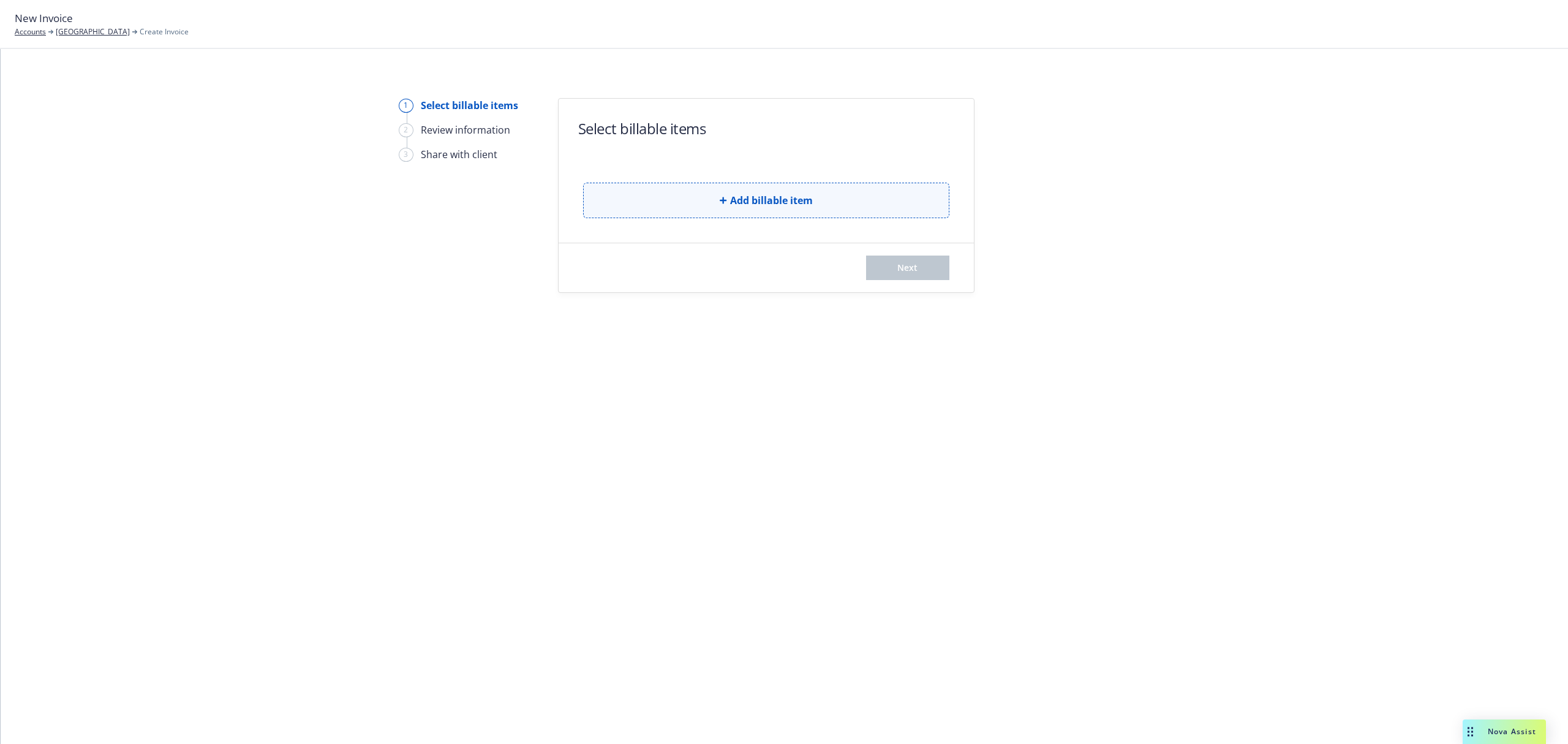
click at [732, 192] on button "Add billable item" at bounding box center [766, 200] width 366 height 36
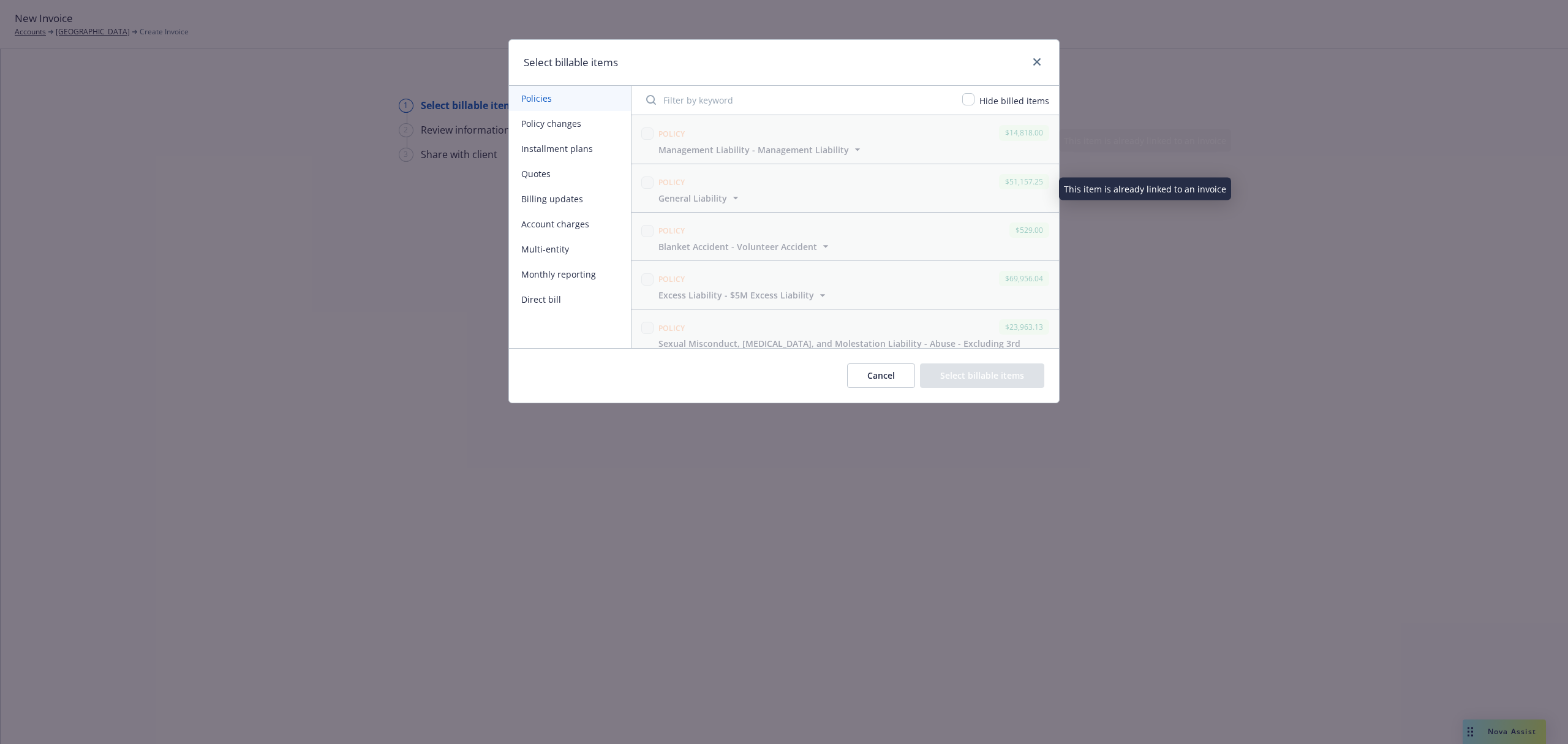
click at [567, 153] on button "Installment plans" at bounding box center [569, 148] width 122 height 25
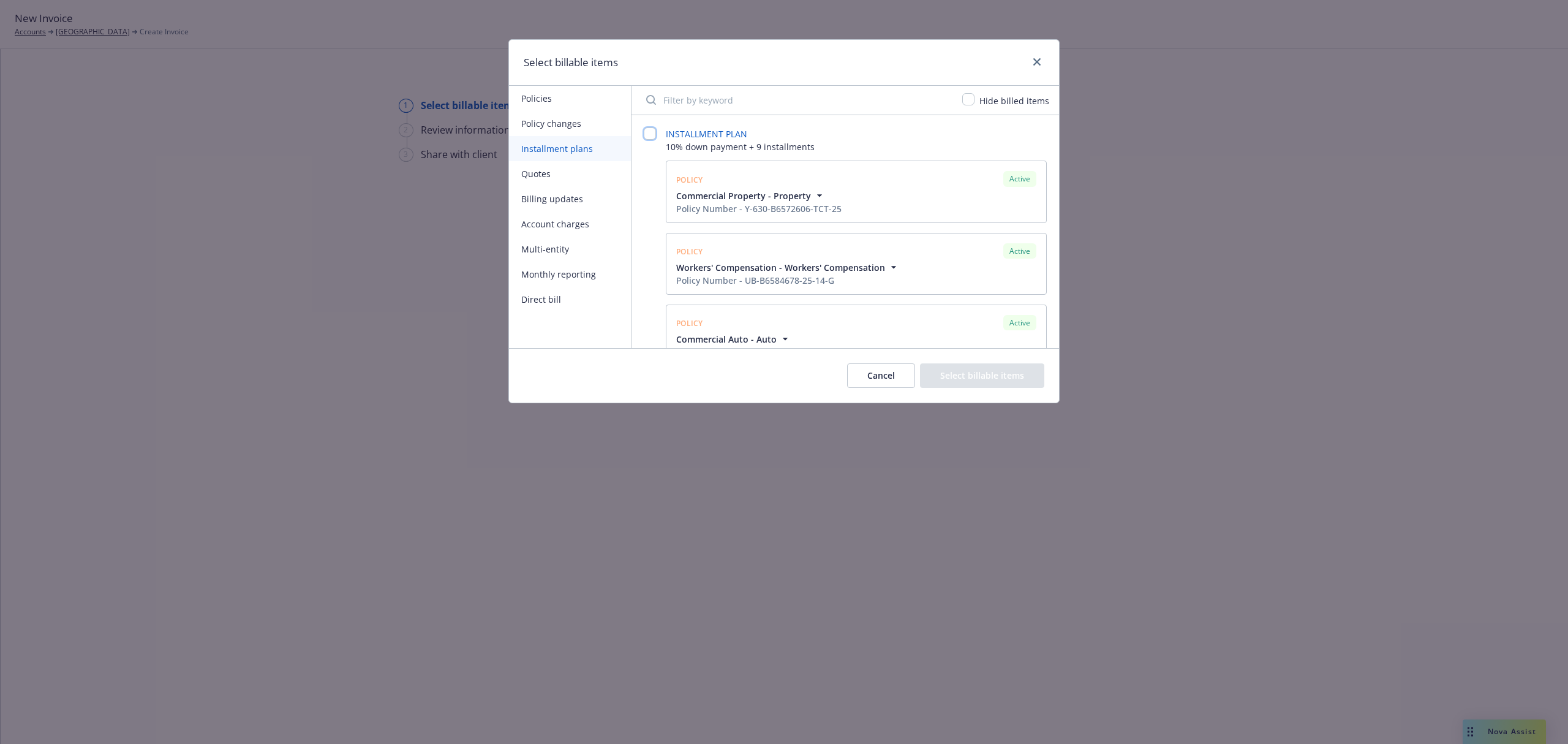
click at [644, 133] on input "checkbox" at bounding box center [649, 133] width 12 height 12
checkbox input "false"
click at [675, 152] on input "checkbox" at bounding box center [672, 145] width 12 height 12
checkbox input "true"
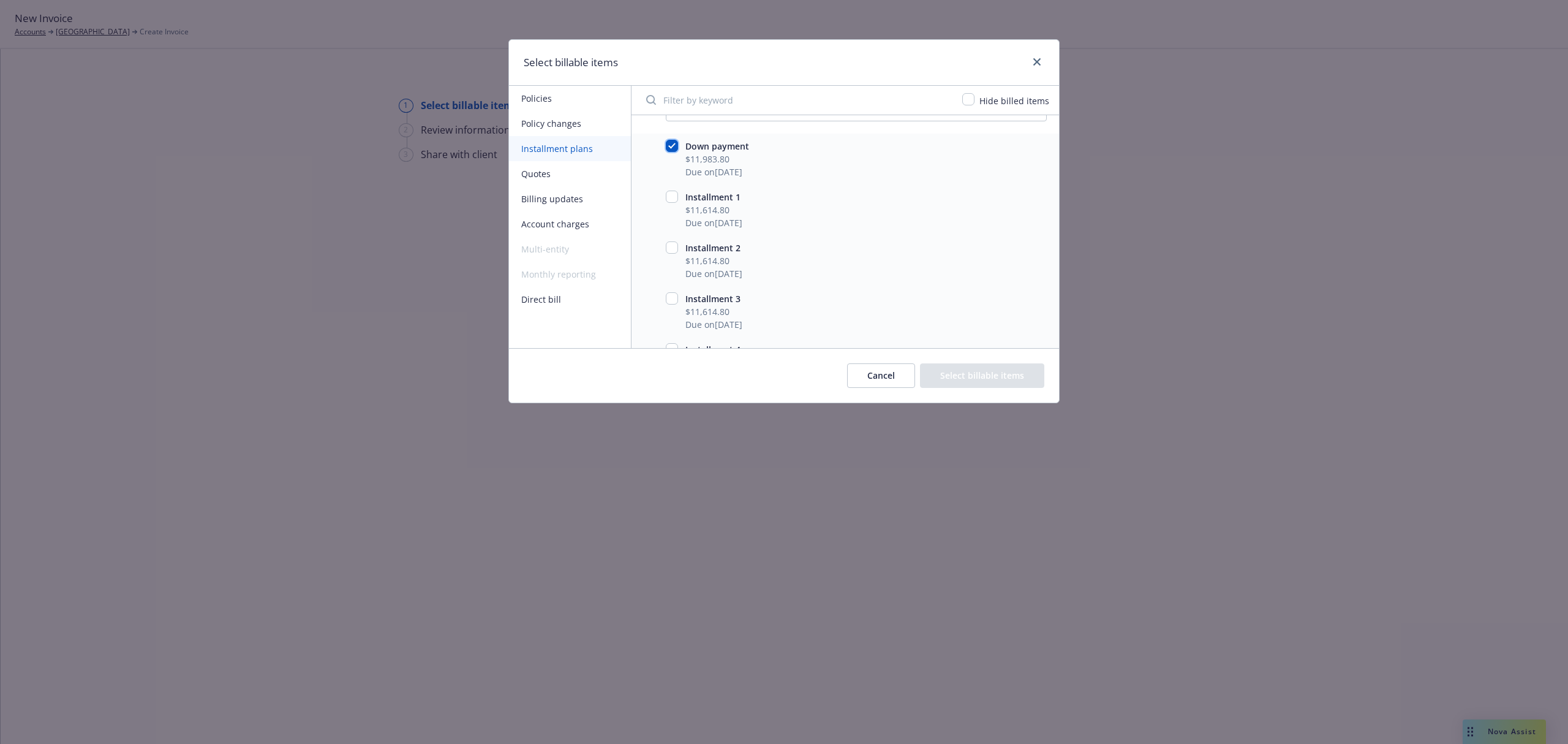
checkbox input "true"
click at [994, 381] on button "Select billable items" at bounding box center [982, 375] width 124 height 24
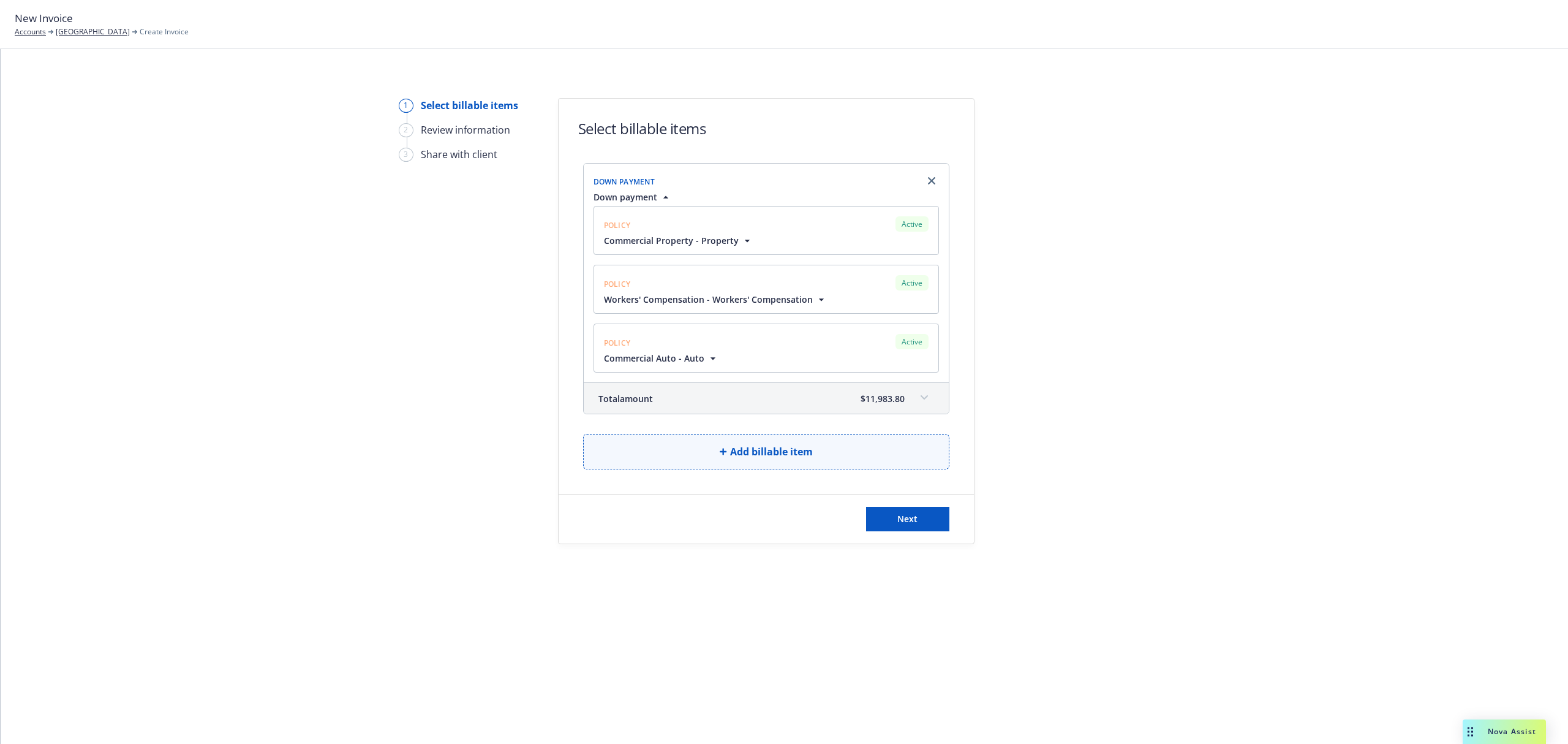
click at [824, 454] on button "Add billable item" at bounding box center [766, 452] width 366 height 36
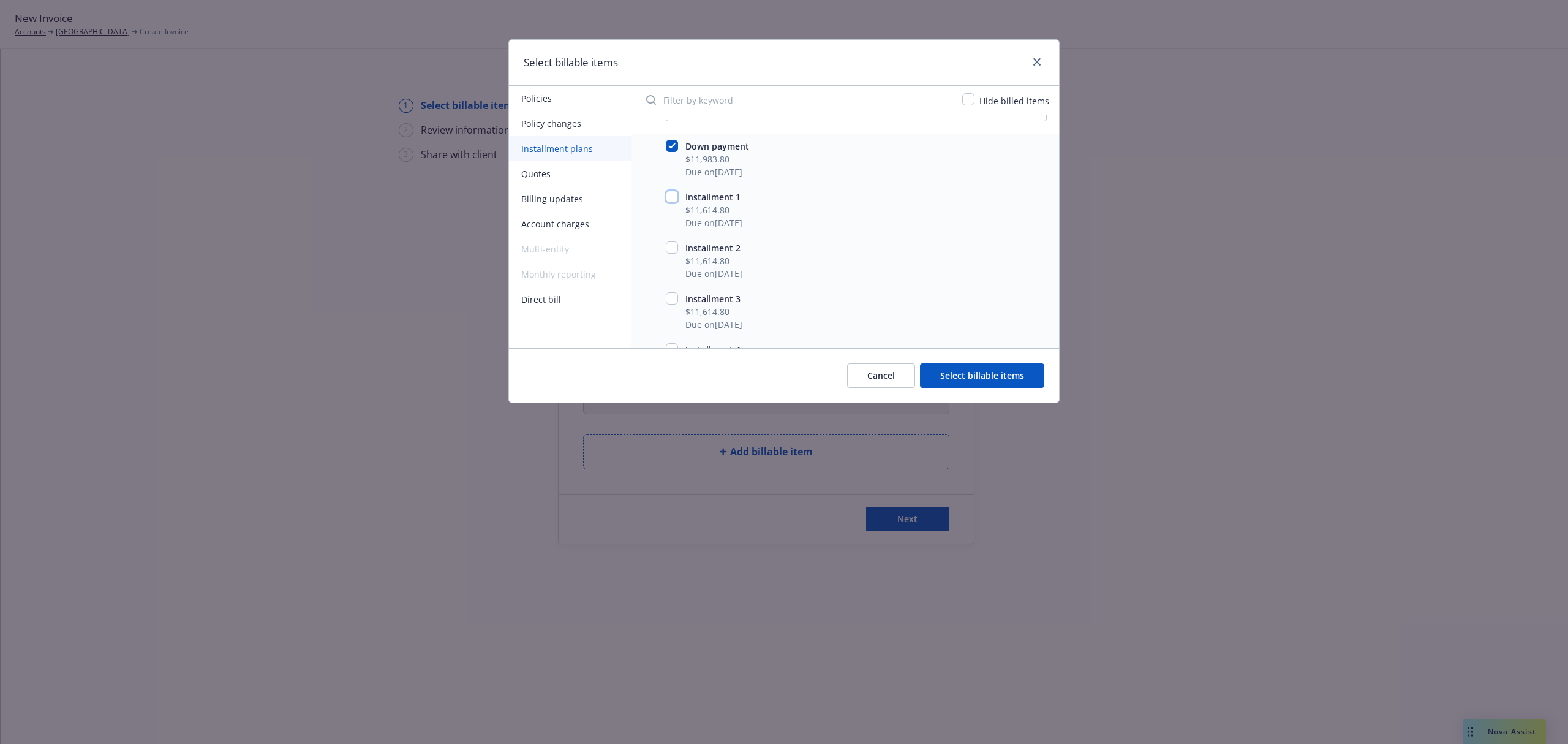
click at [674, 203] on input "checkbox" at bounding box center [672, 196] width 12 height 12
checkbox input "true"
click at [930, 371] on button "Select billable items" at bounding box center [982, 375] width 124 height 24
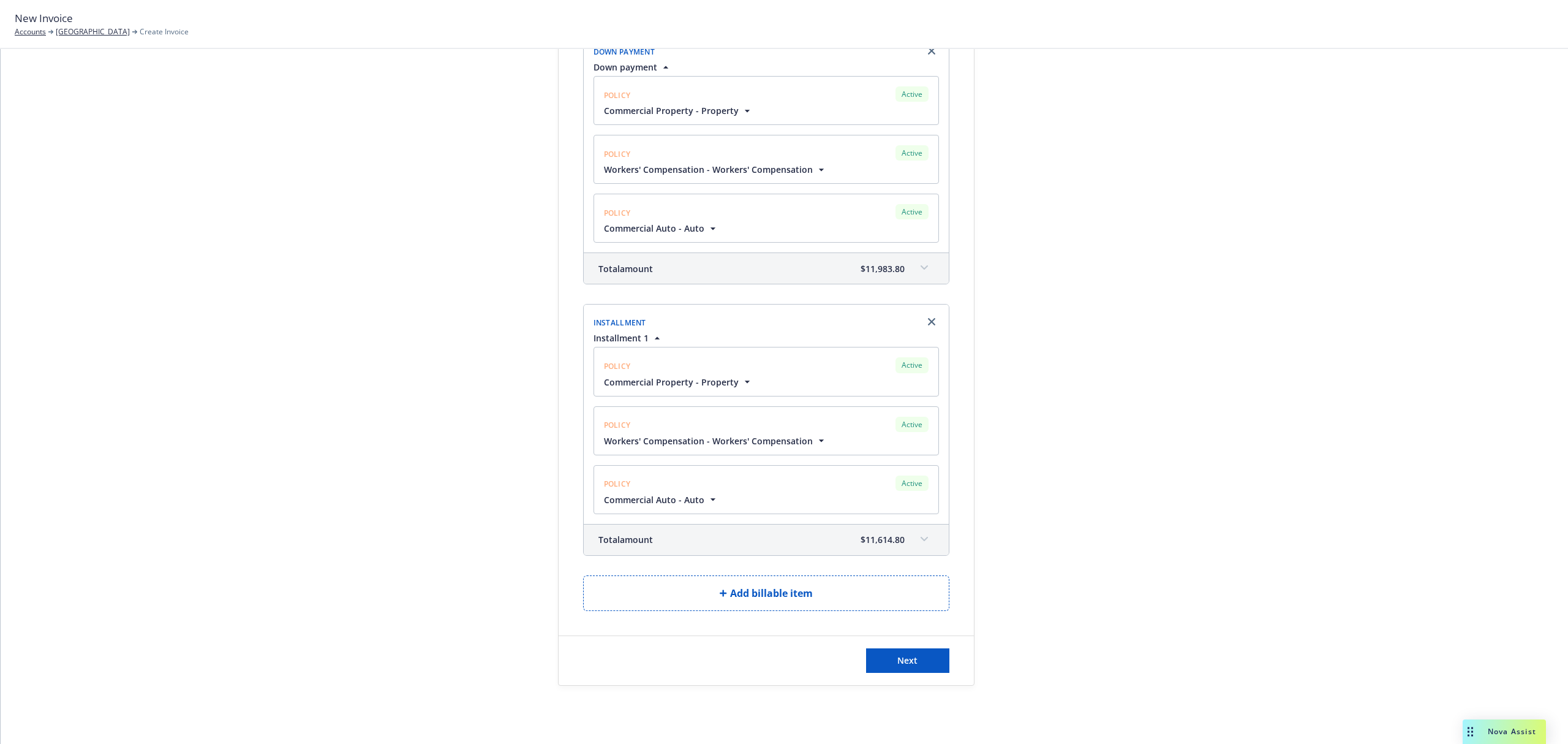
scroll to position [154, 0]
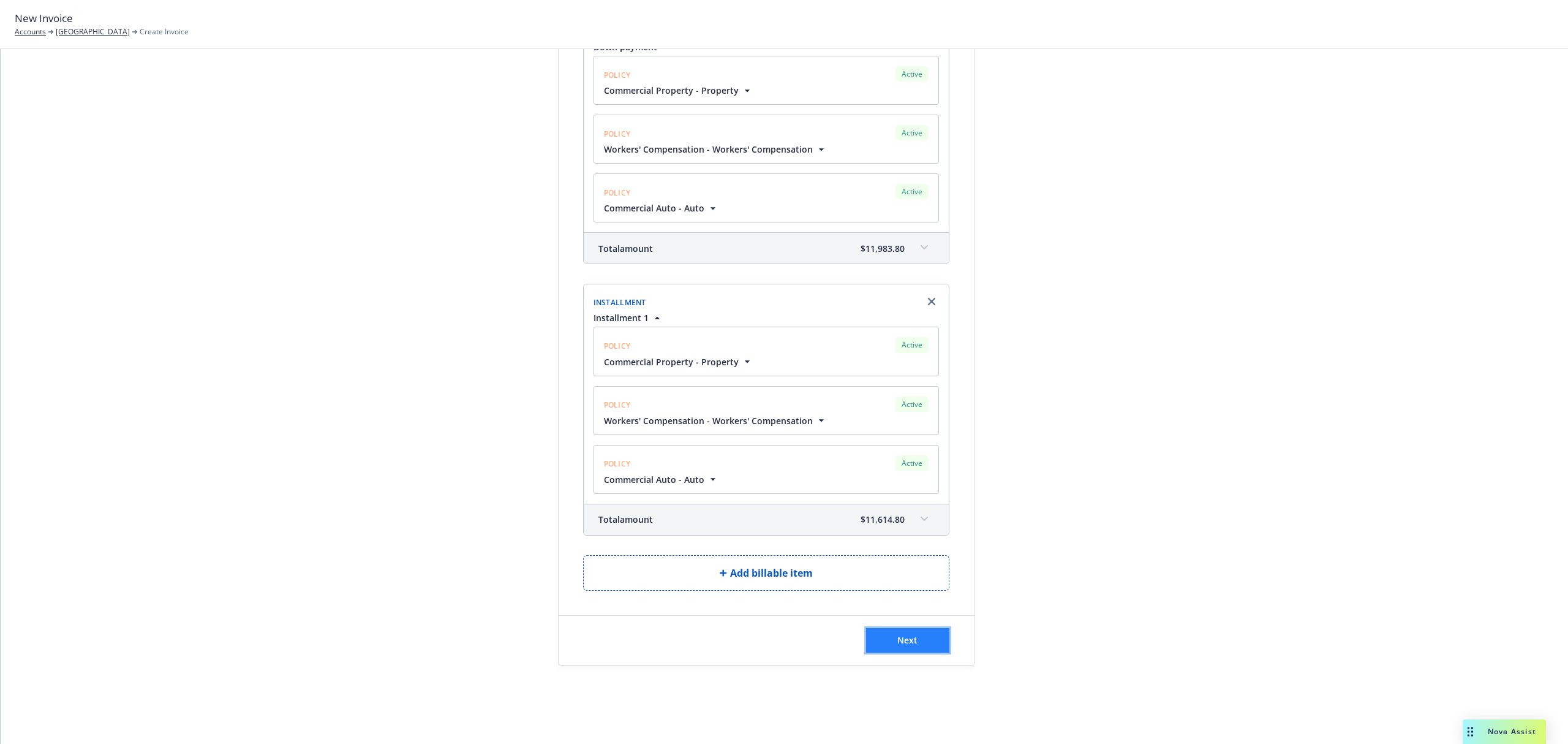
click at [899, 645] on span "Next" at bounding box center [907, 640] width 20 height 11
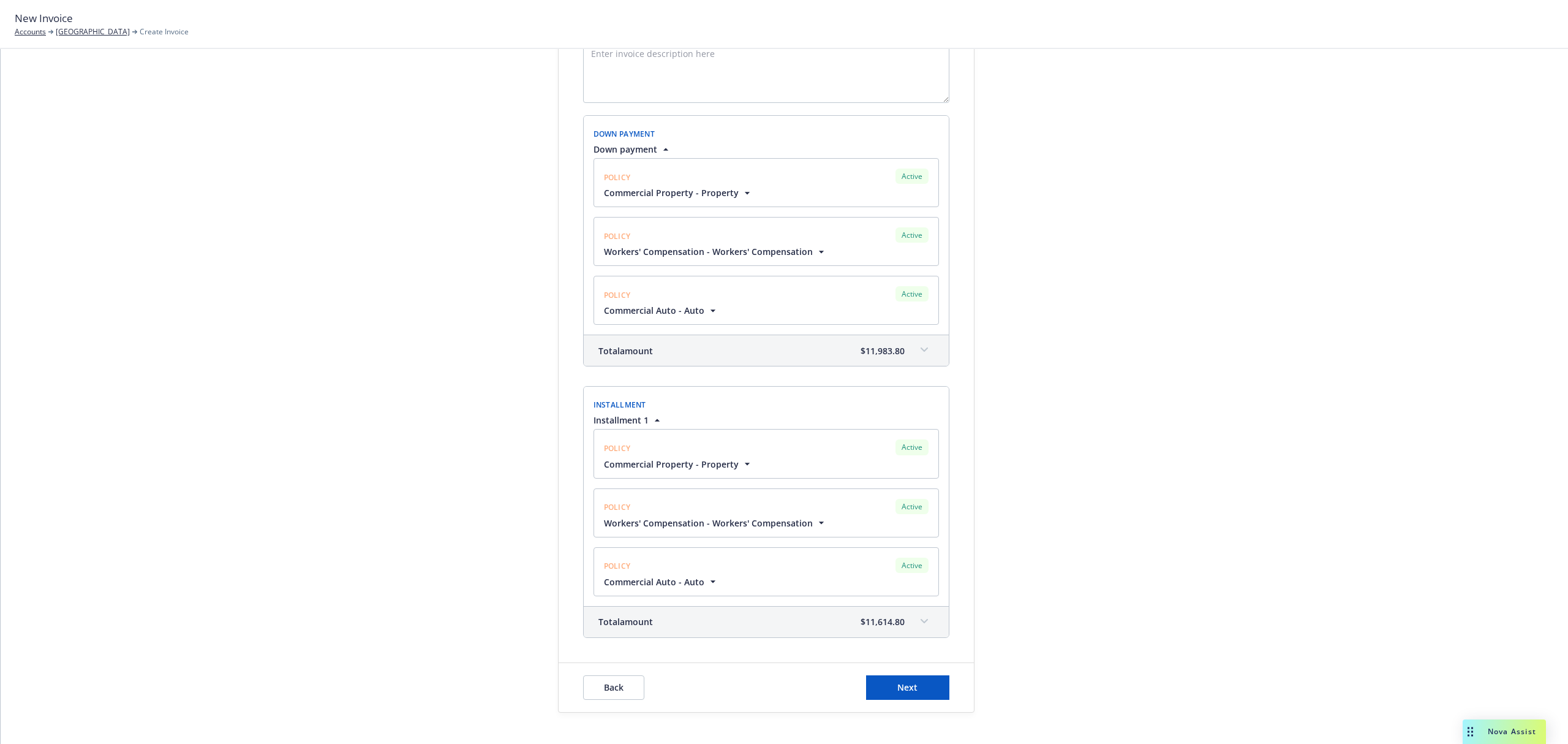
scroll to position [304, 0]
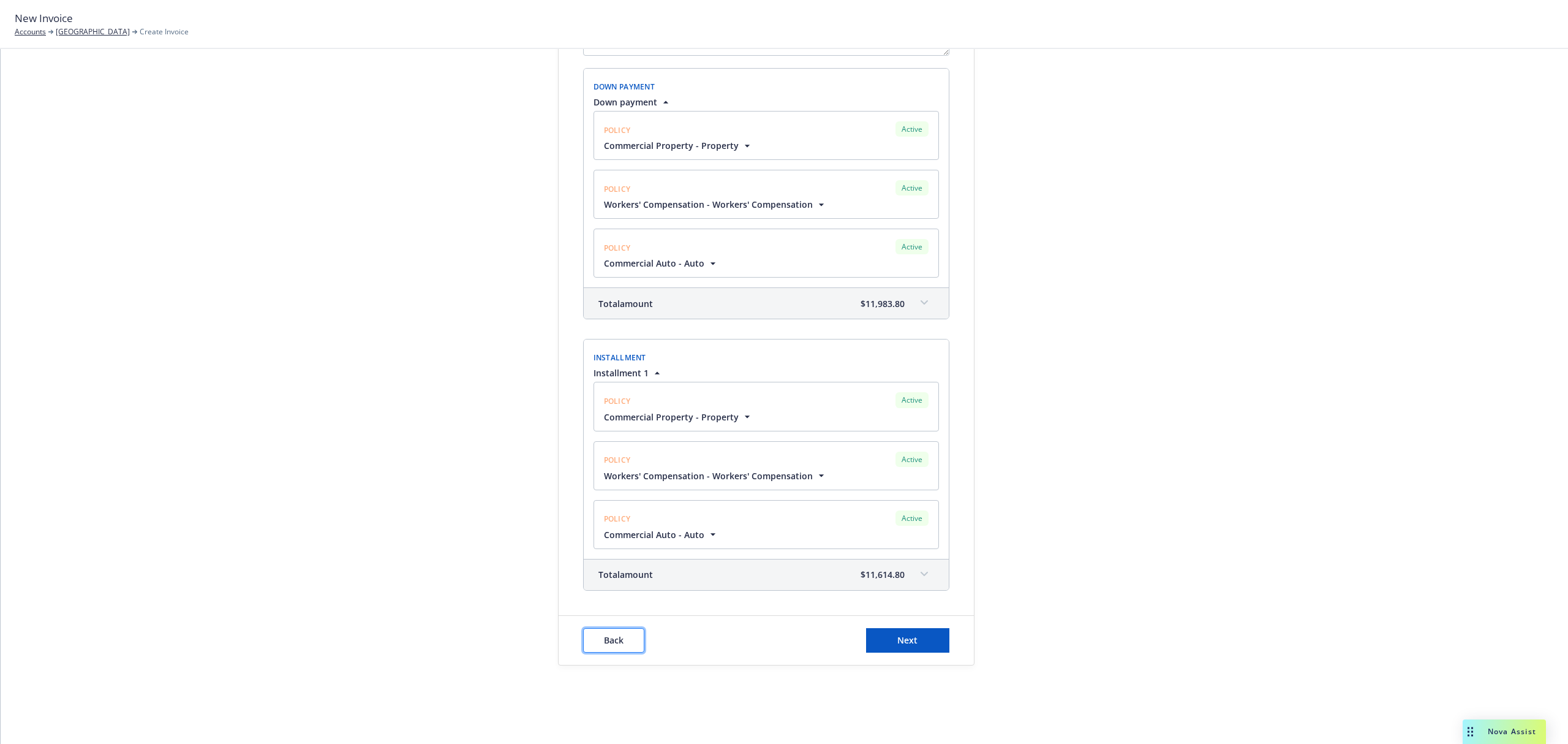
click at [630, 636] on button "Back" at bounding box center [614, 640] width 61 height 24
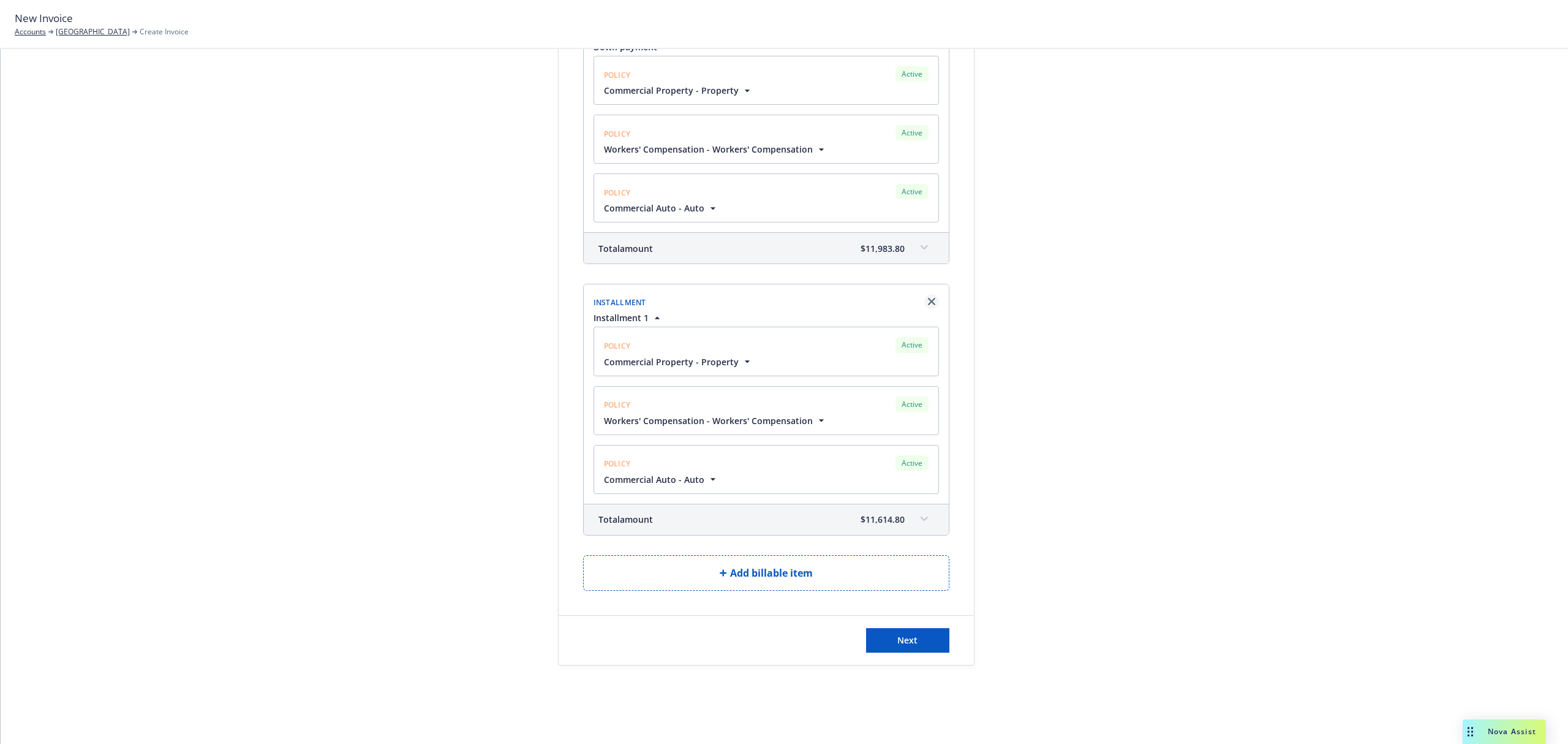
click at [928, 298] on icon "Remove browser" at bounding box center [932, 301] width 7 height 7
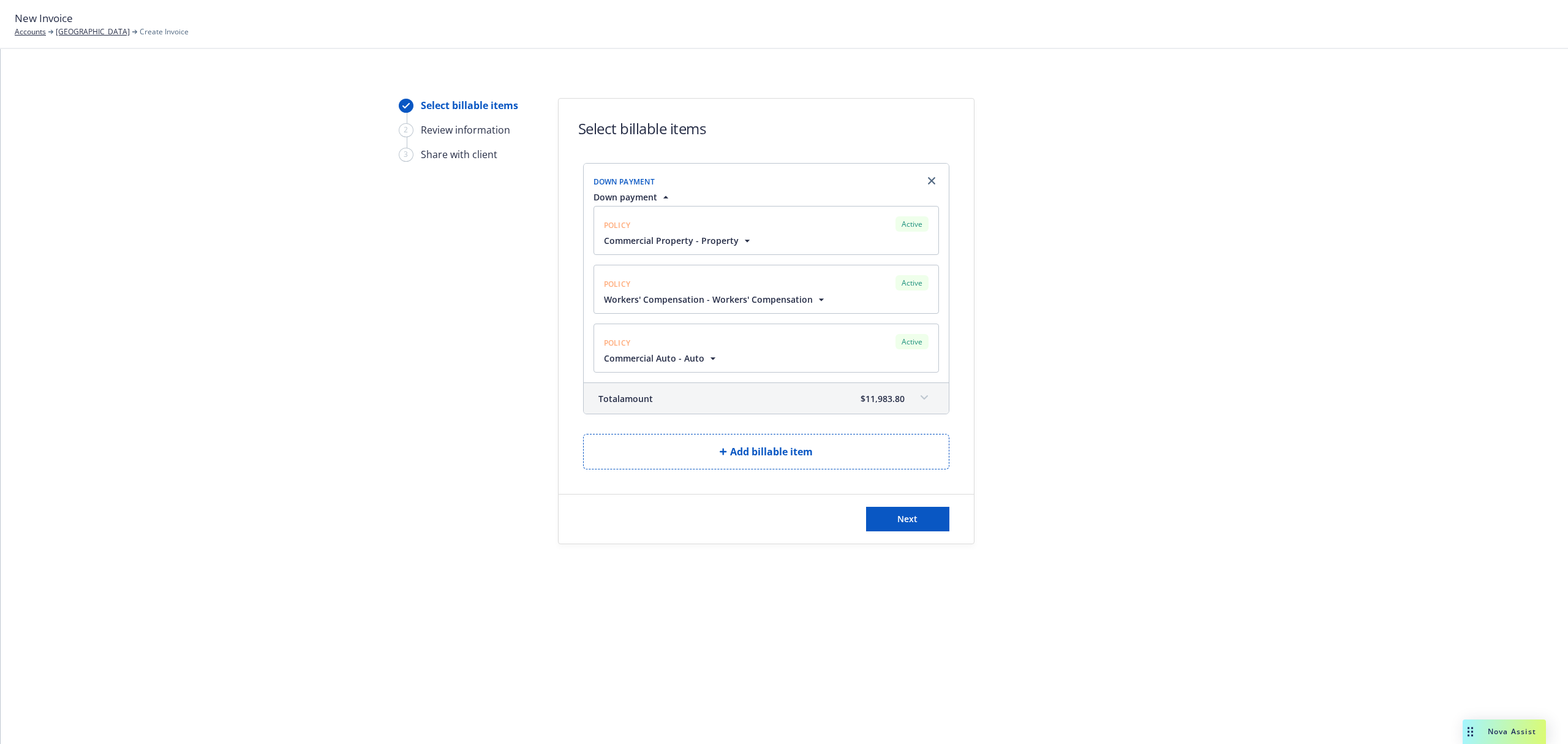
scroll to position [0, 0]
click at [911, 512] on button "Next" at bounding box center [907, 519] width 83 height 24
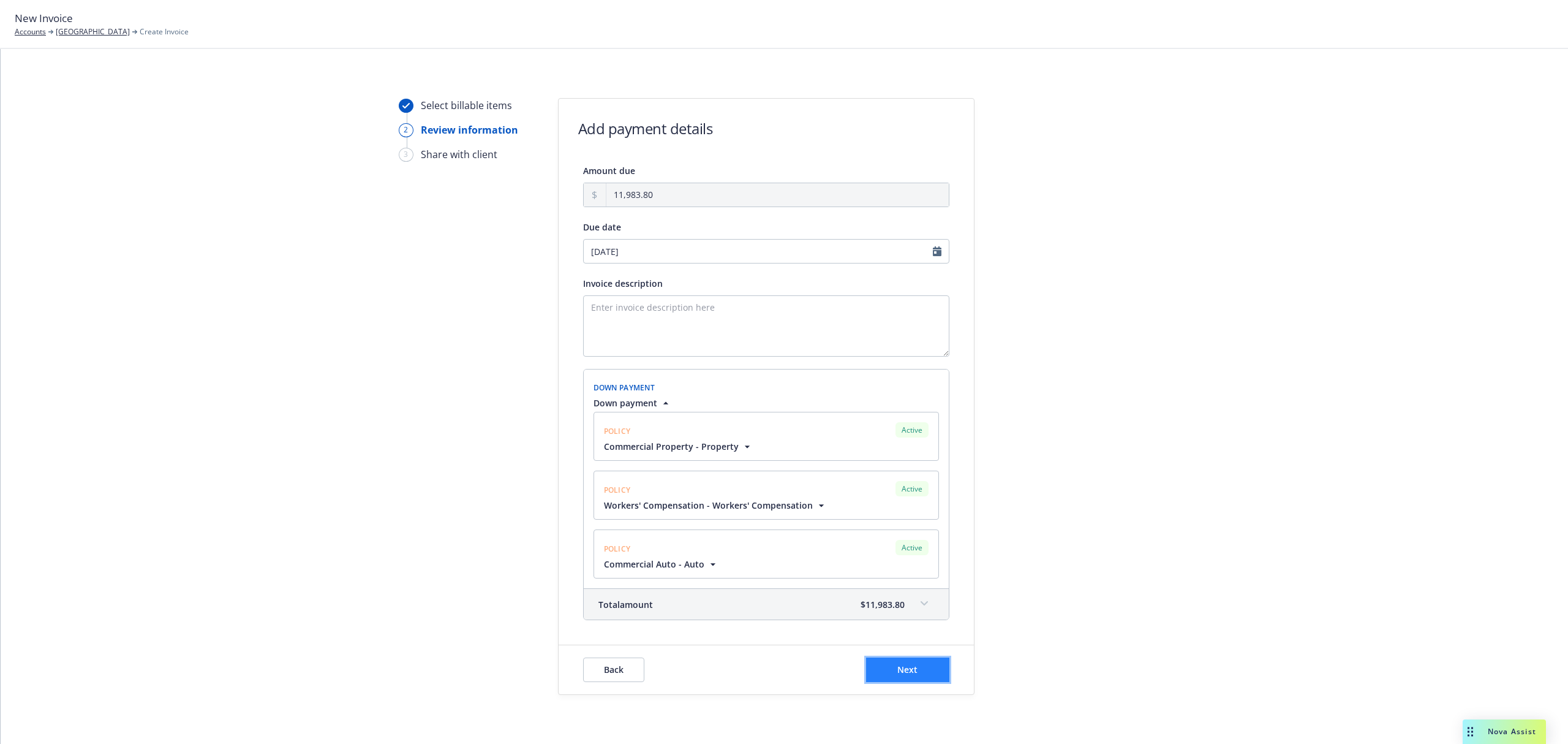
click at [897, 666] on button "Next" at bounding box center [907, 670] width 83 height 24
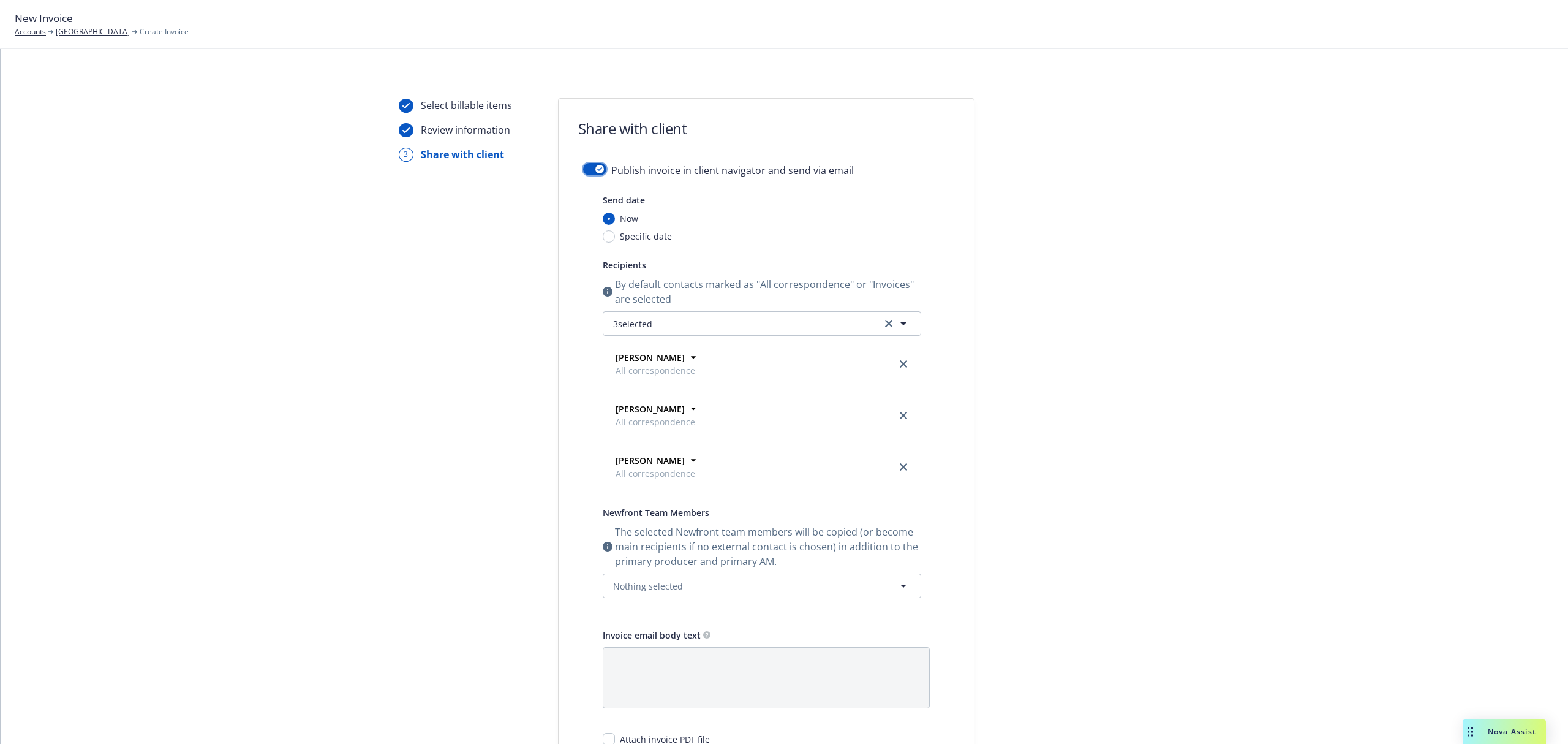
click at [583, 168] on button "button" at bounding box center [594, 169] width 23 height 12
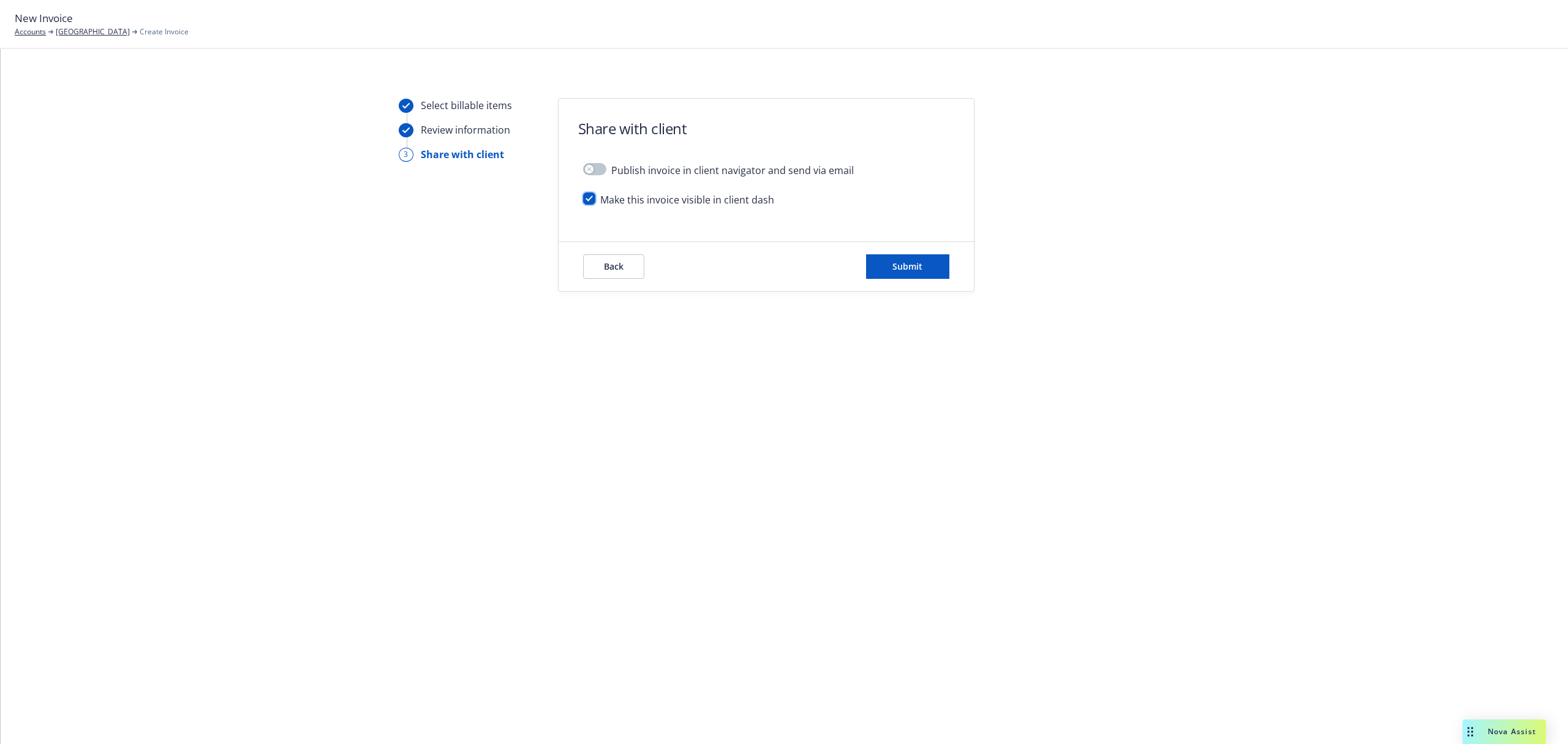
click at [593, 198] on input "checkbox" at bounding box center [589, 198] width 12 height 12
checkbox input "true"
click at [925, 261] on button "Submit" at bounding box center [907, 266] width 83 height 24
